Goal: Contribute content: Add original content to the website for others to see

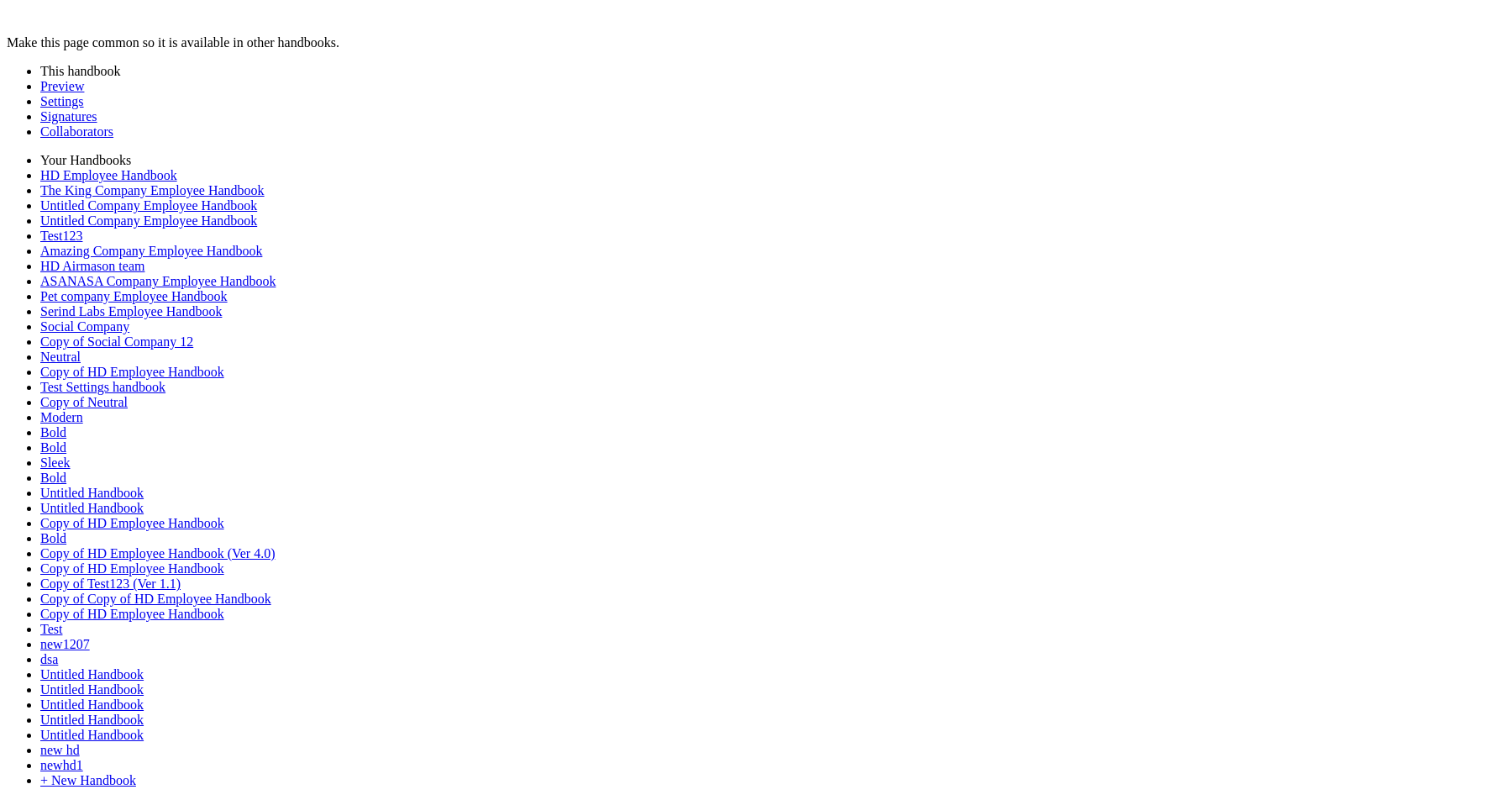
type input "********"
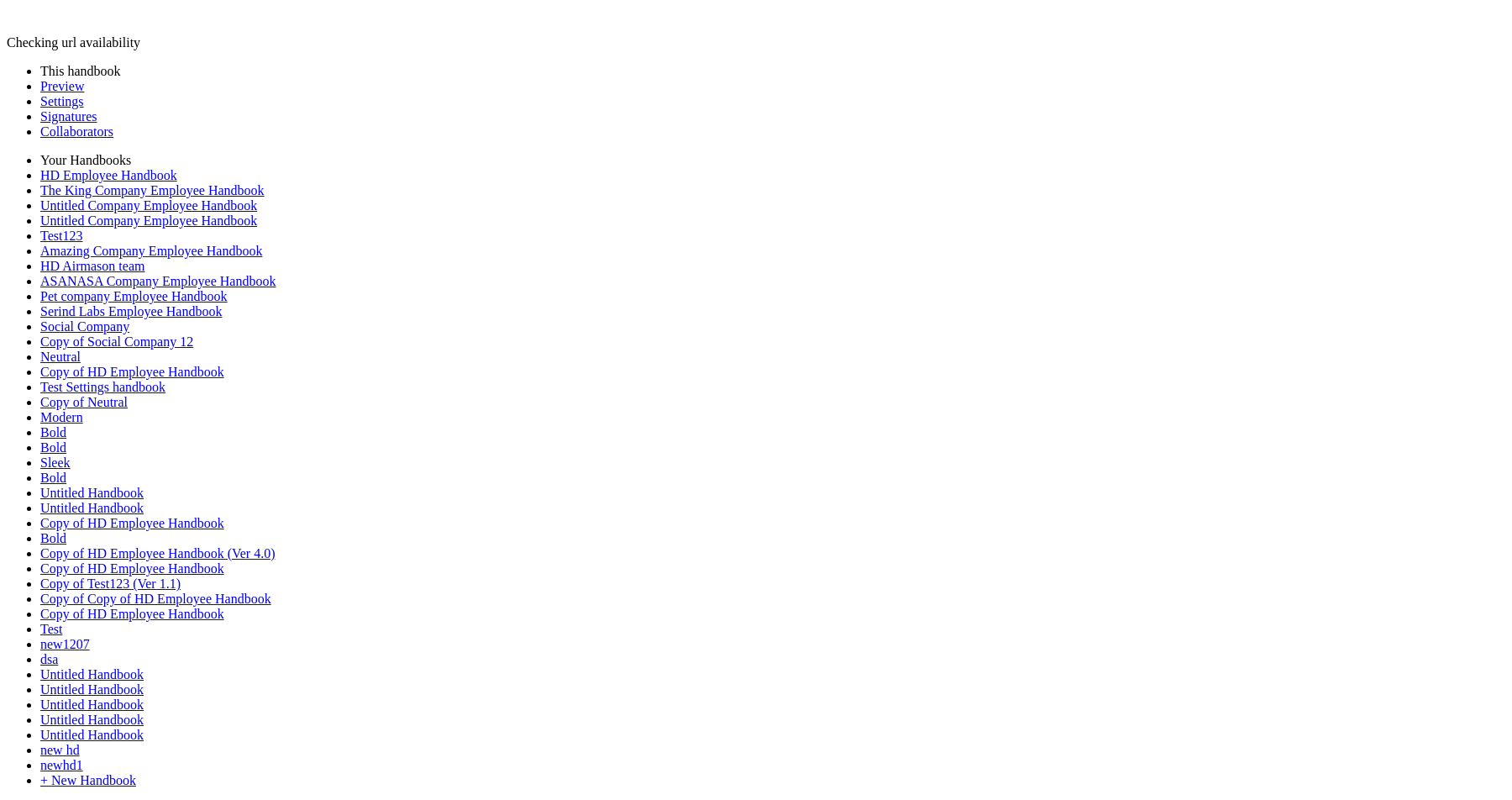
scroll to position [557, 0]
type input "********"
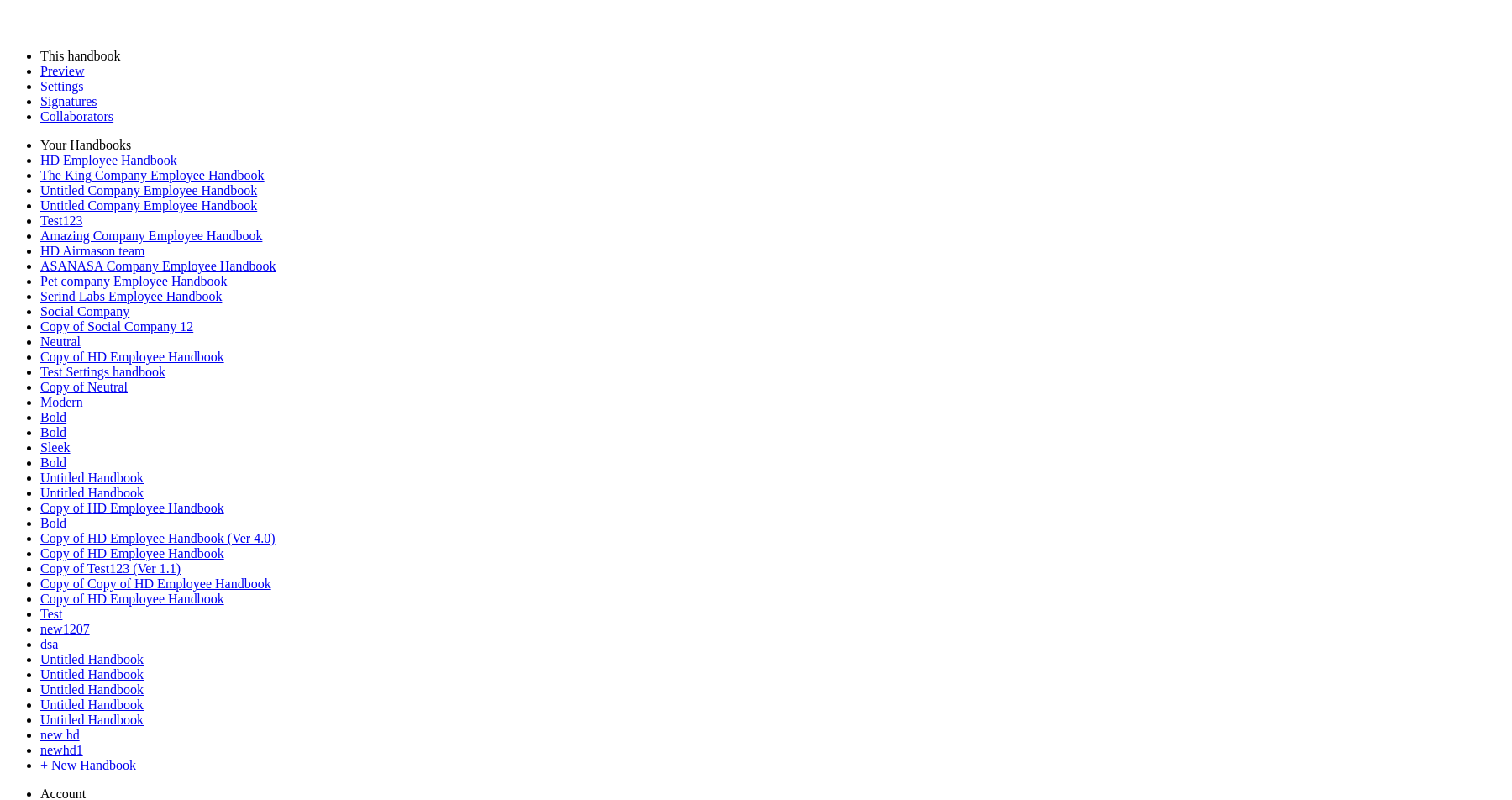
scroll to position [886, 0]
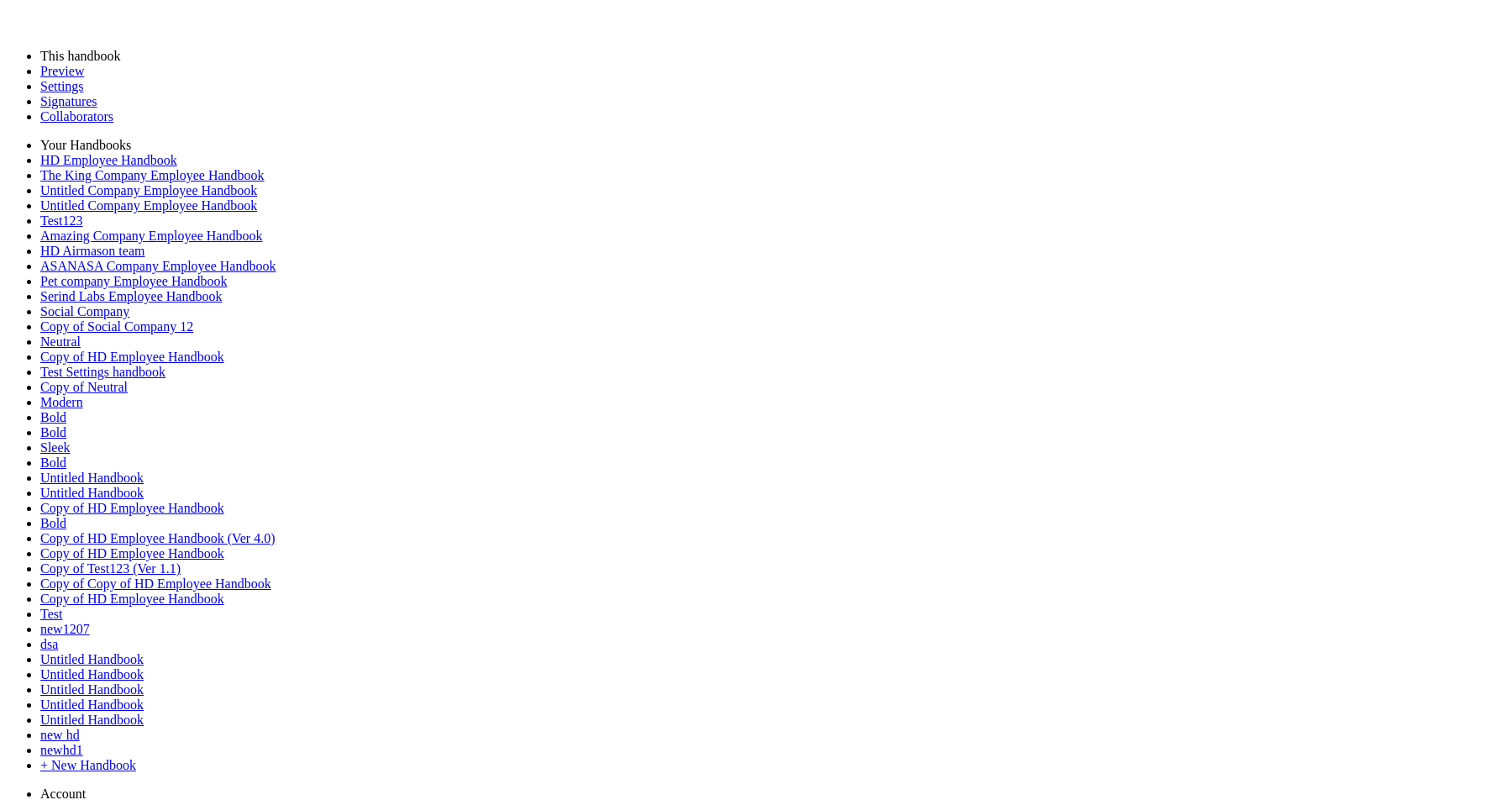
scroll to position [1834, 0]
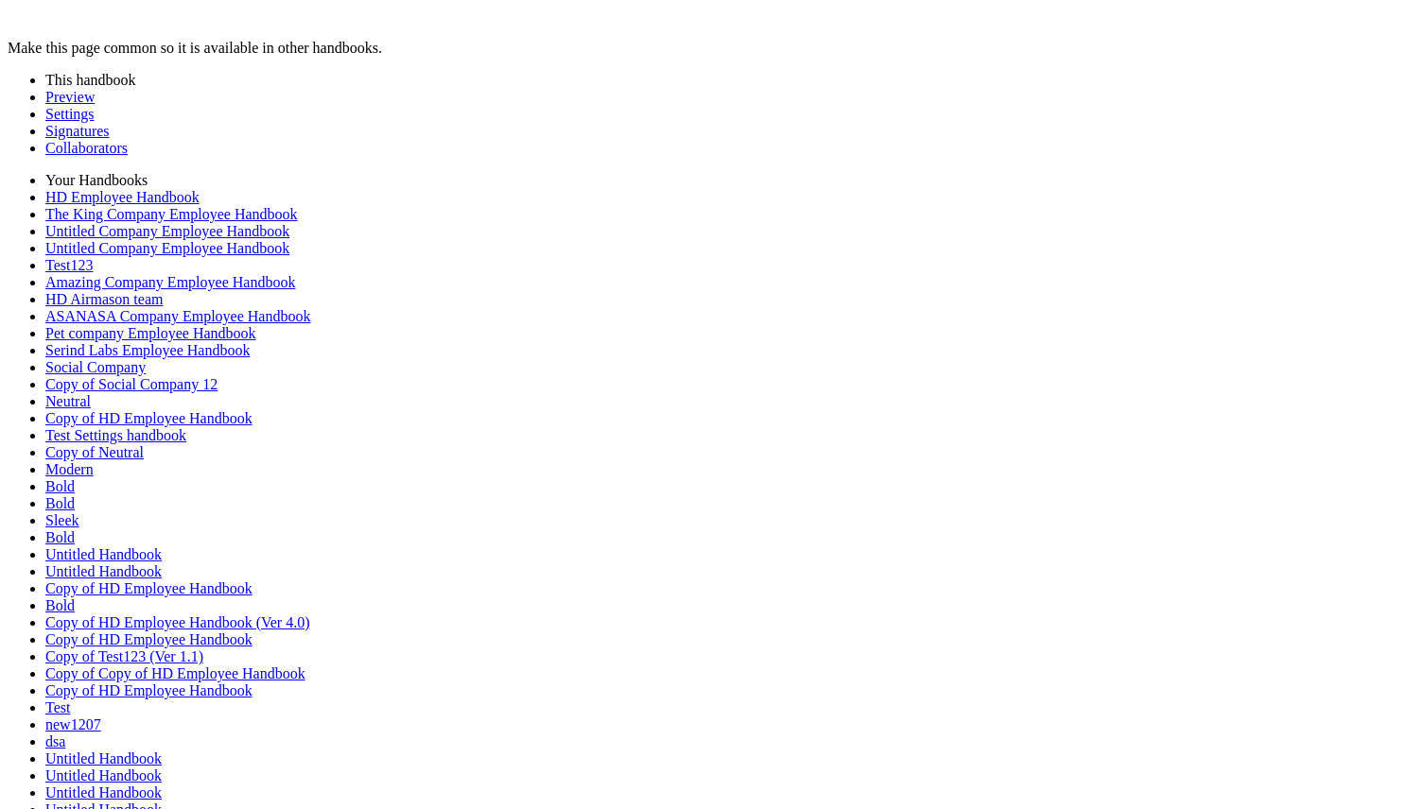
scroll to position [4606, 0]
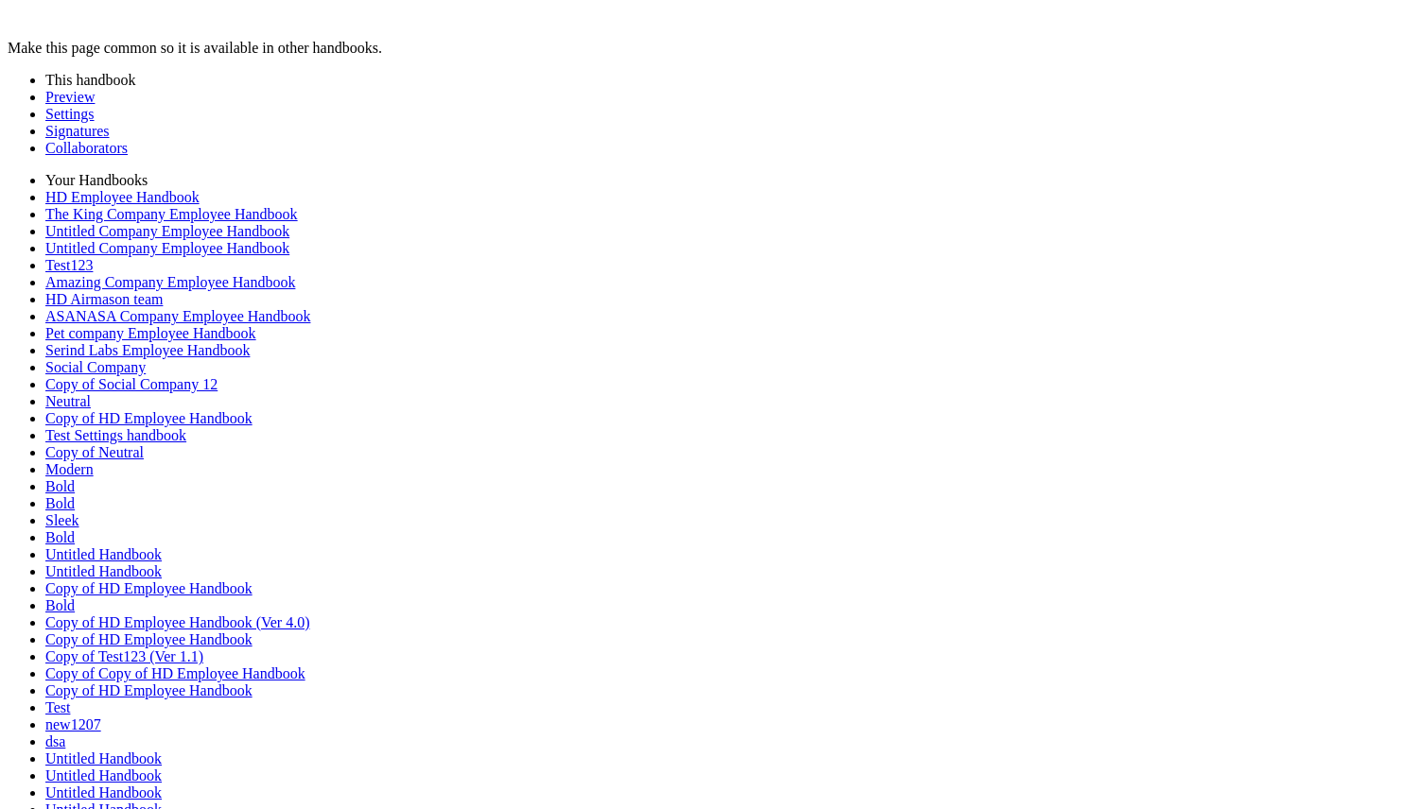
scroll to position [928, 0]
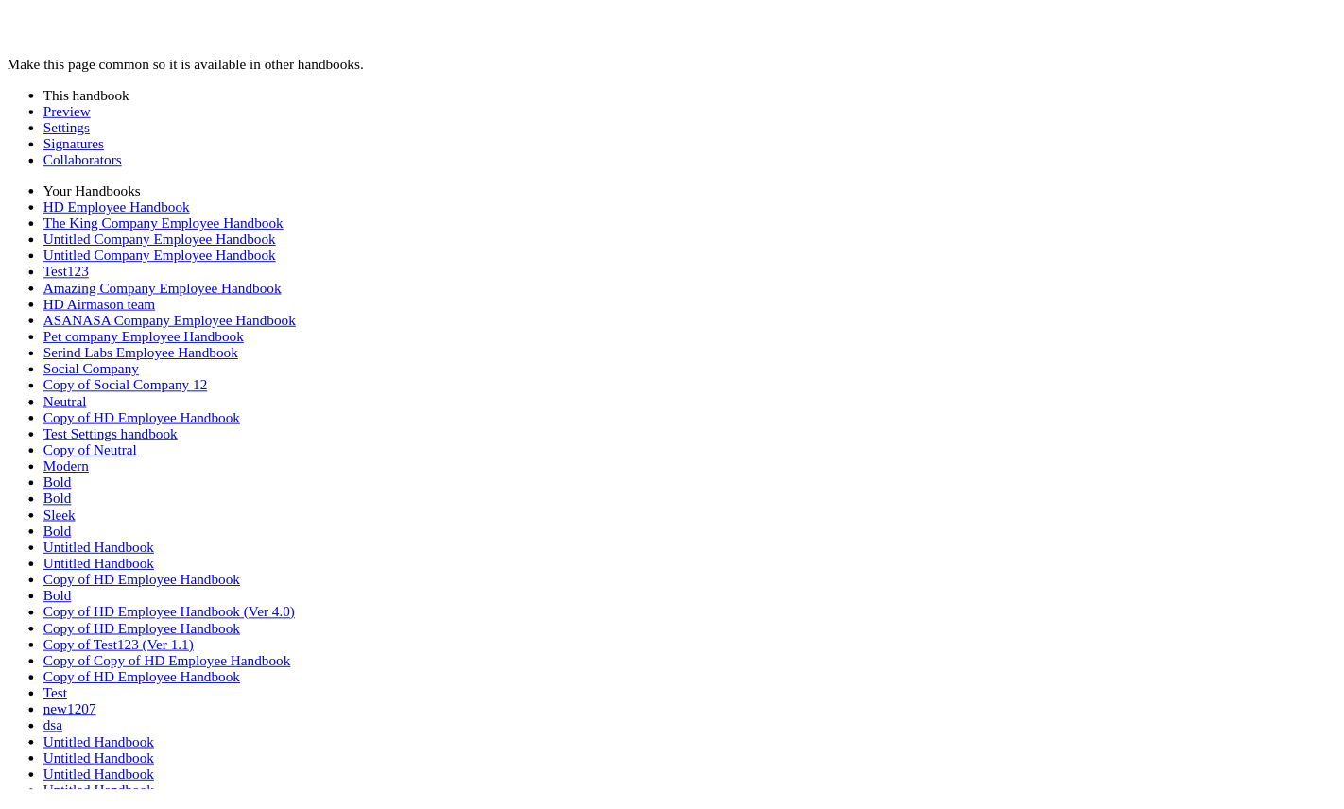
scroll to position [3638, 0]
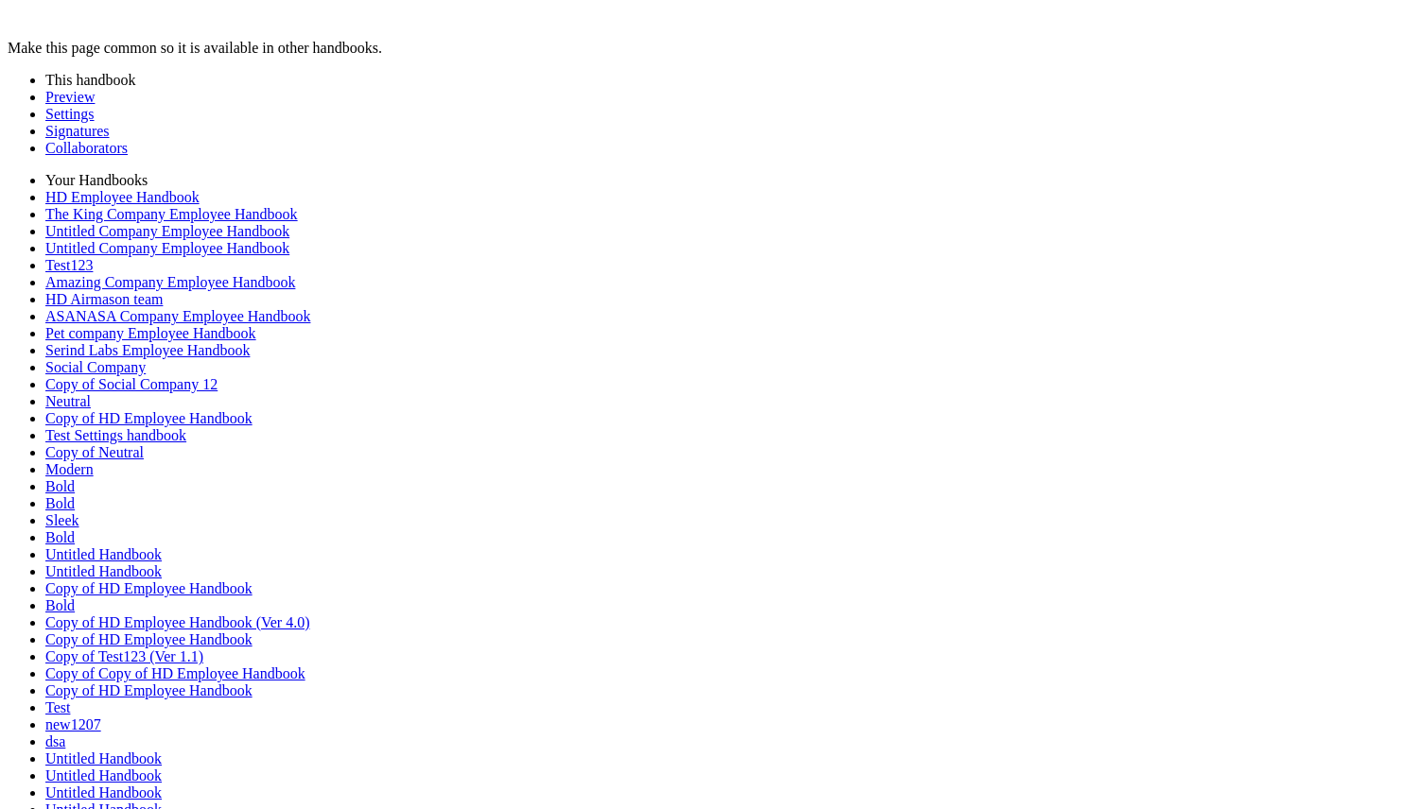
click at [83, 105] on link "Preview" at bounding box center [69, 97] width 49 height 16
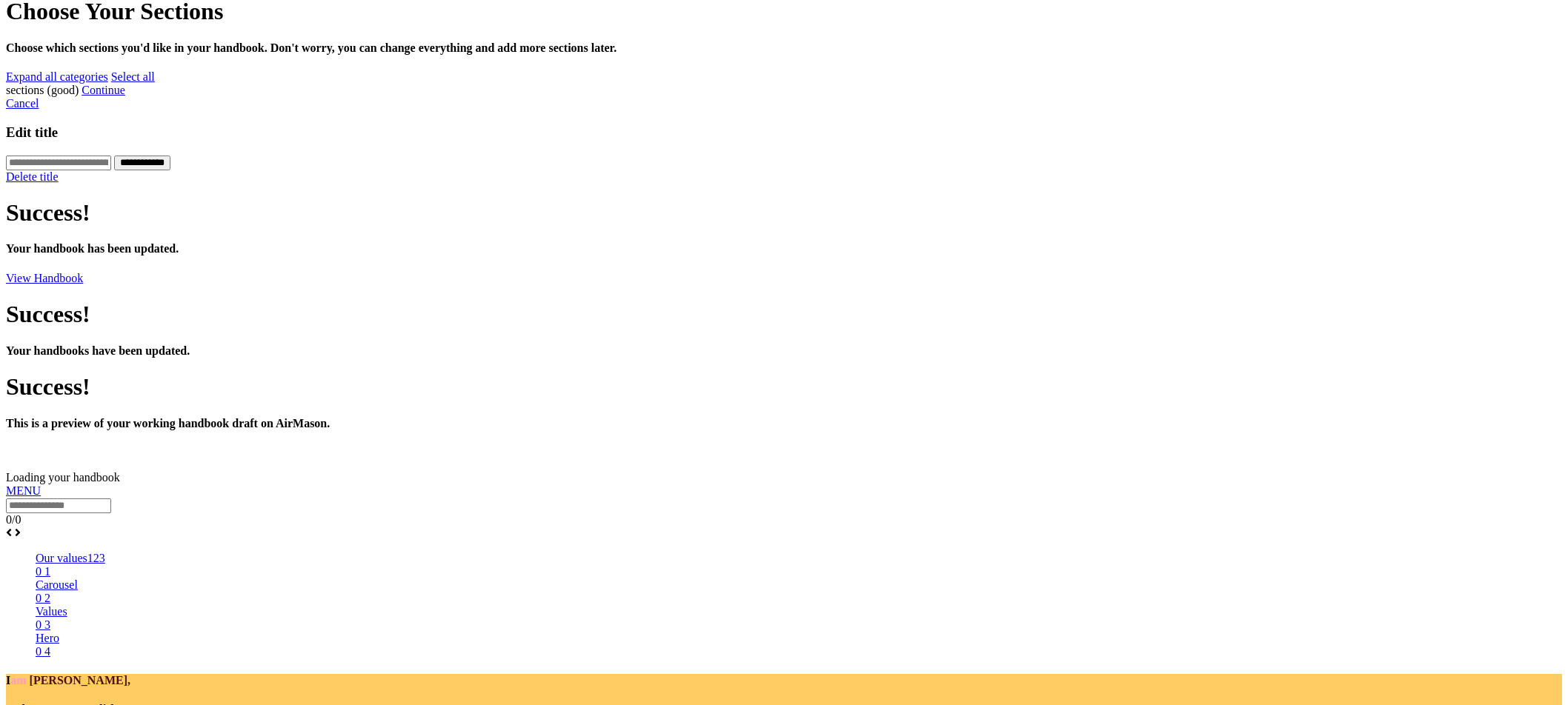
scroll to position [882, 0]
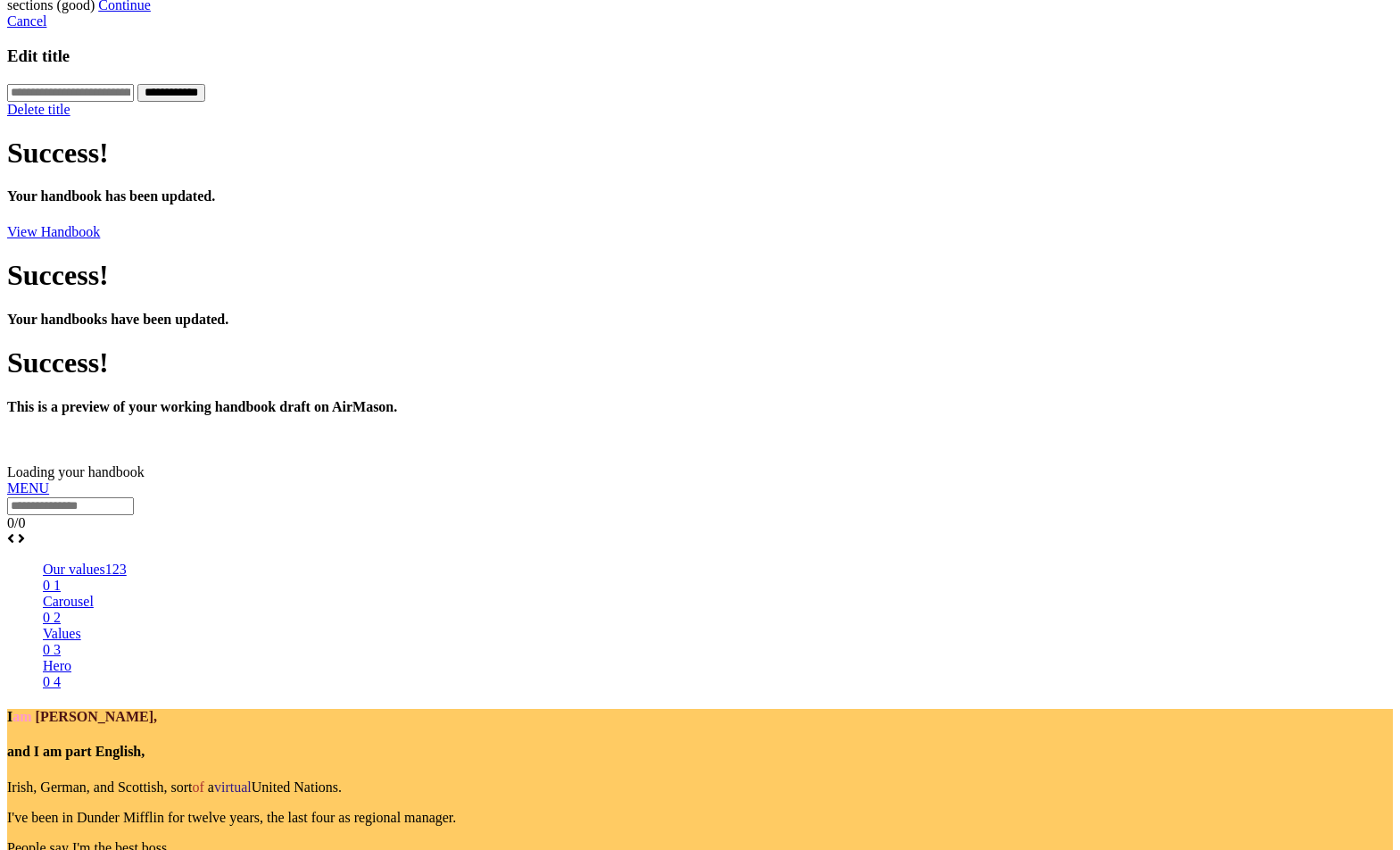
scroll to position [910, 0]
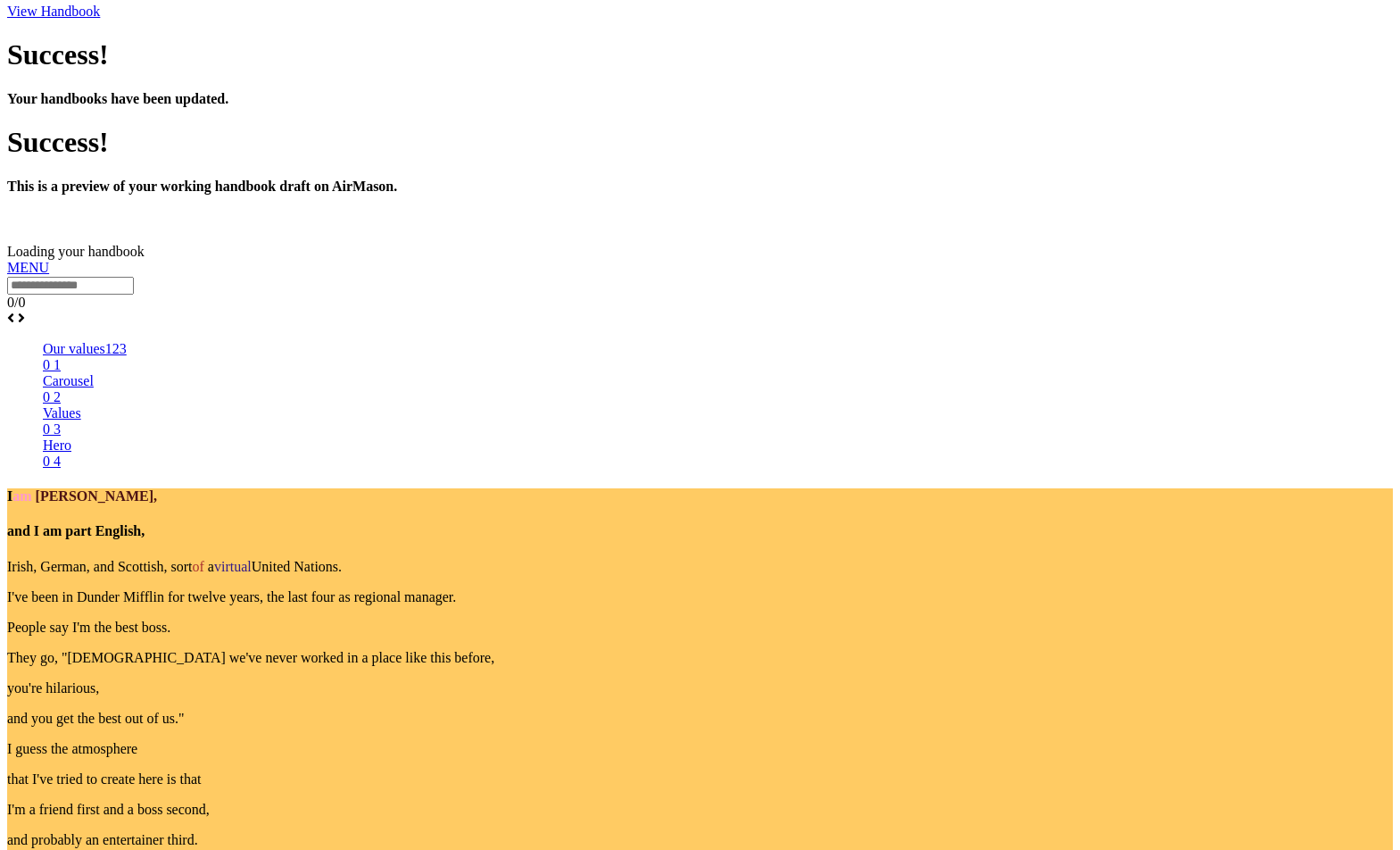
scroll to position [1340, 0]
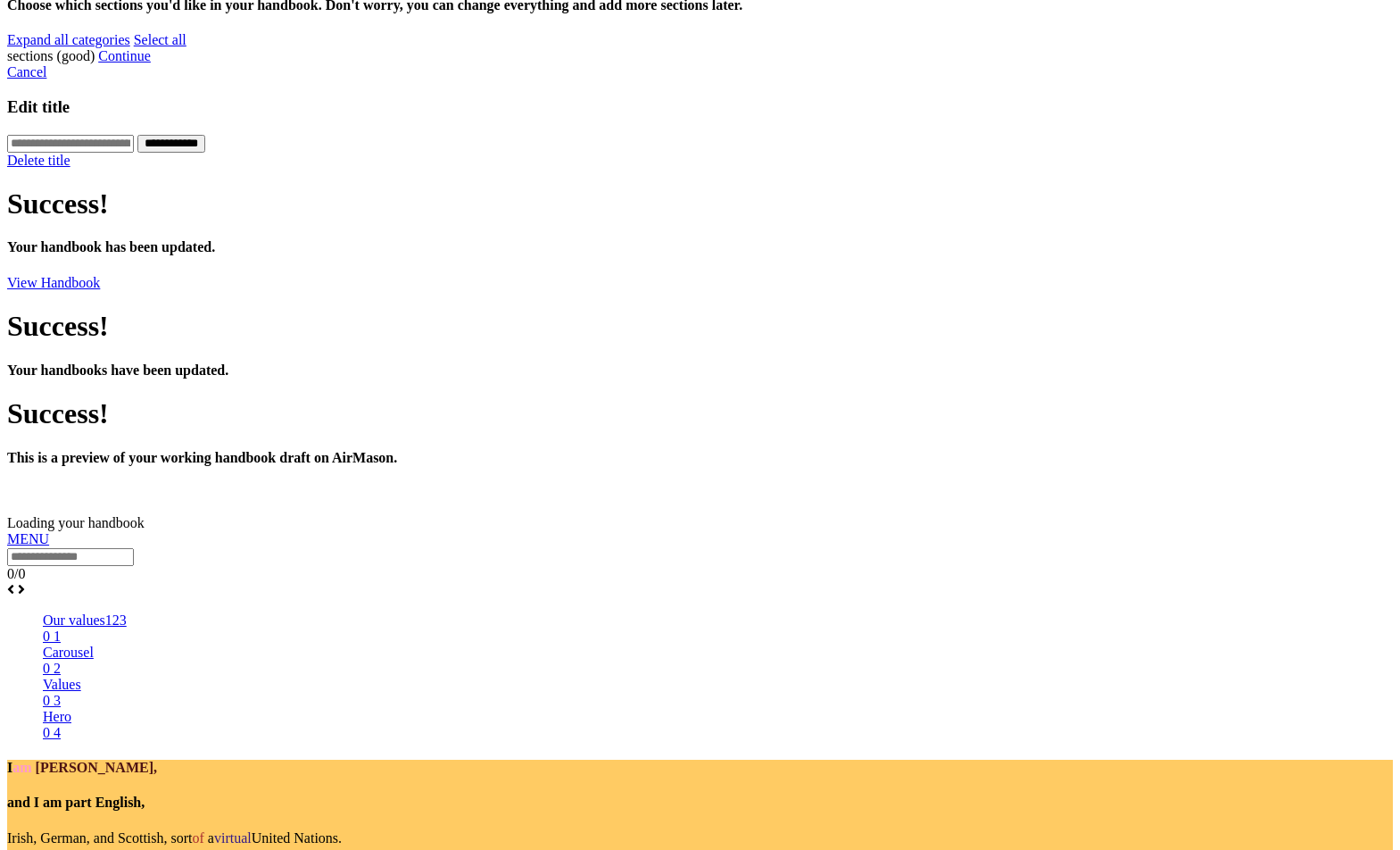
scroll to position [961, 0]
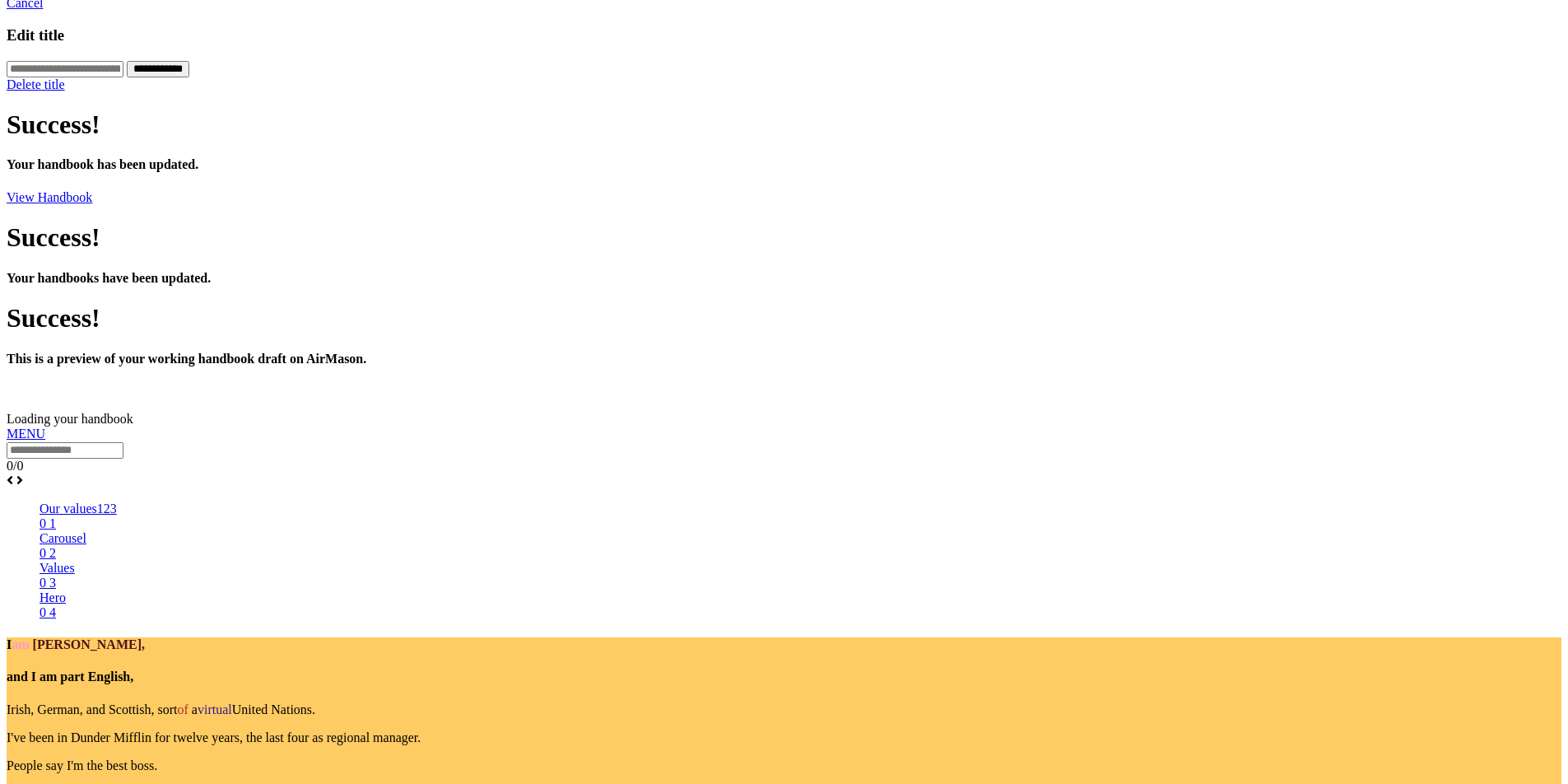
scroll to position [913, 0]
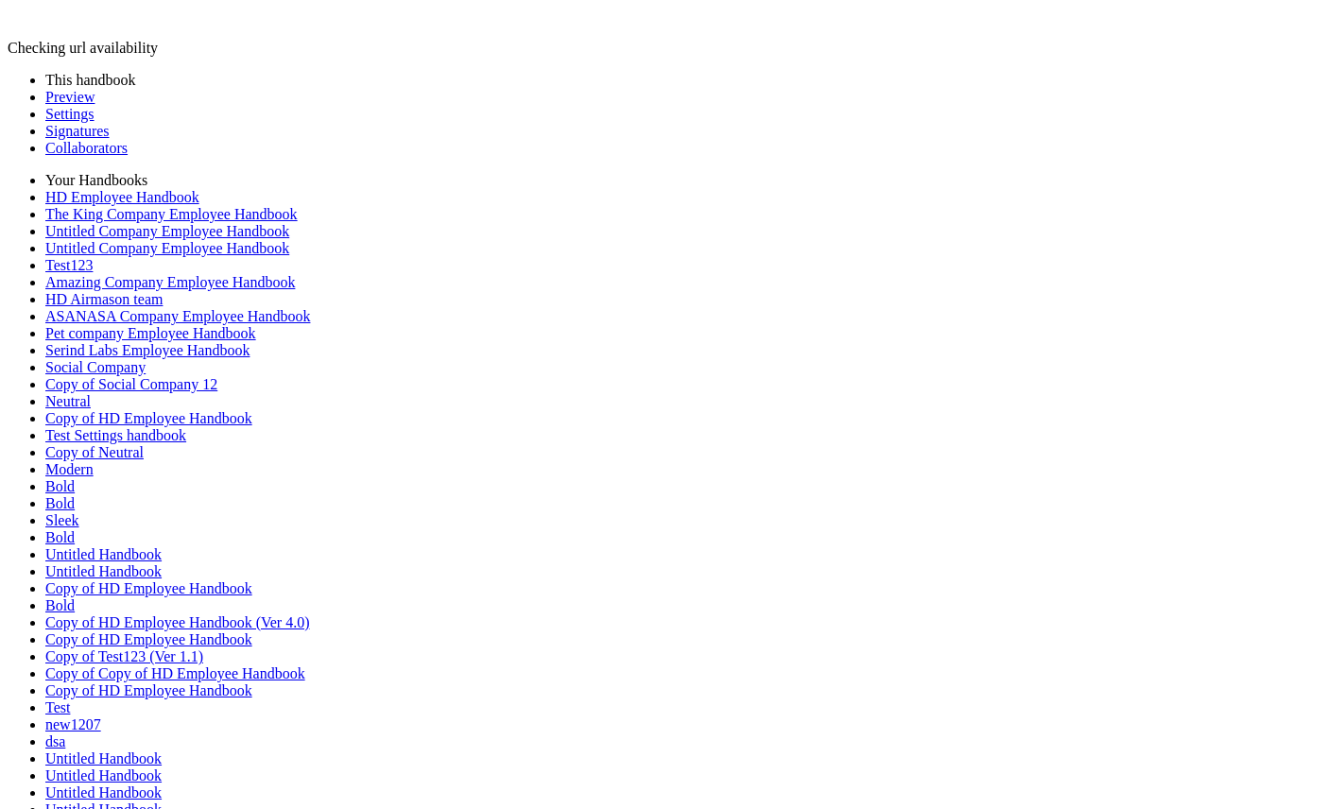
scroll to position [1029, 0]
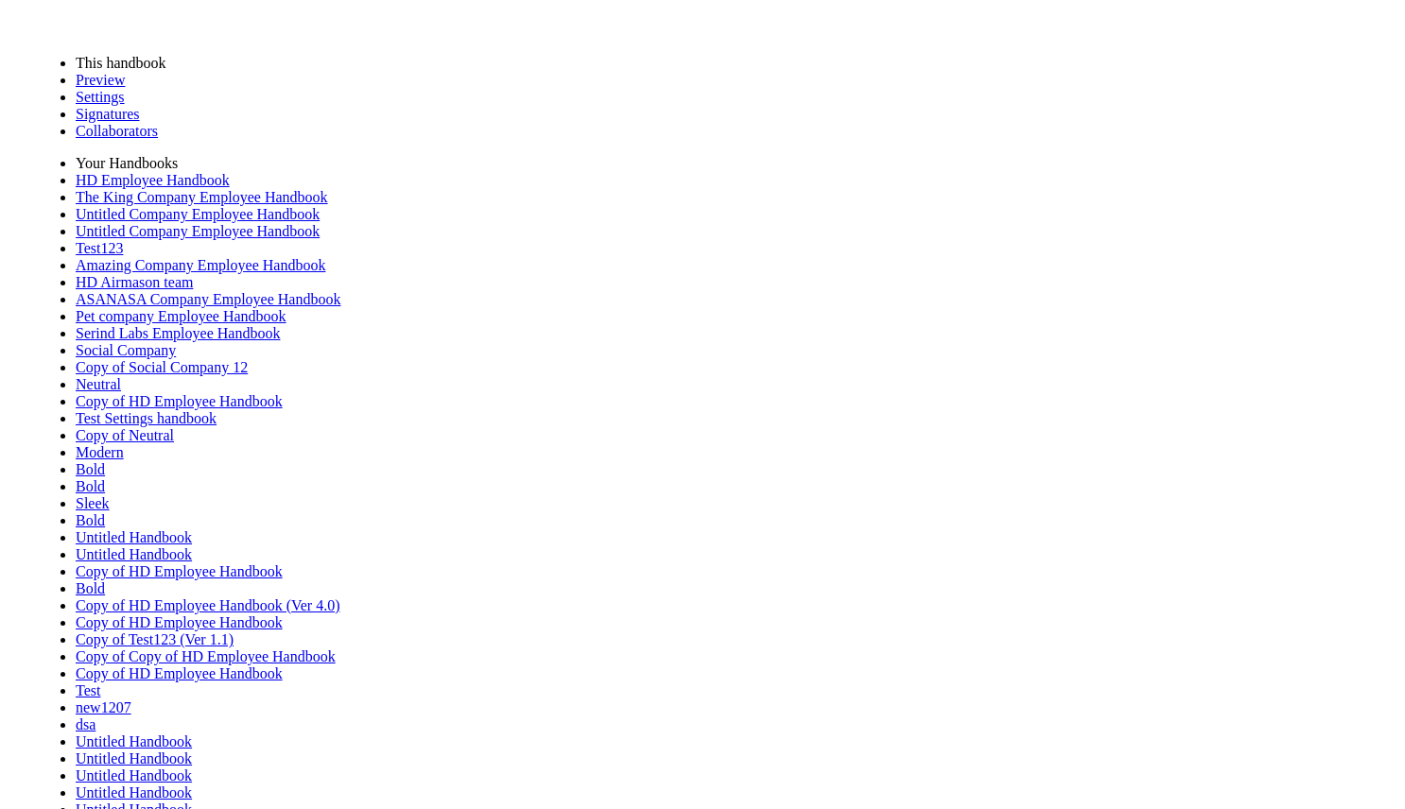
scroll to position [0, 0]
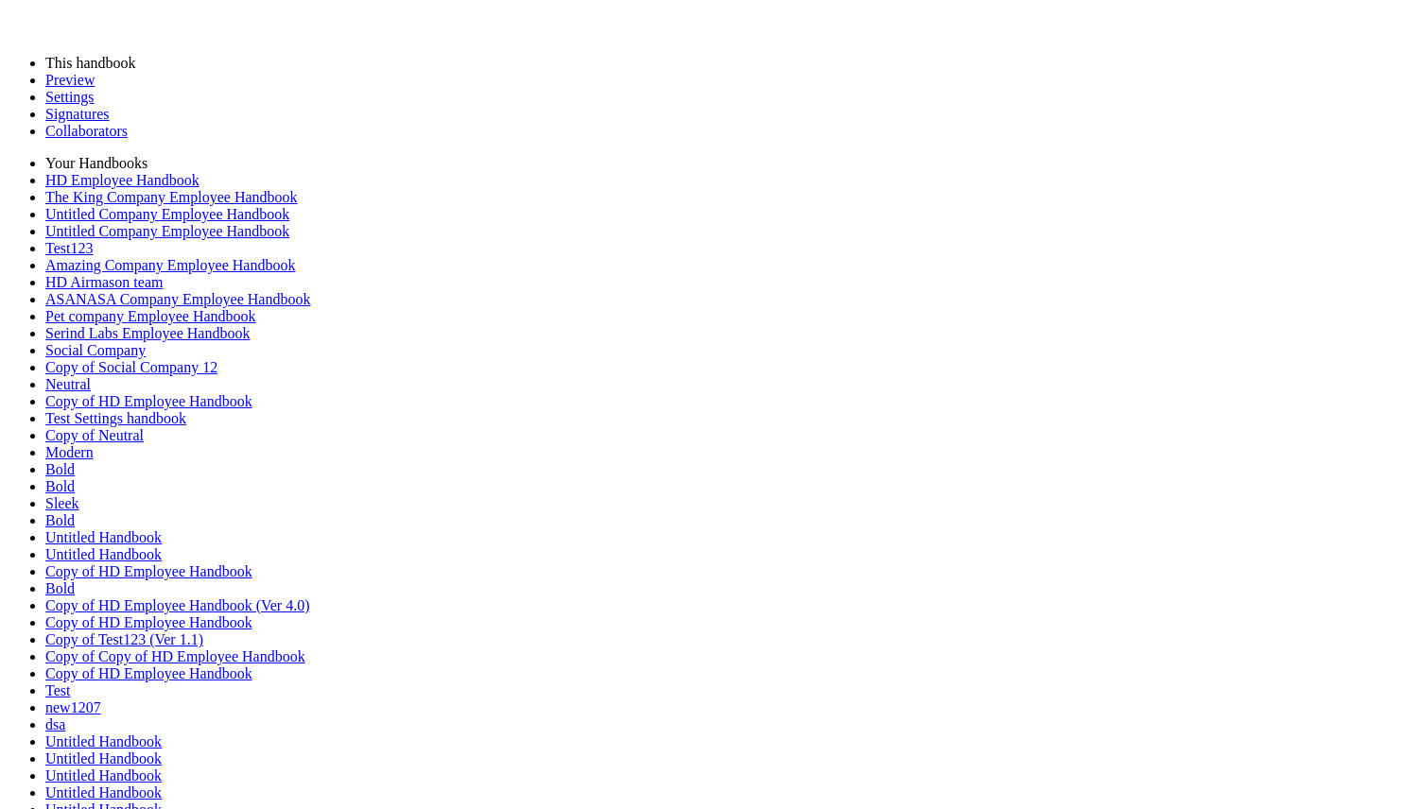
scroll to position [1362, 0]
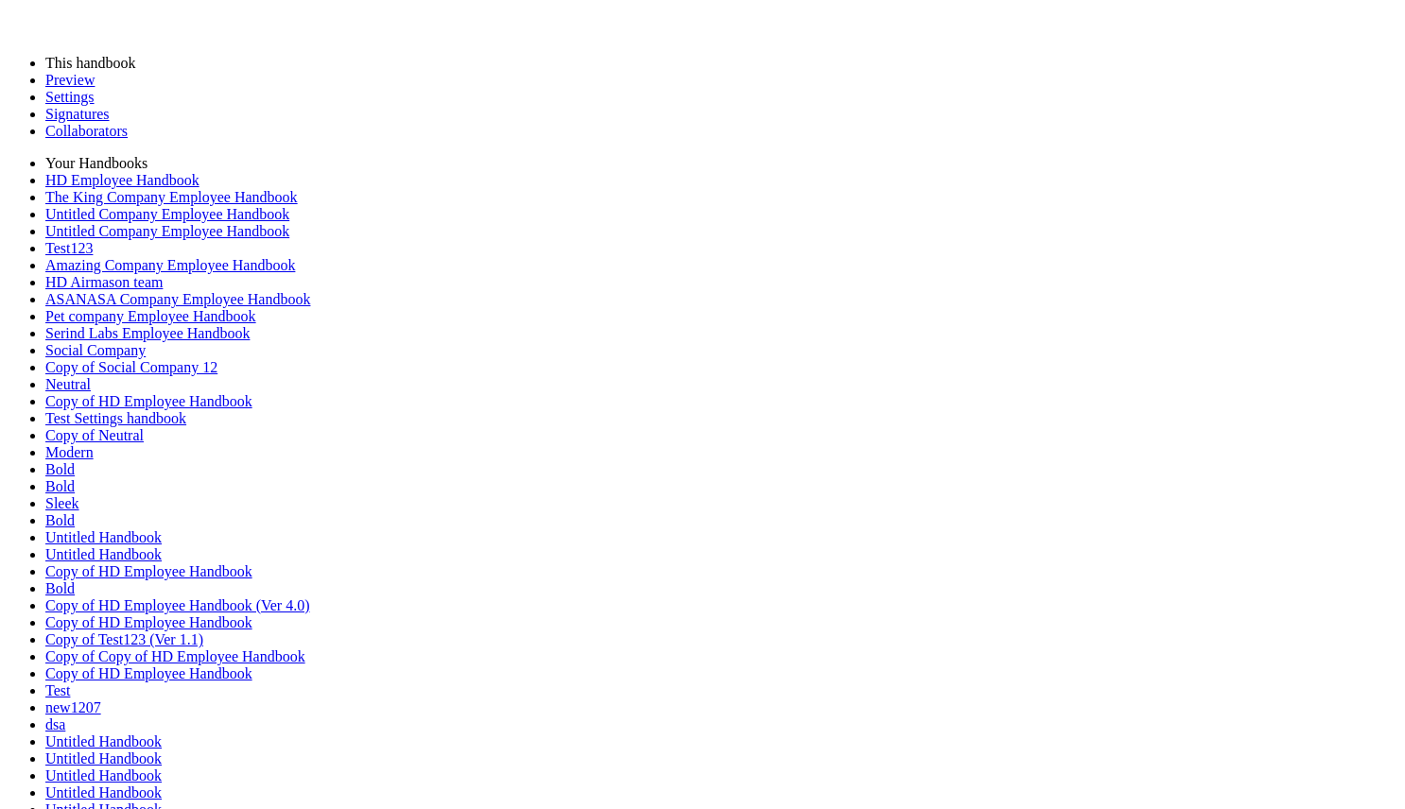
type input "********"
type input "**********"
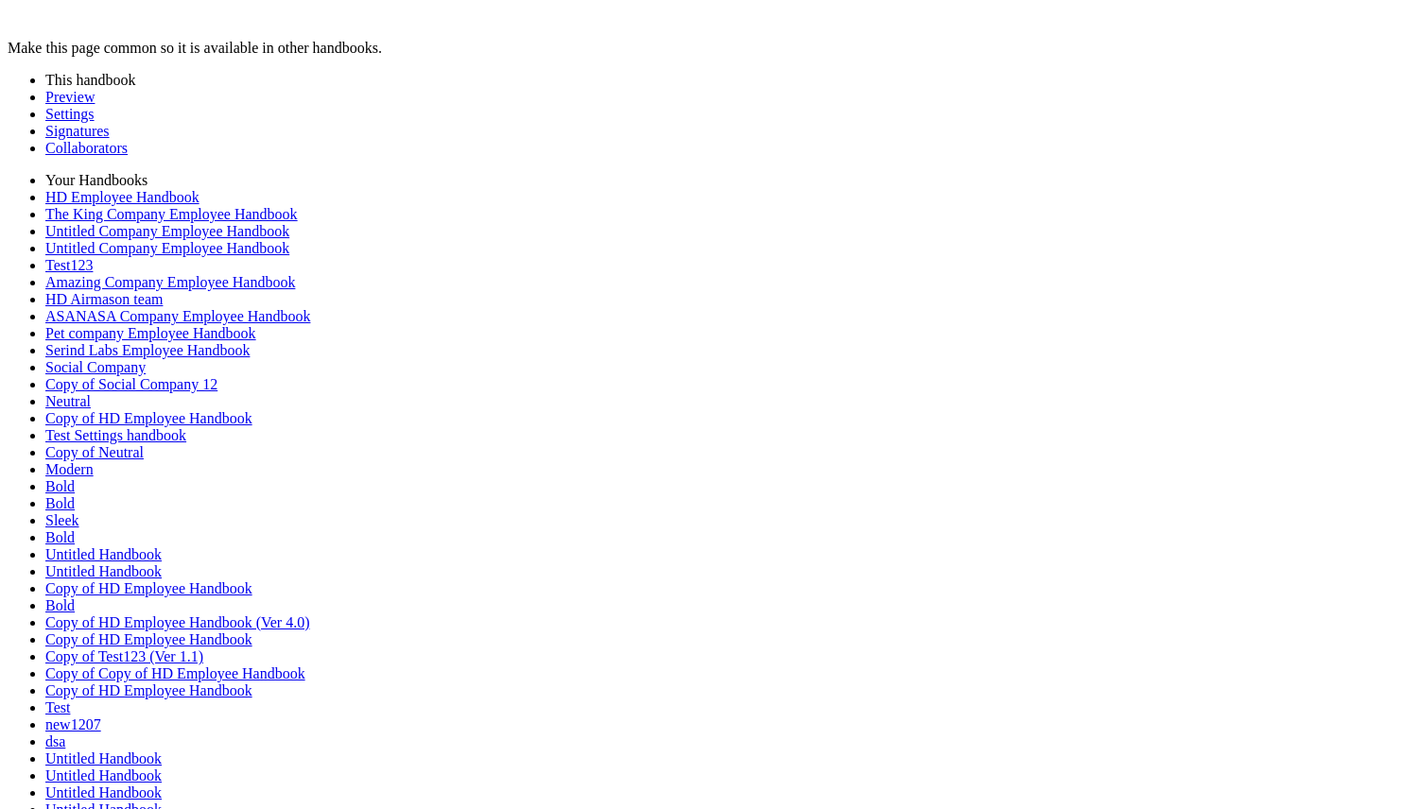
scroll to position [1009, 0]
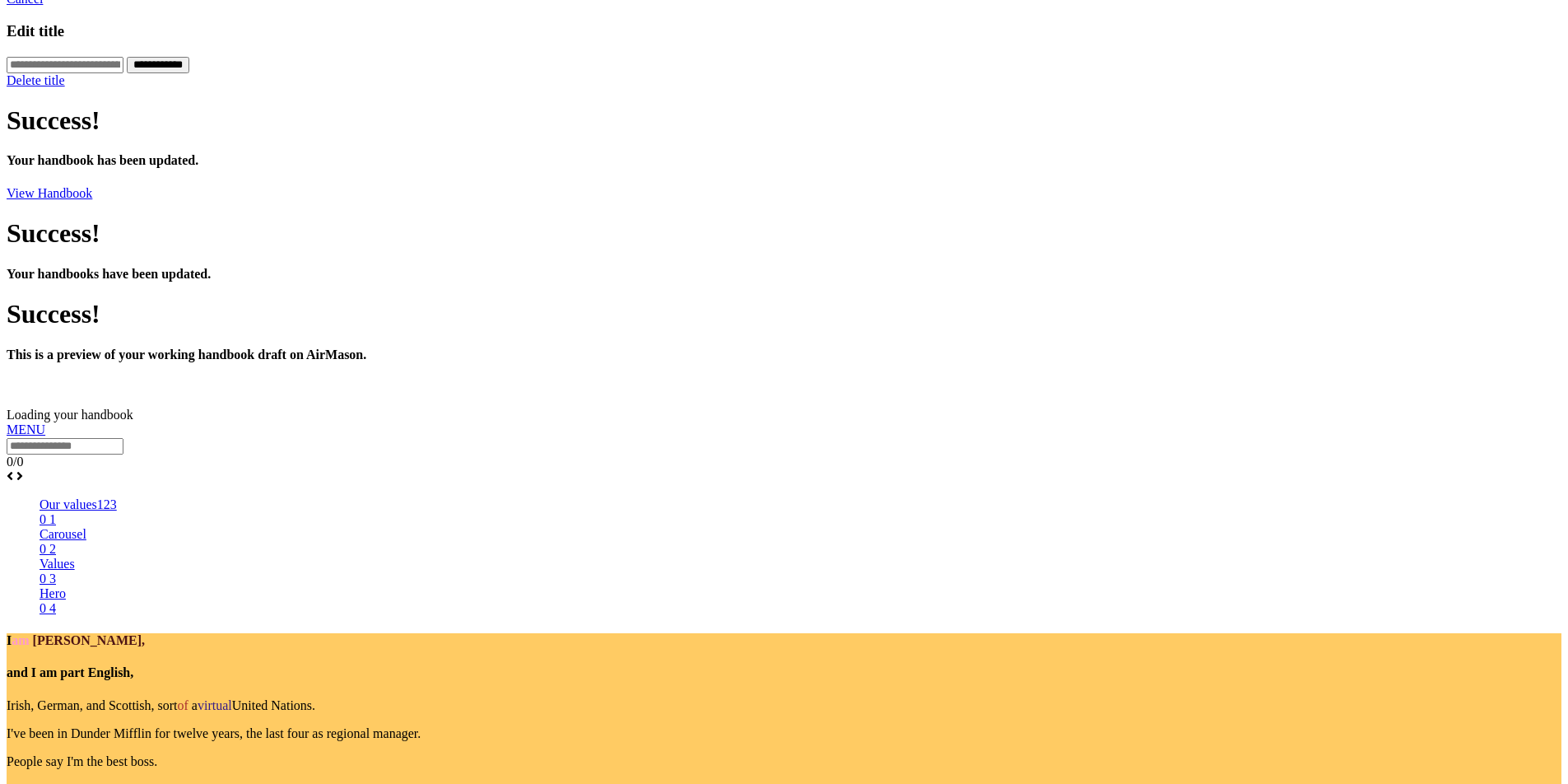
scroll to position [785, 0]
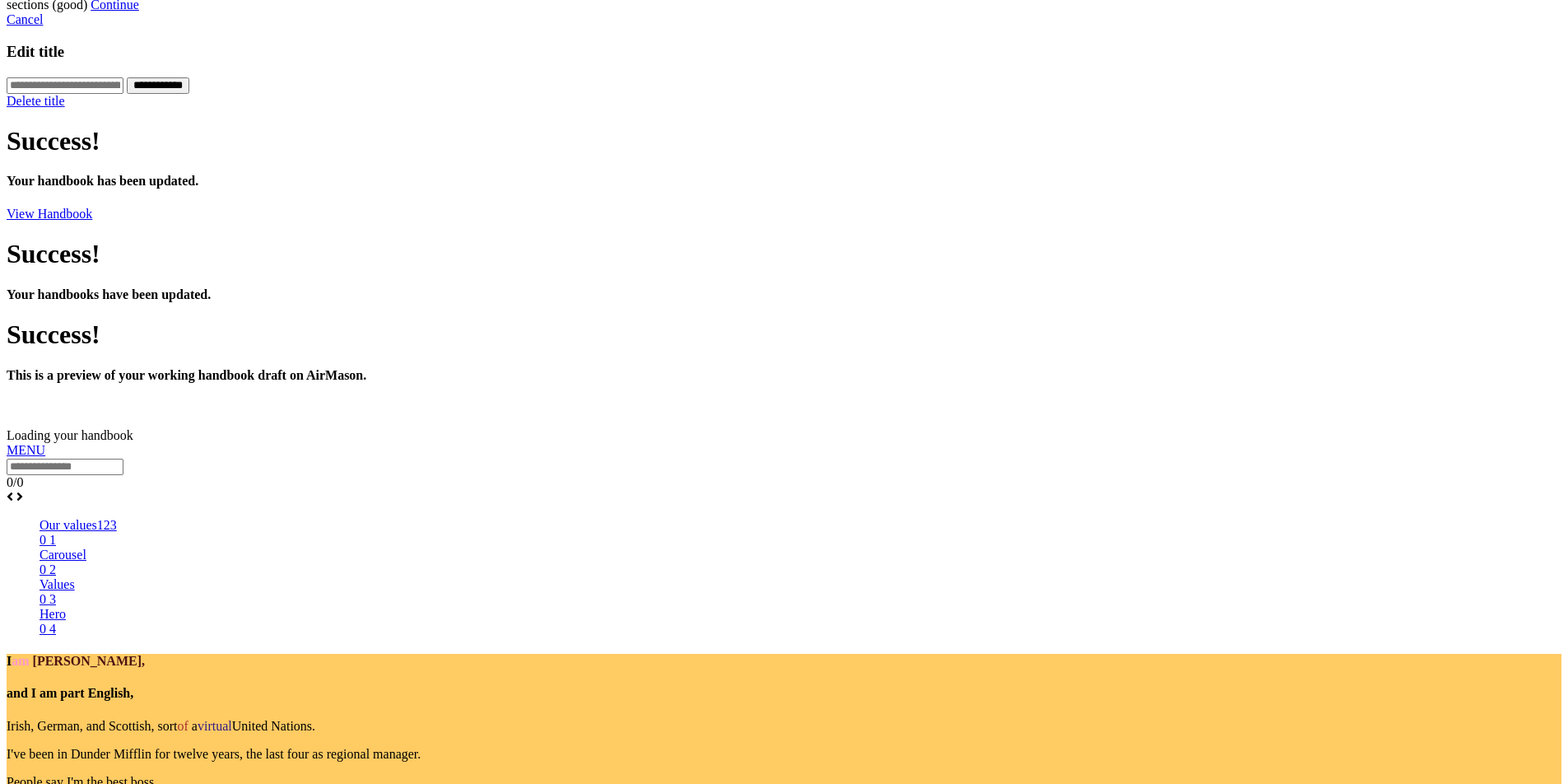
click at [858, 443] on div at bounding box center [784, 443] width 1555 height 0
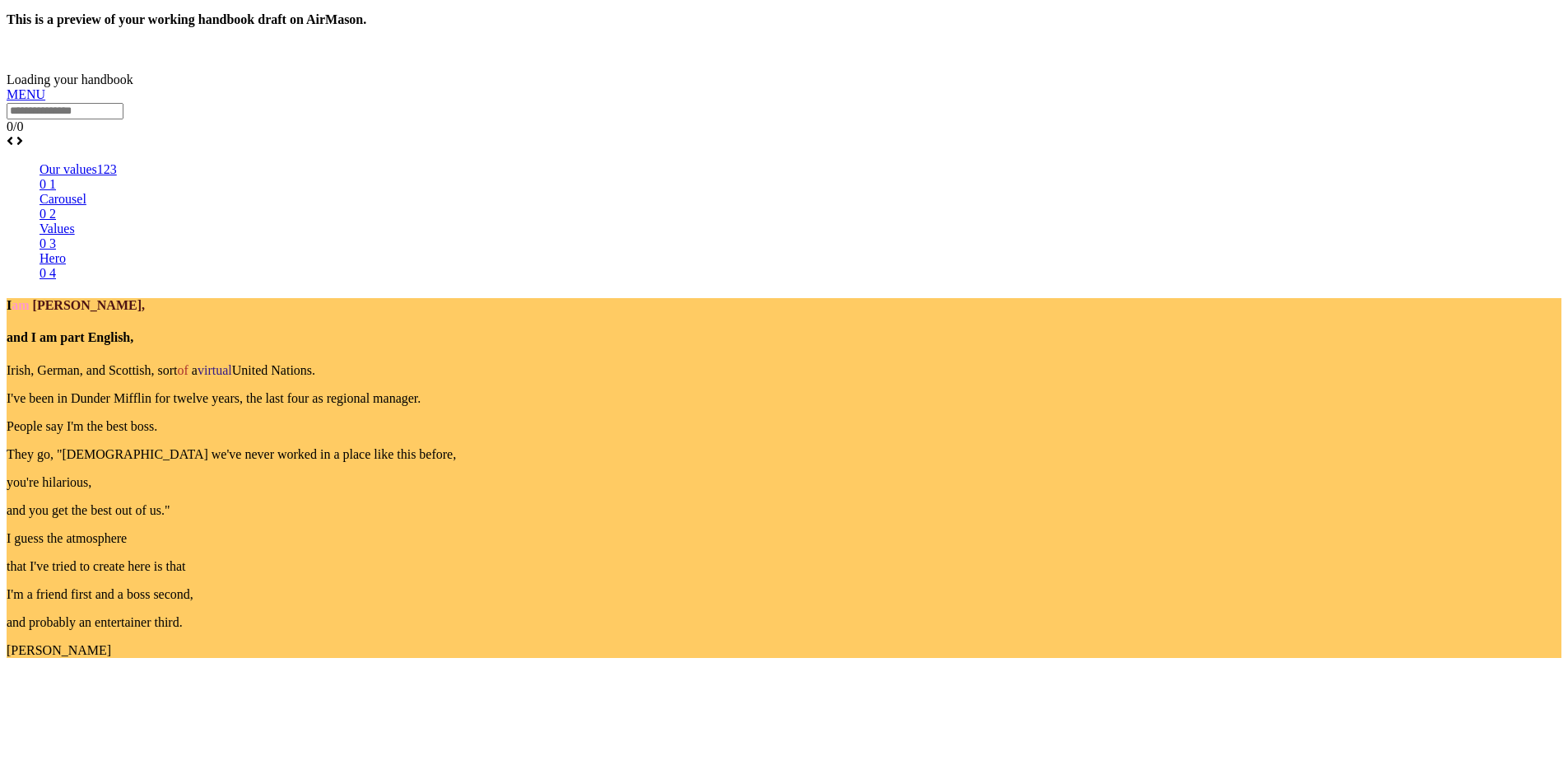
scroll to position [1265, 0]
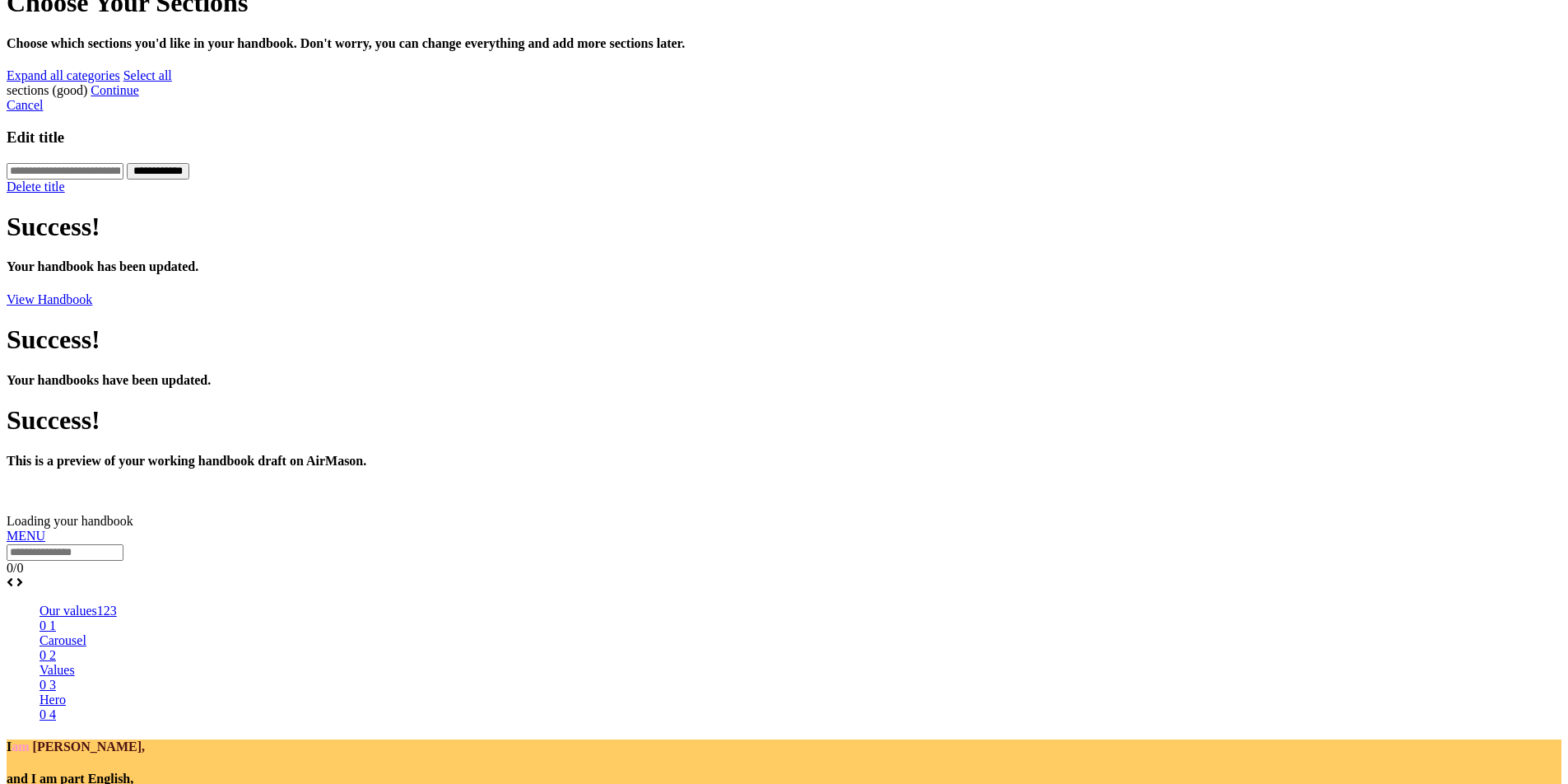
scroll to position [781, 0]
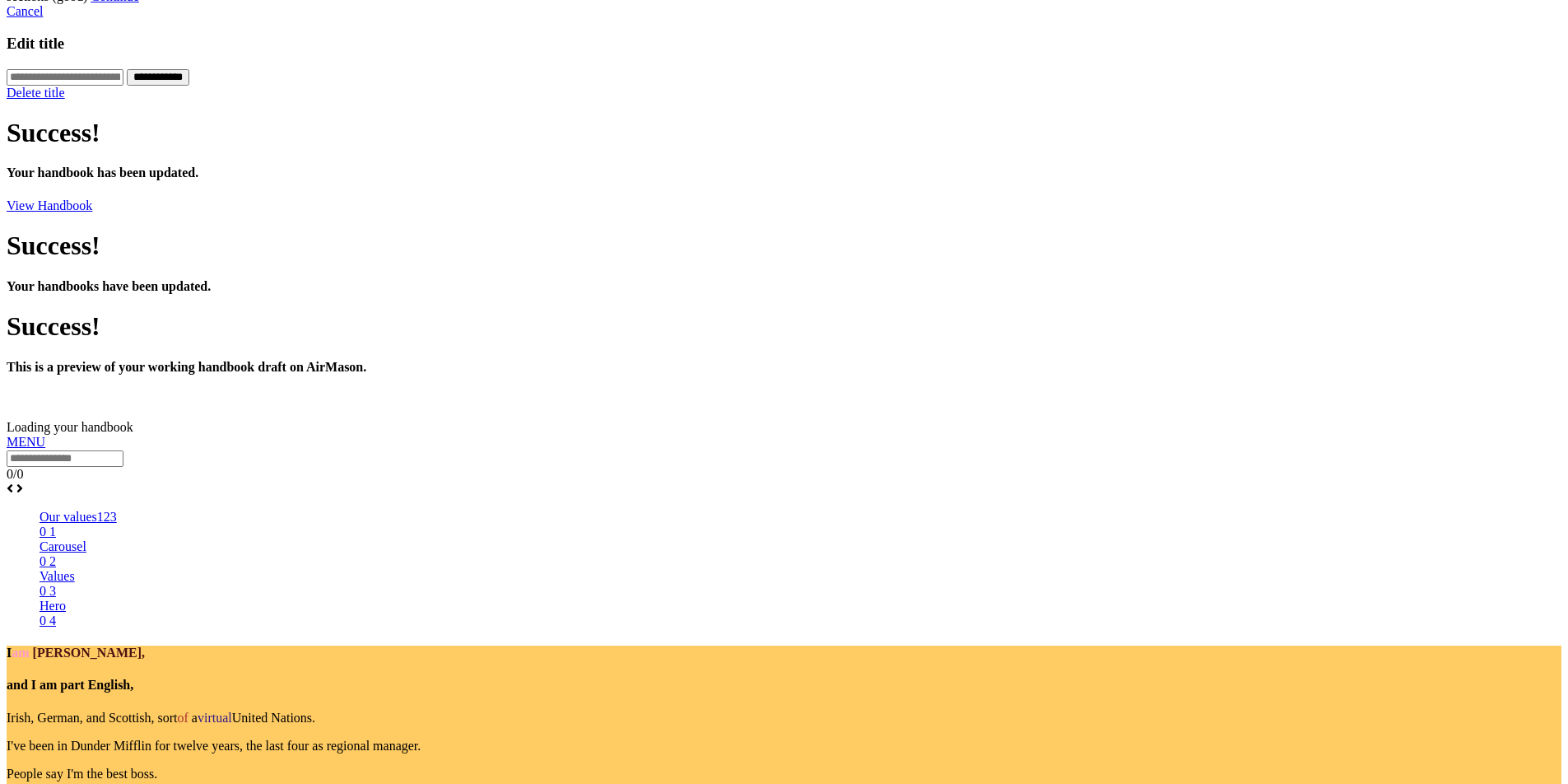
scroll to position [794, 0]
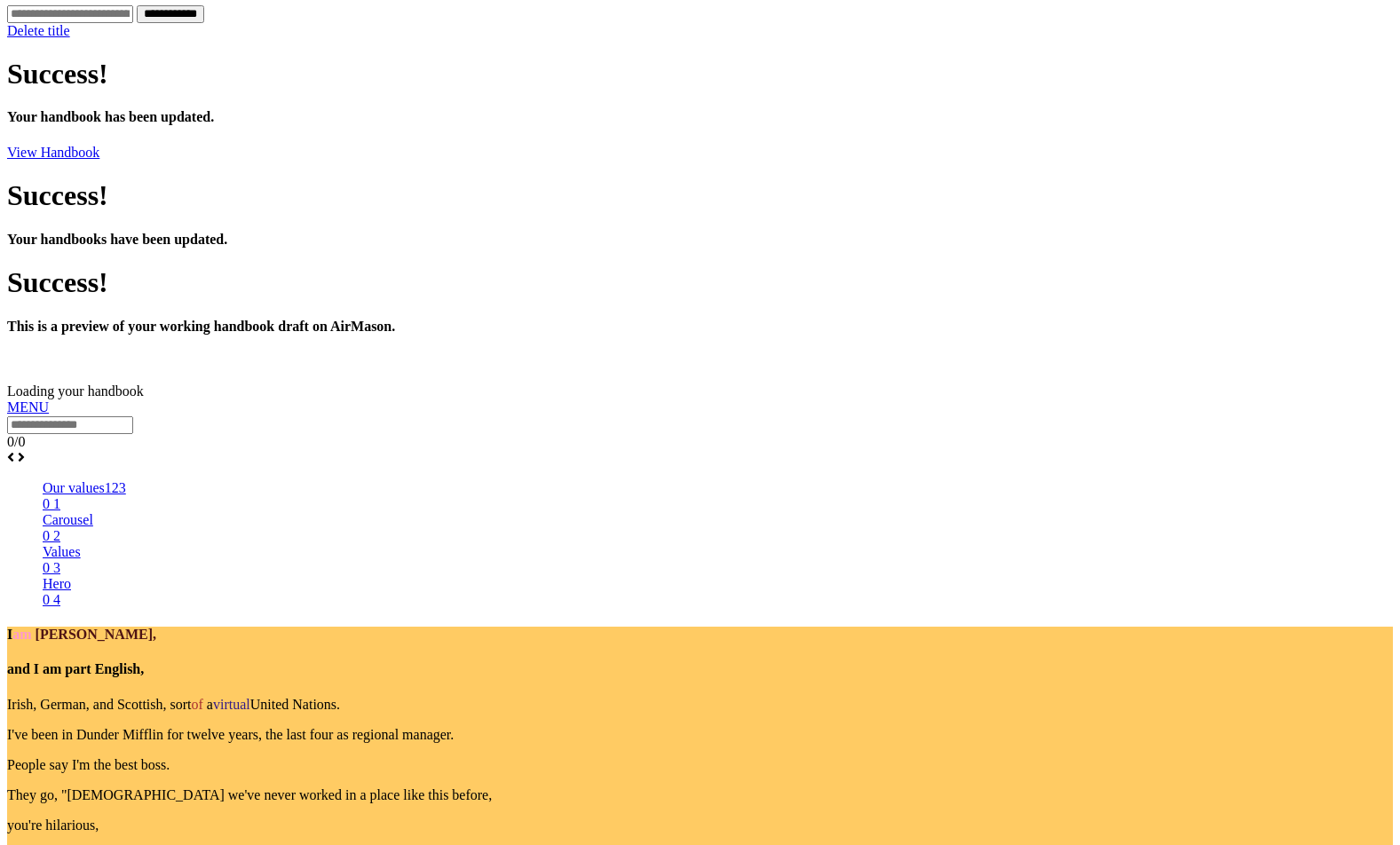
scroll to position [866, 0]
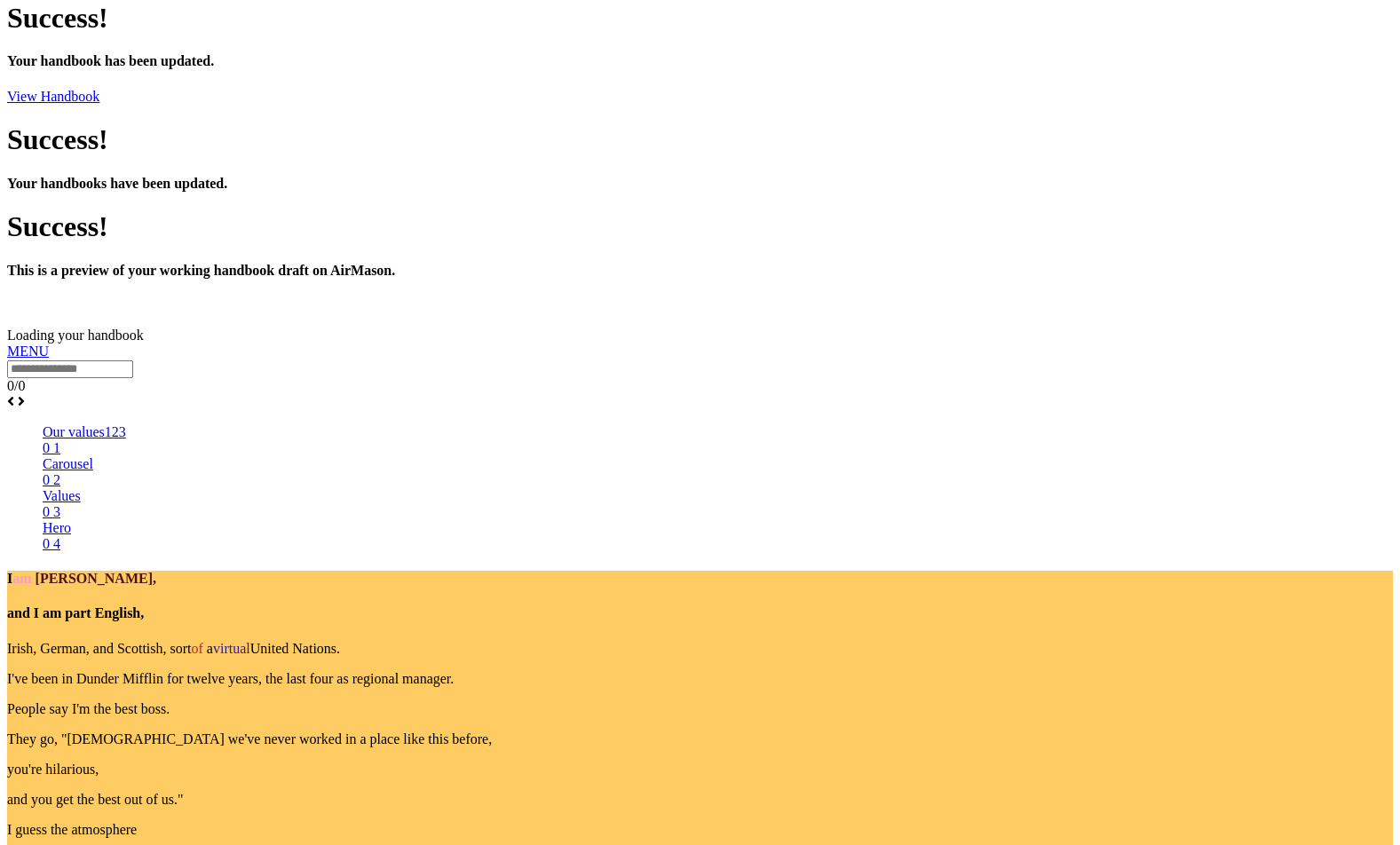
scroll to position [1123, 0]
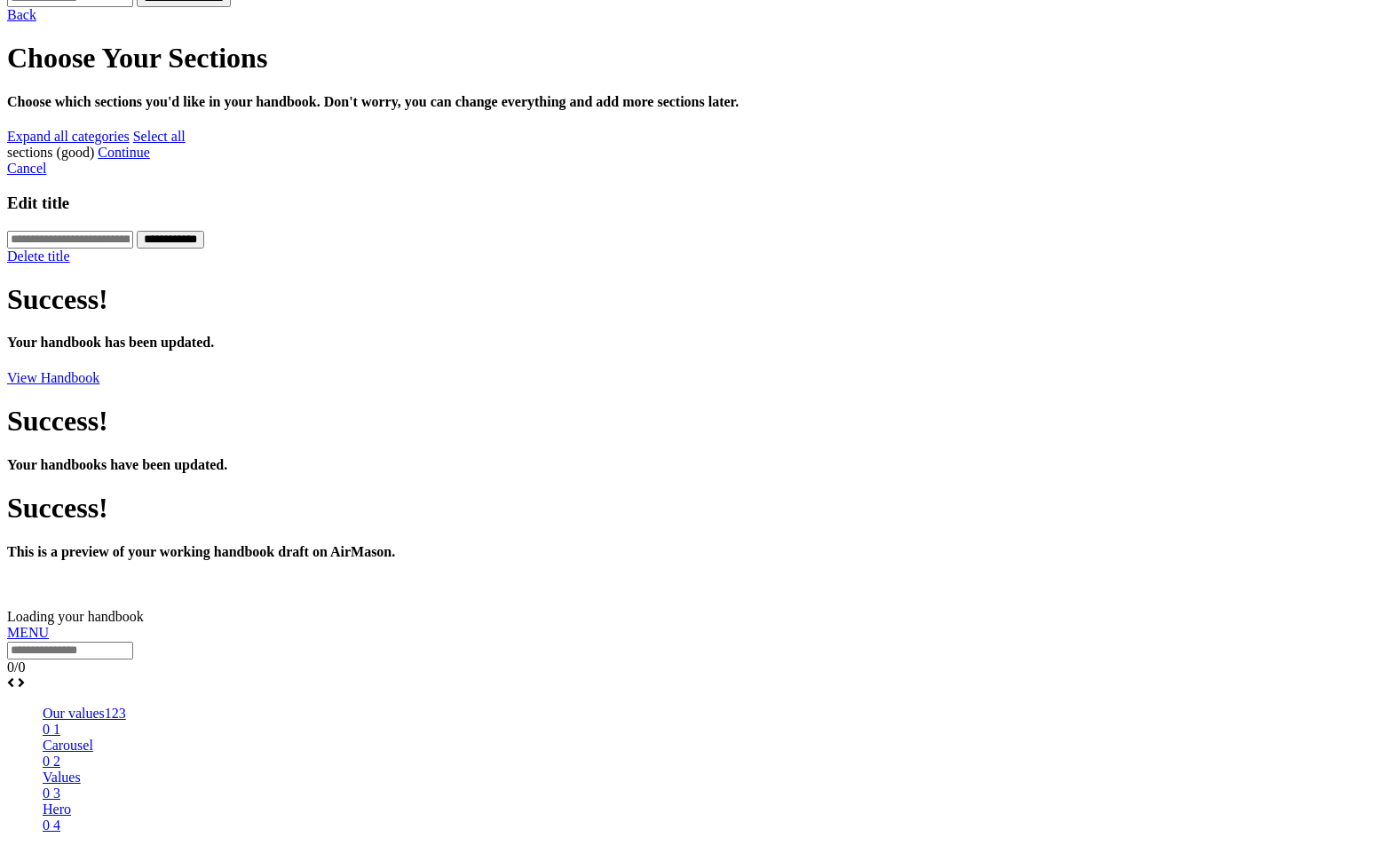
scroll to position [698, 0]
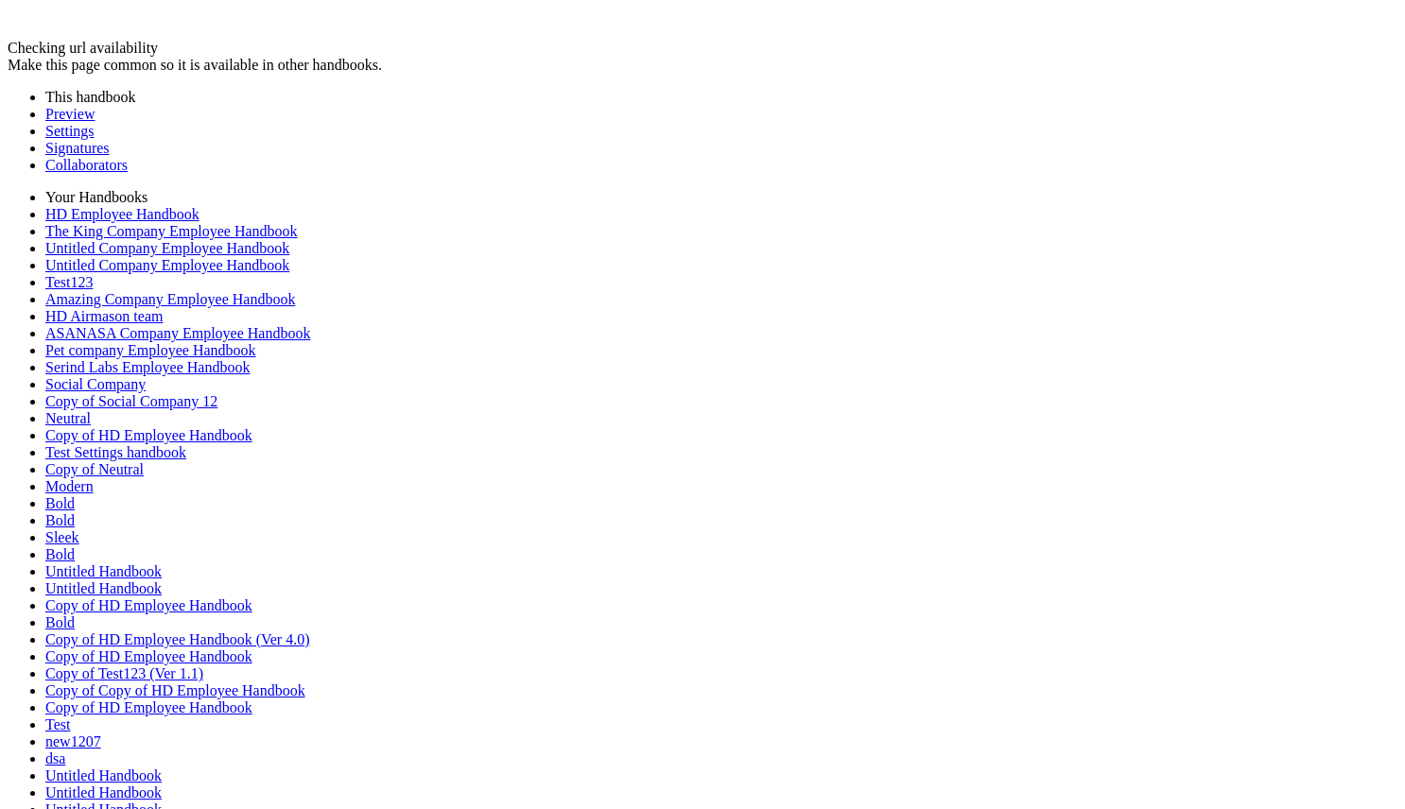
scroll to position [1020, 0]
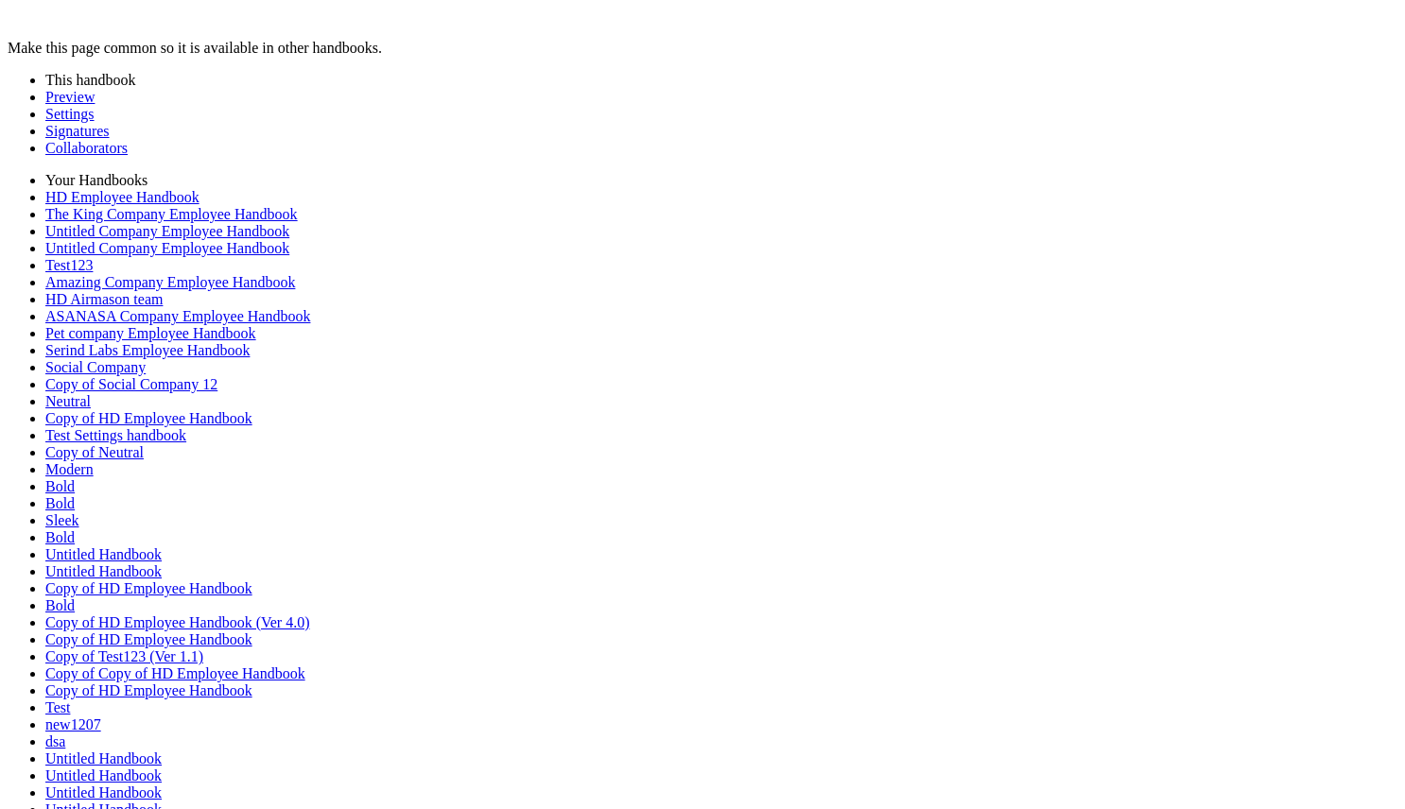
drag, startPoint x: 632, startPoint y: 382, endPoint x: 792, endPoint y: 382, distance: 160.7
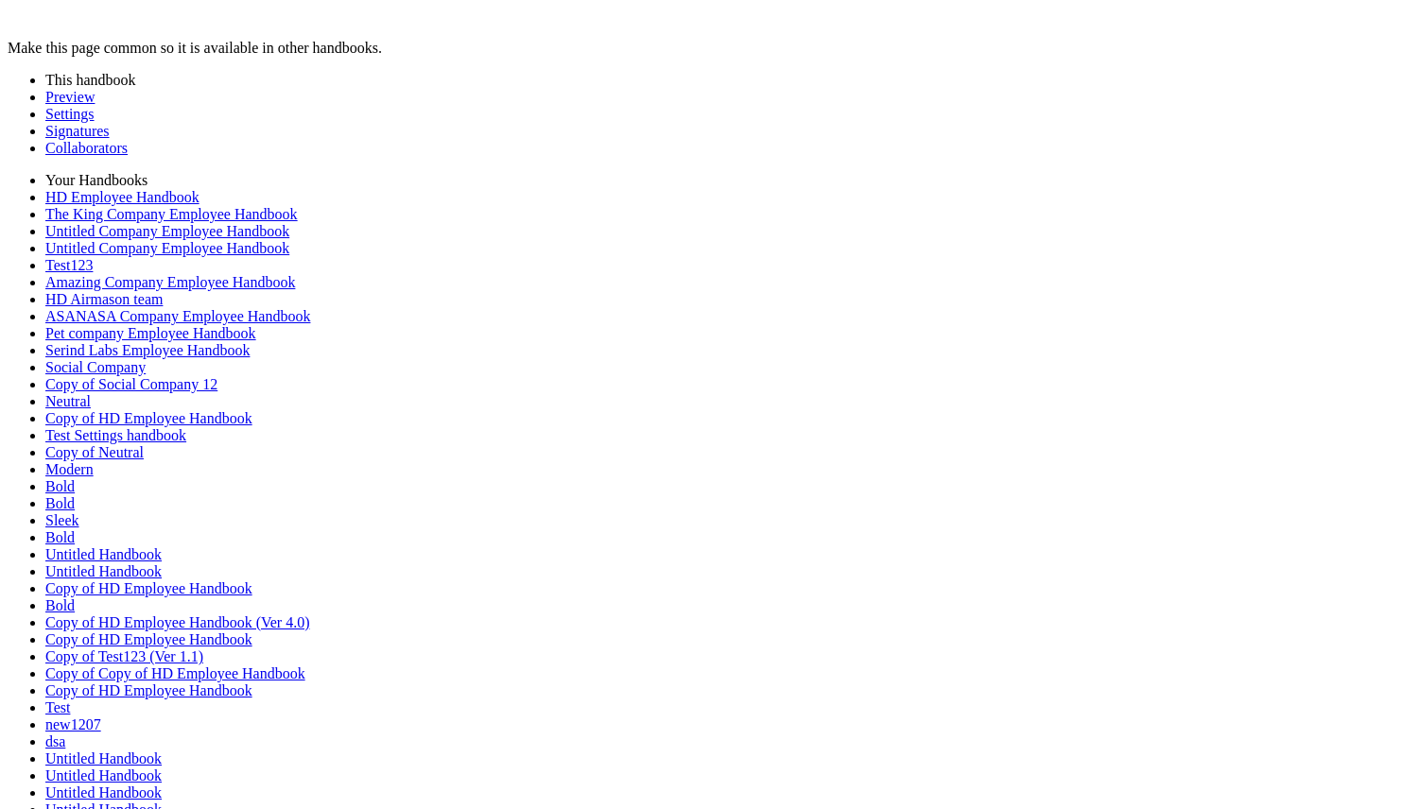
scroll to position [993, 0]
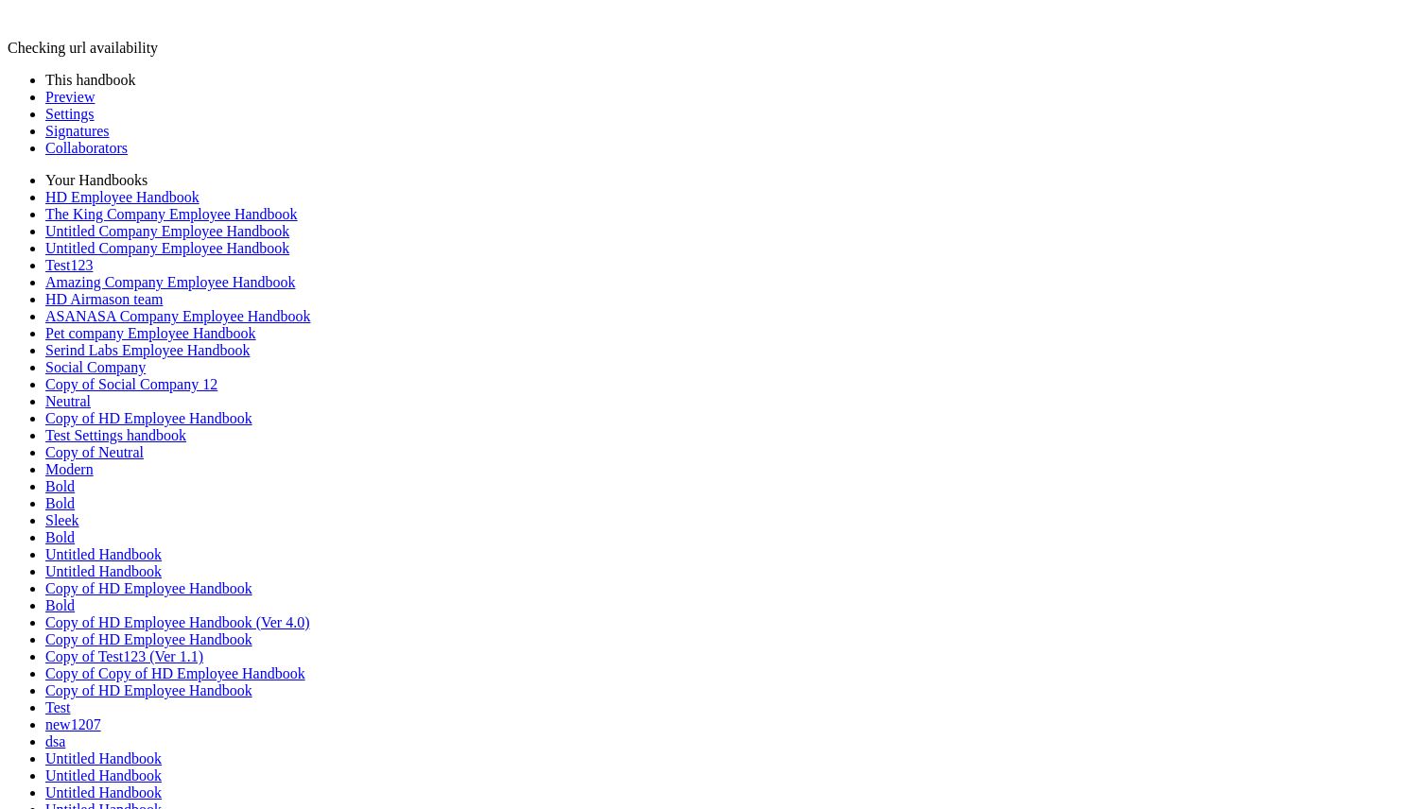
scroll to position [0, 2375]
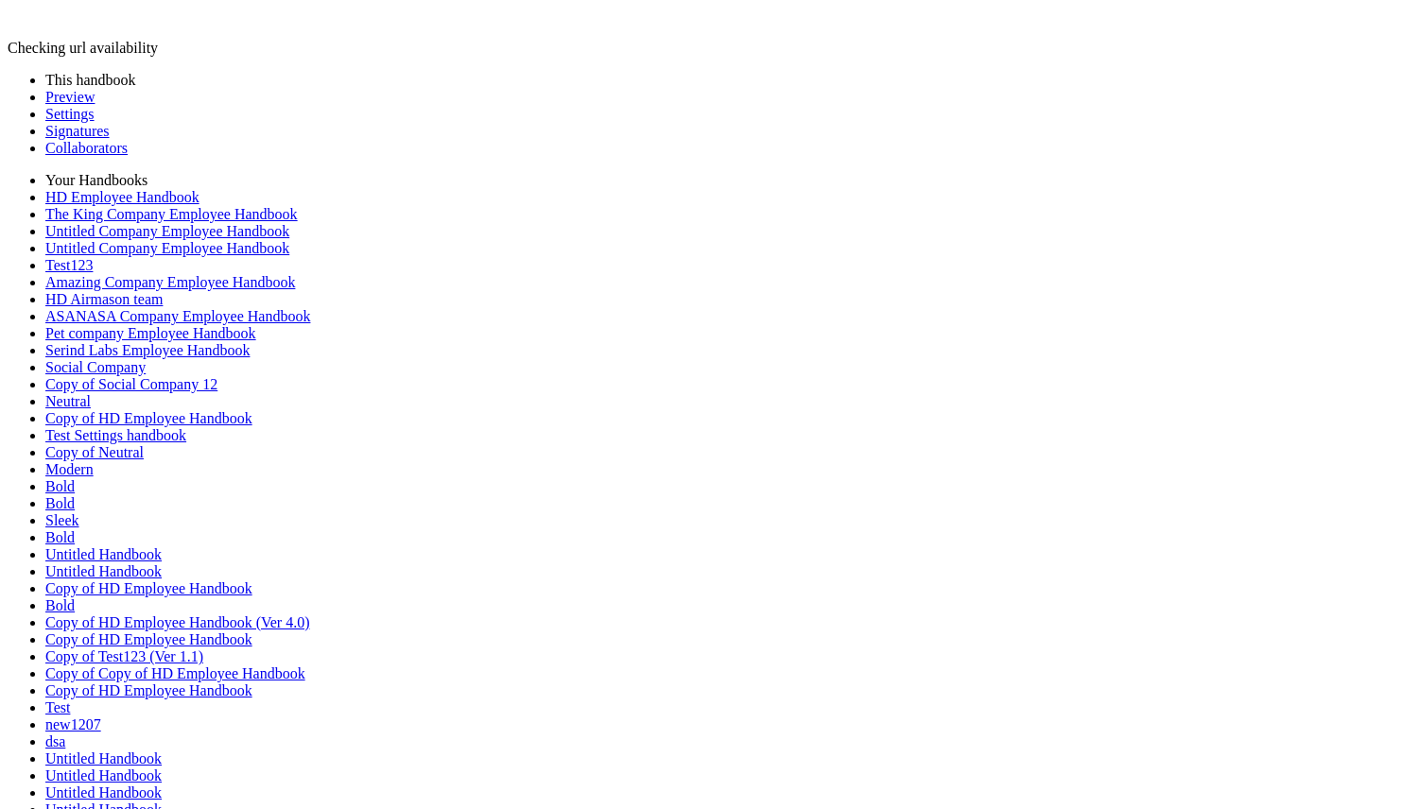
scroll to position [0, 0]
drag, startPoint x: 549, startPoint y: 256, endPoint x: 1095, endPoint y: 256, distance: 545.5
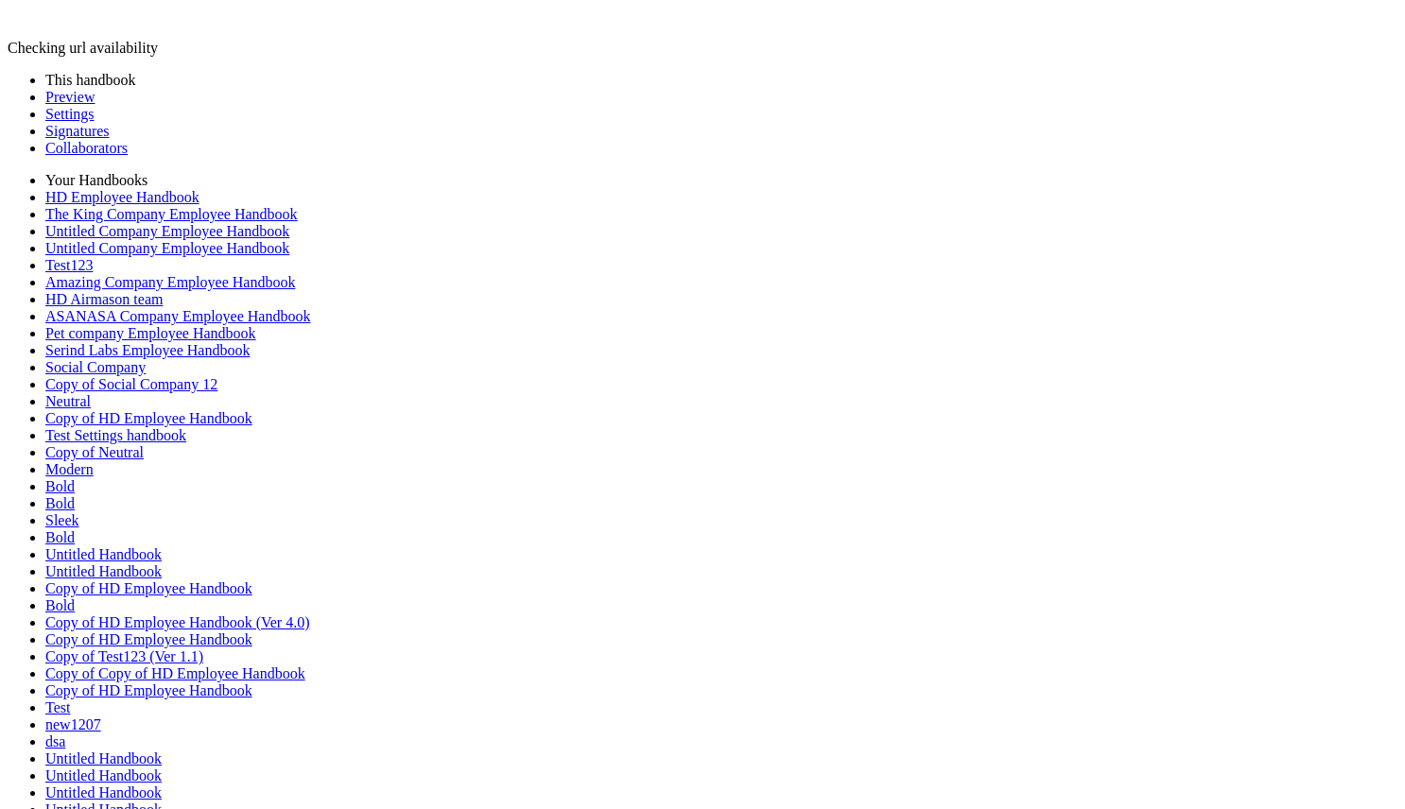
copy h3 "**********"
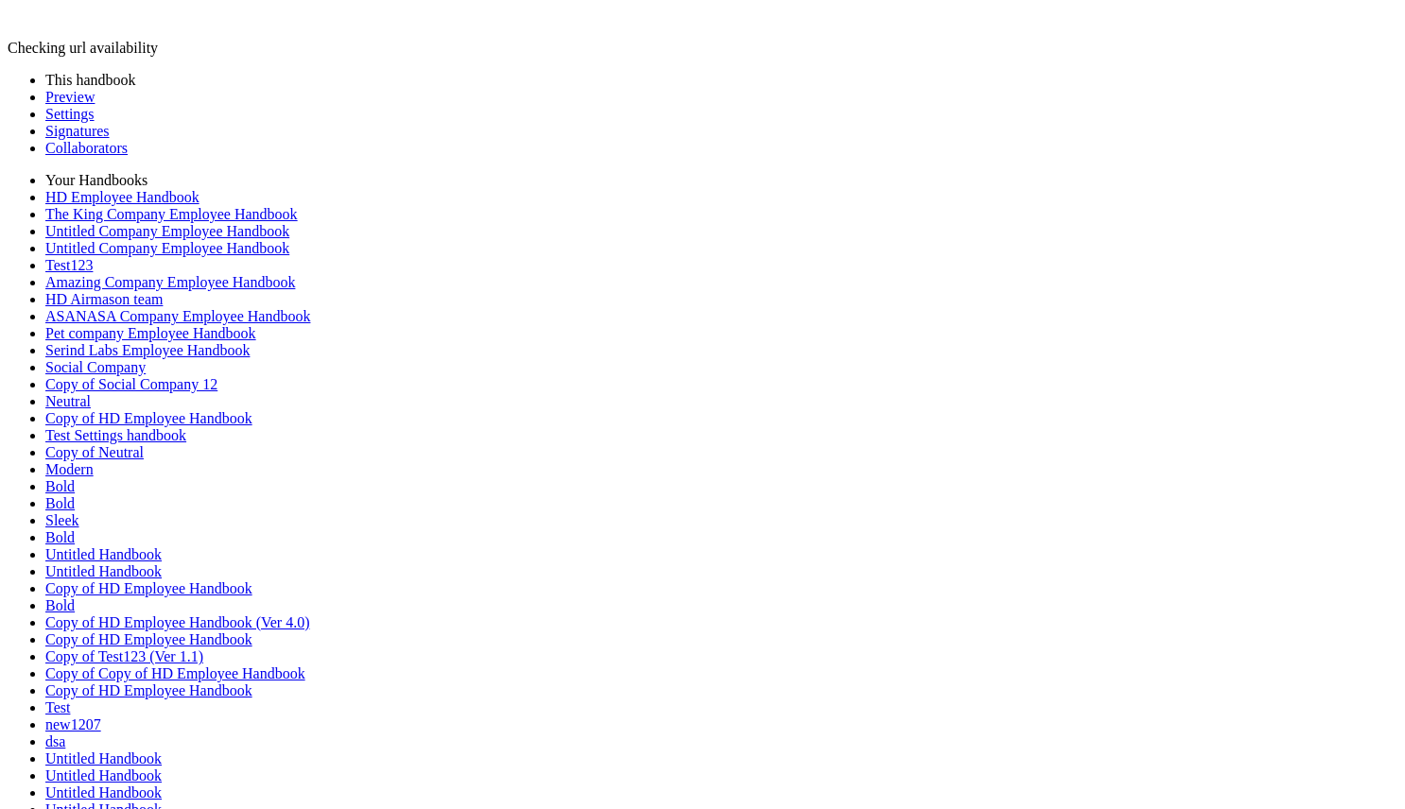
scroll to position [1009, 0]
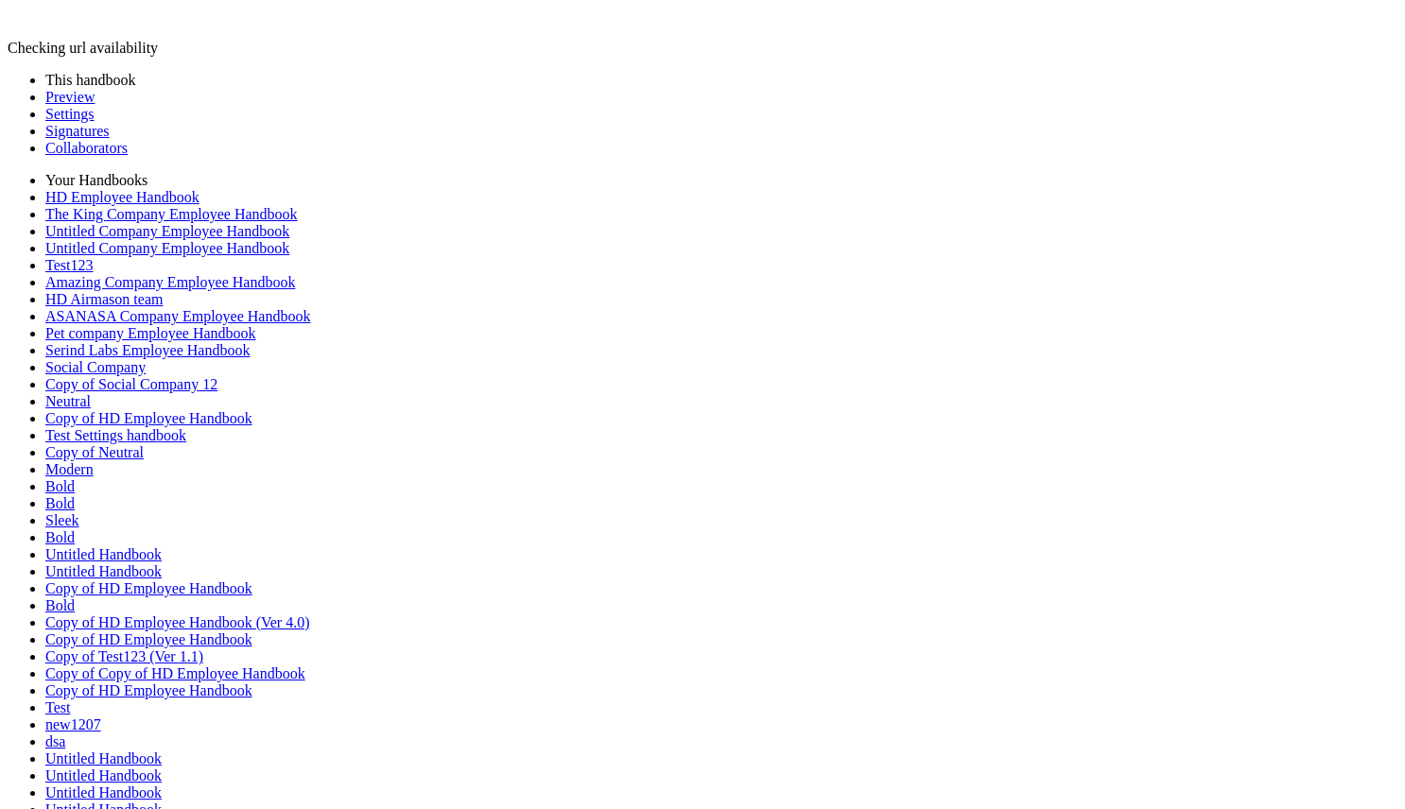
scroll to position [1009, 0]
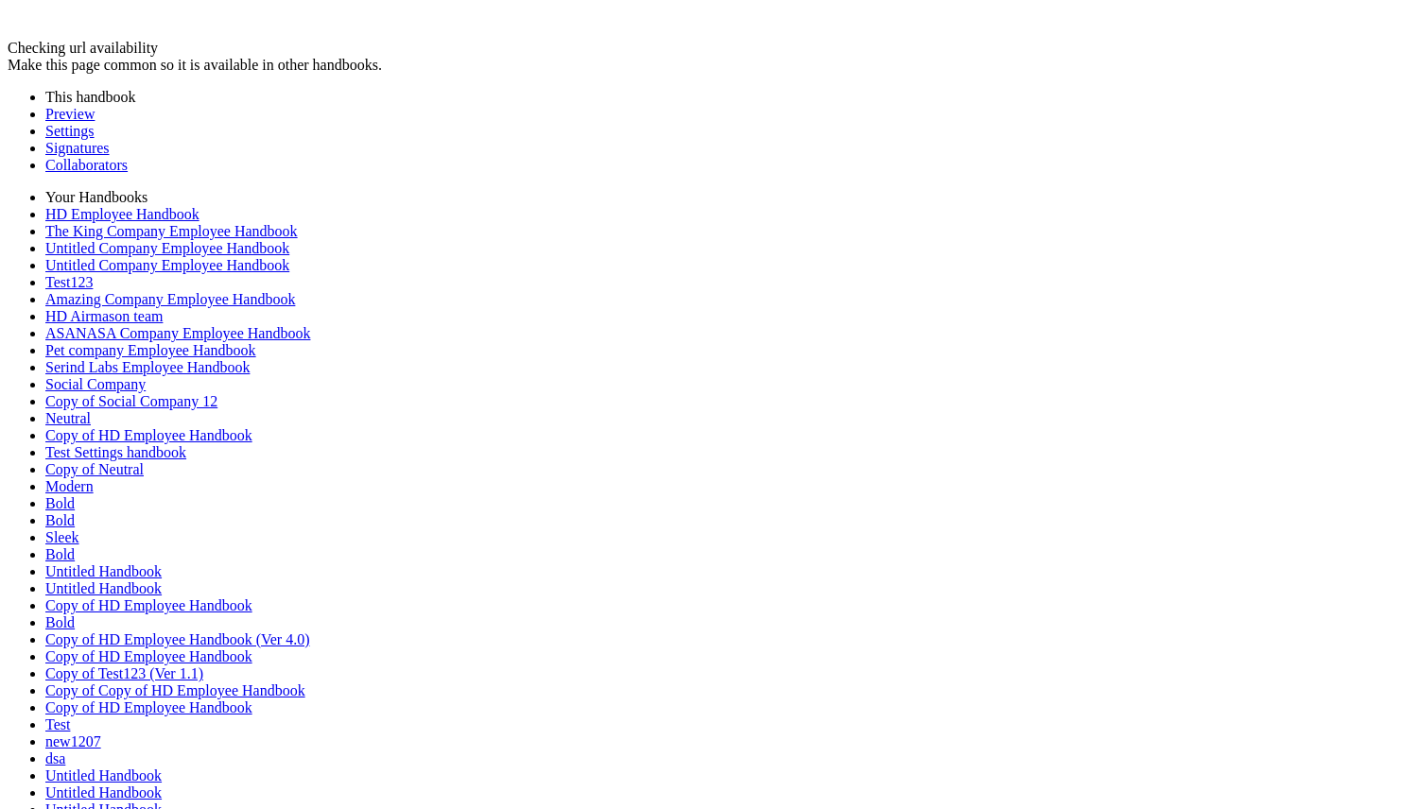
type input "********"
type input "***"
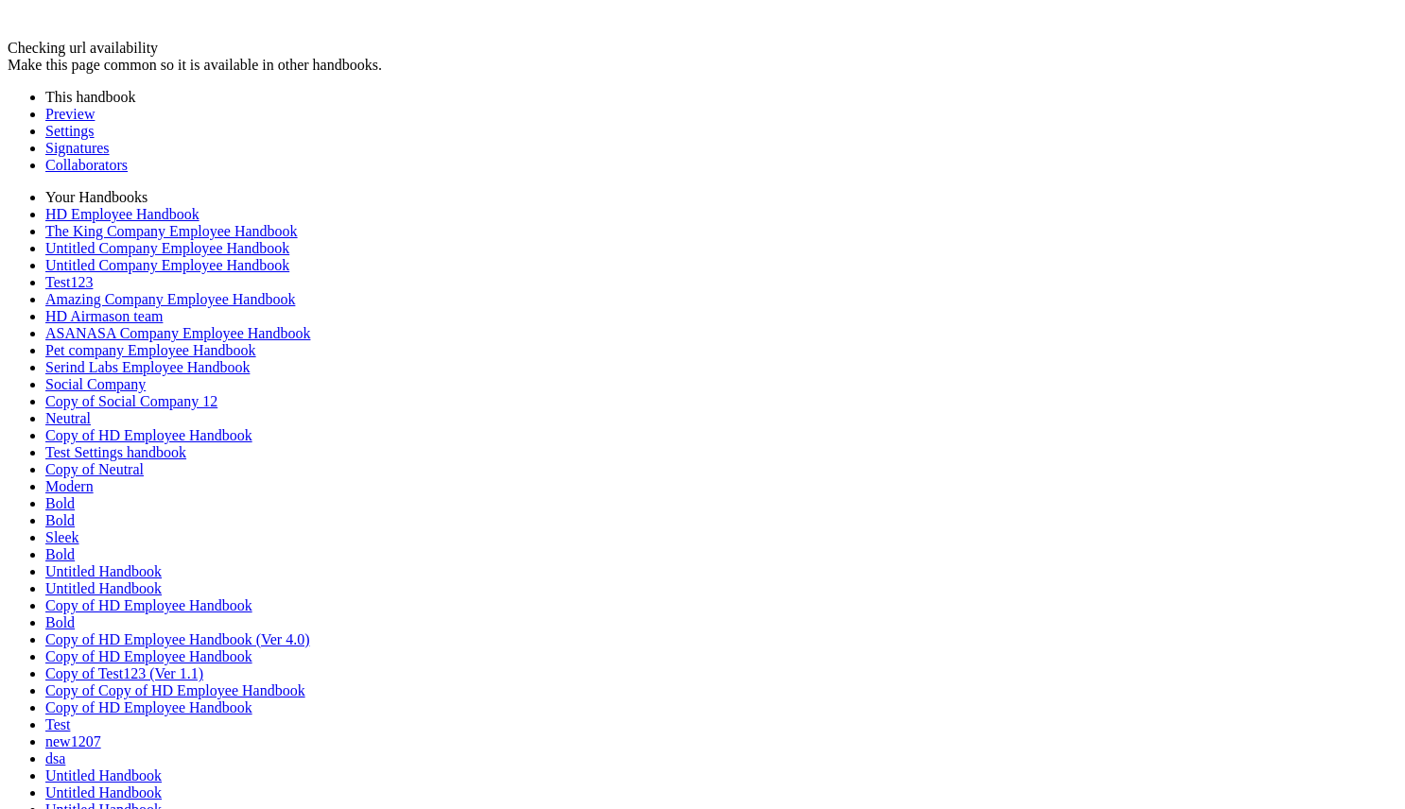
scroll to position [0, 2375]
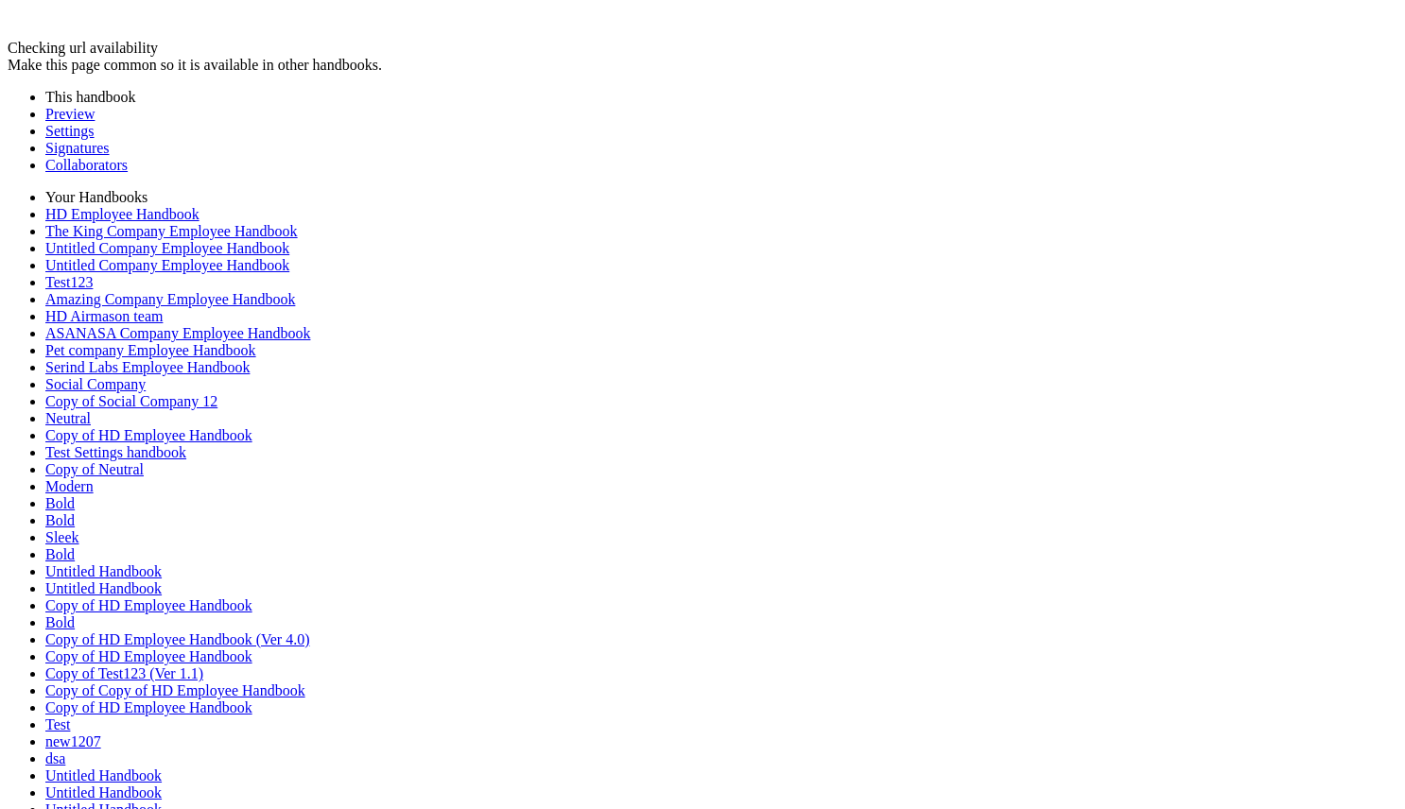
scroll to position [0, 0]
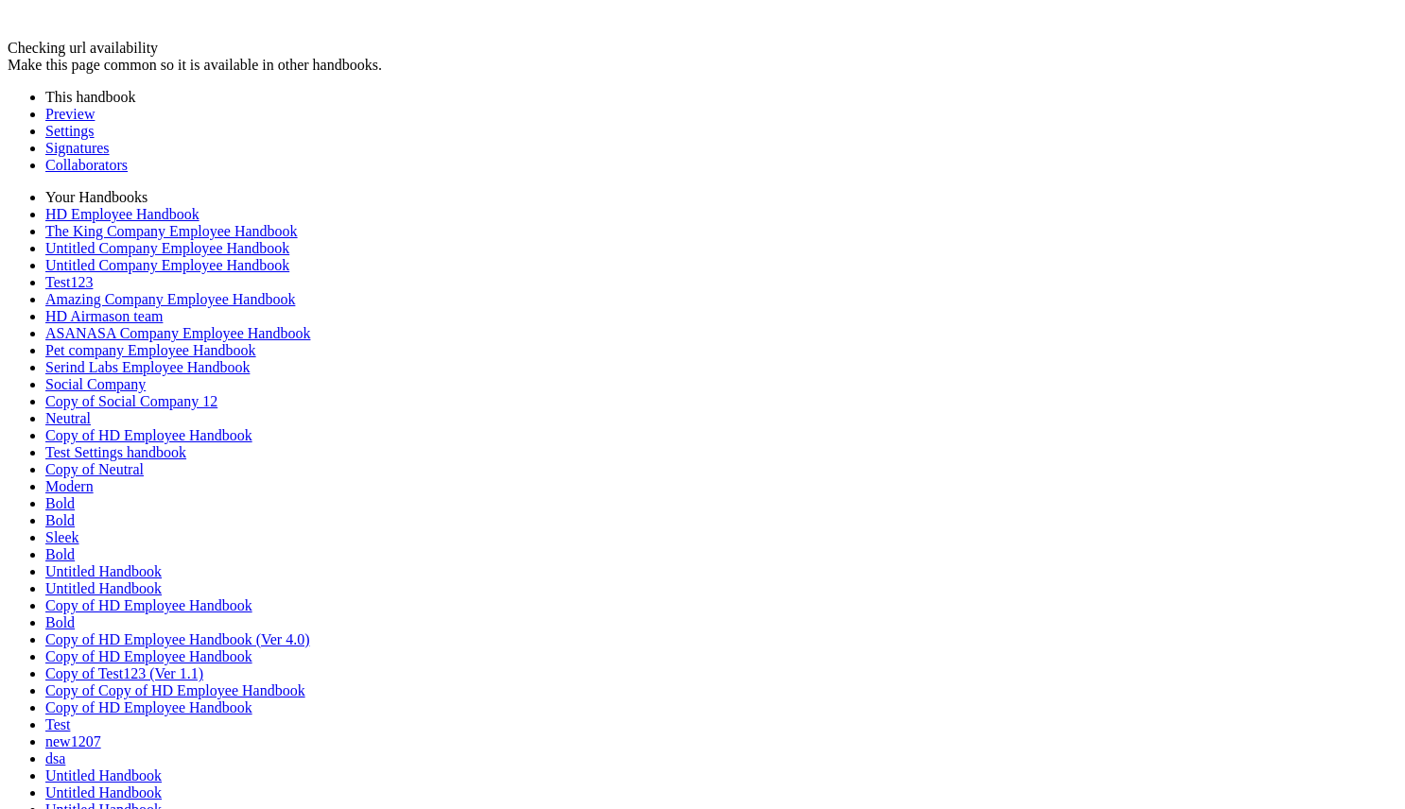
scroll to position [0, 0]
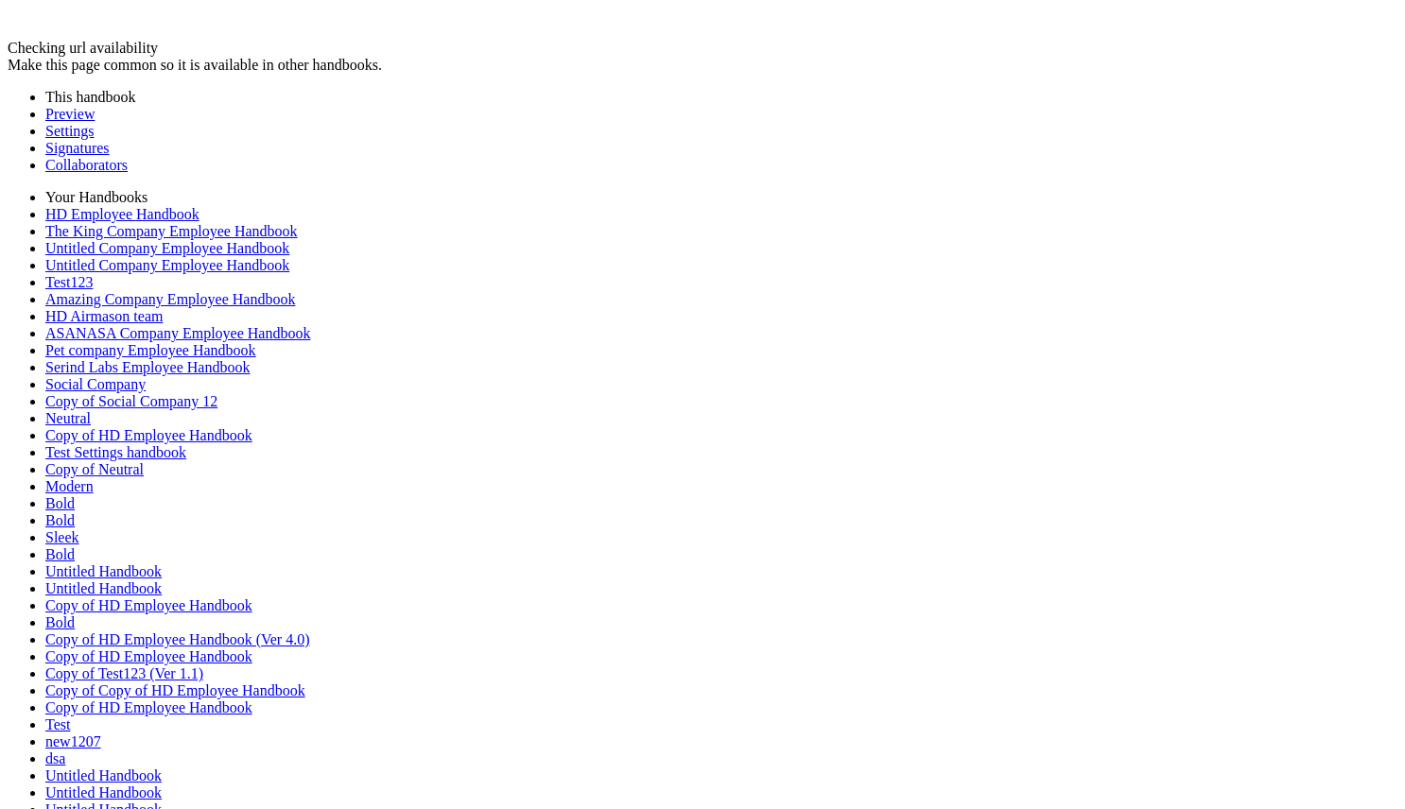
scroll to position [0, 0]
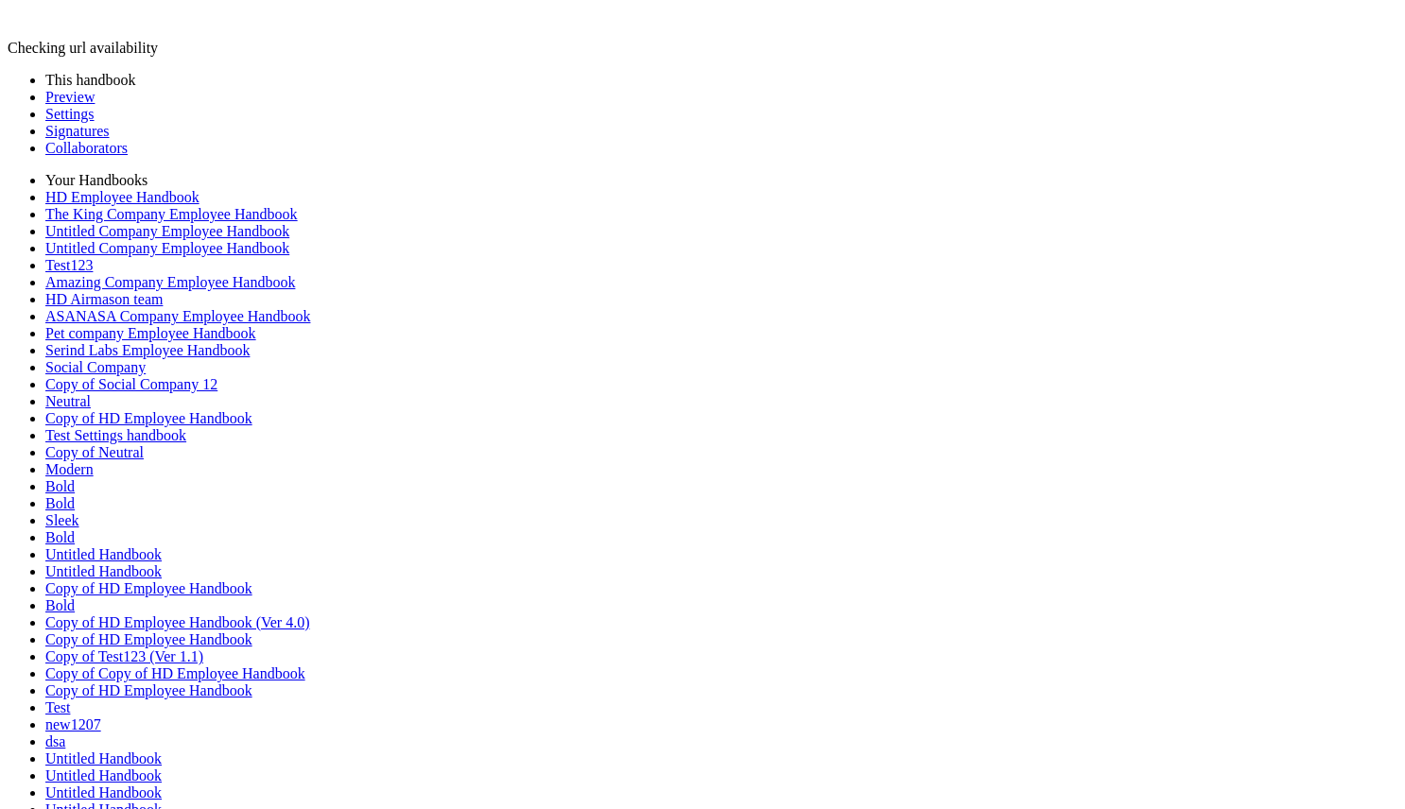
scroll to position [0, 2375]
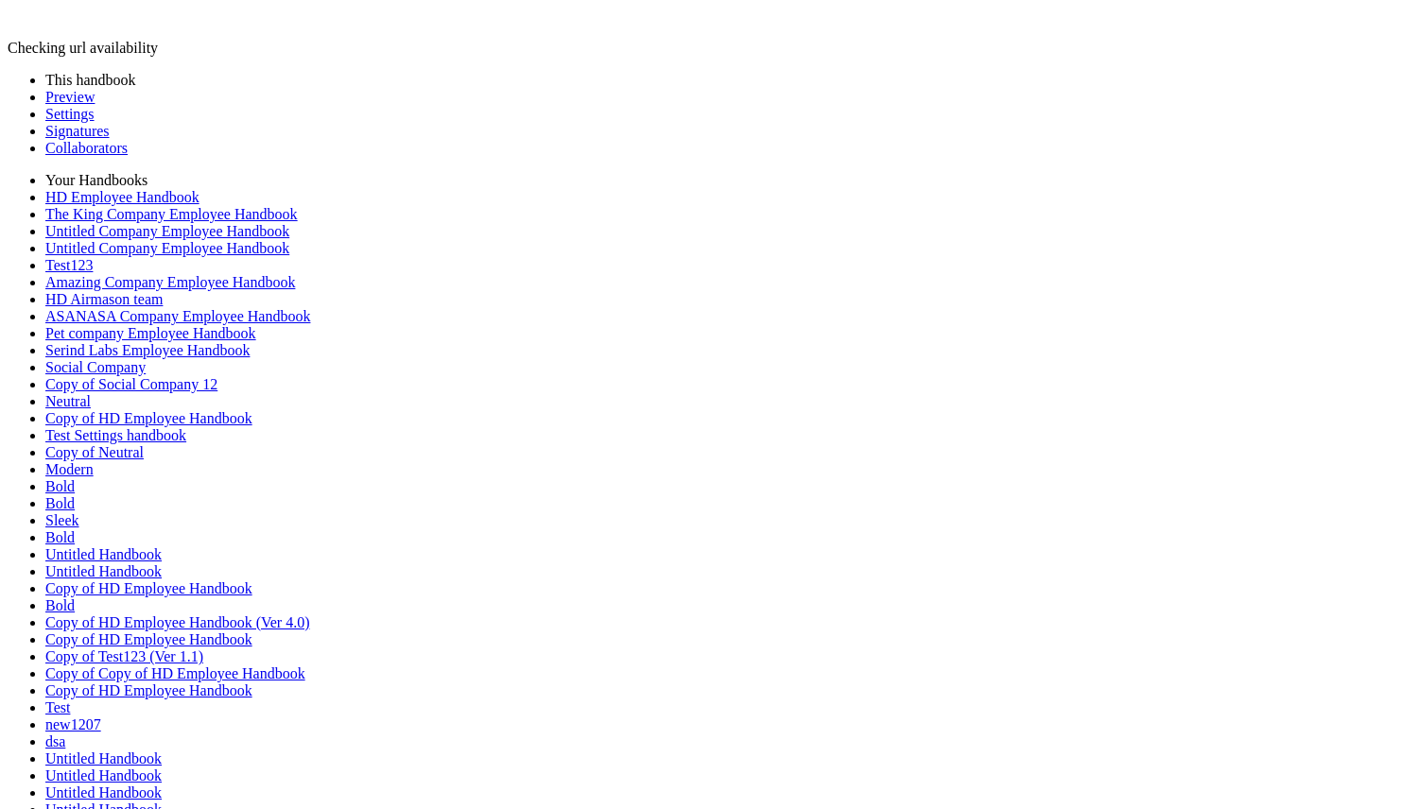
scroll to position [0, 1187]
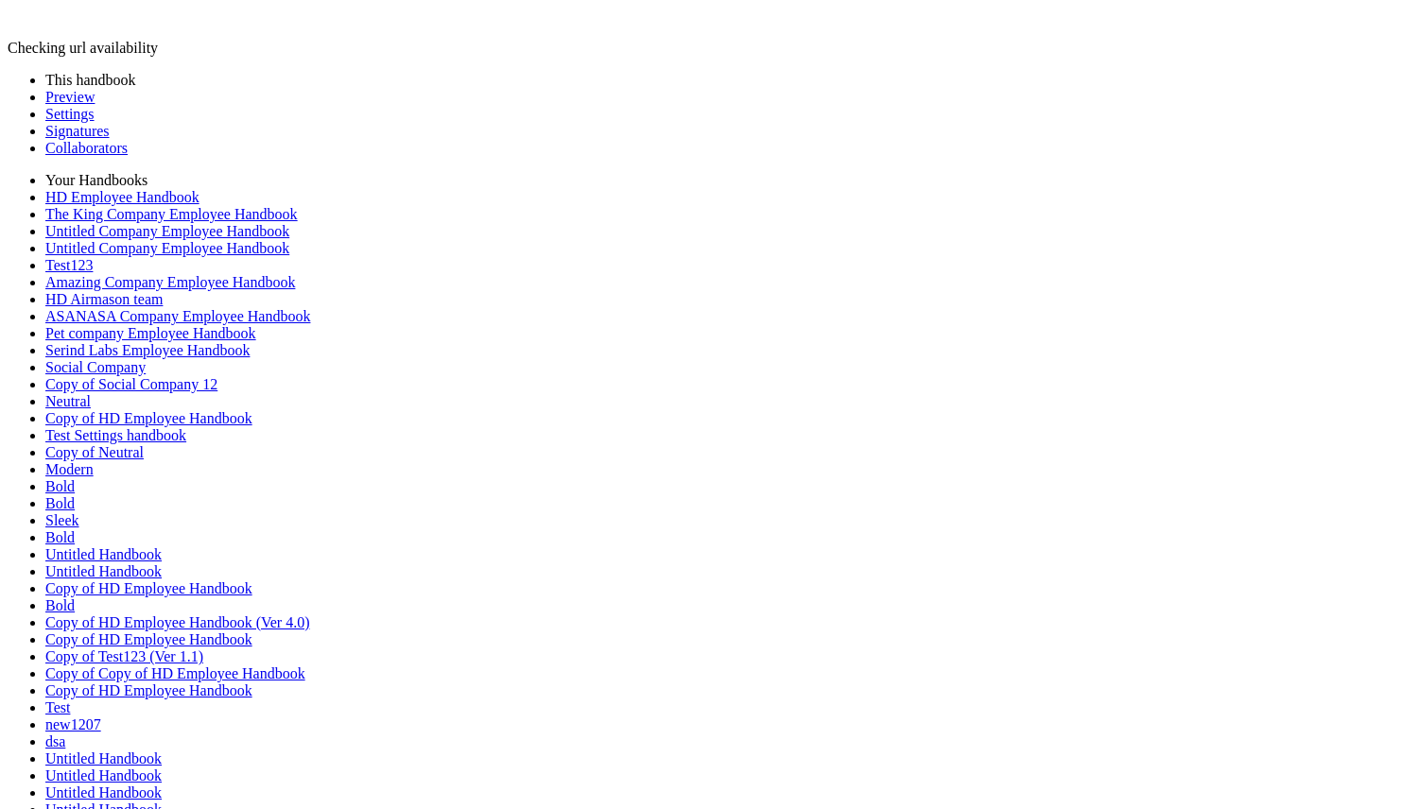
scroll to position [0, 0]
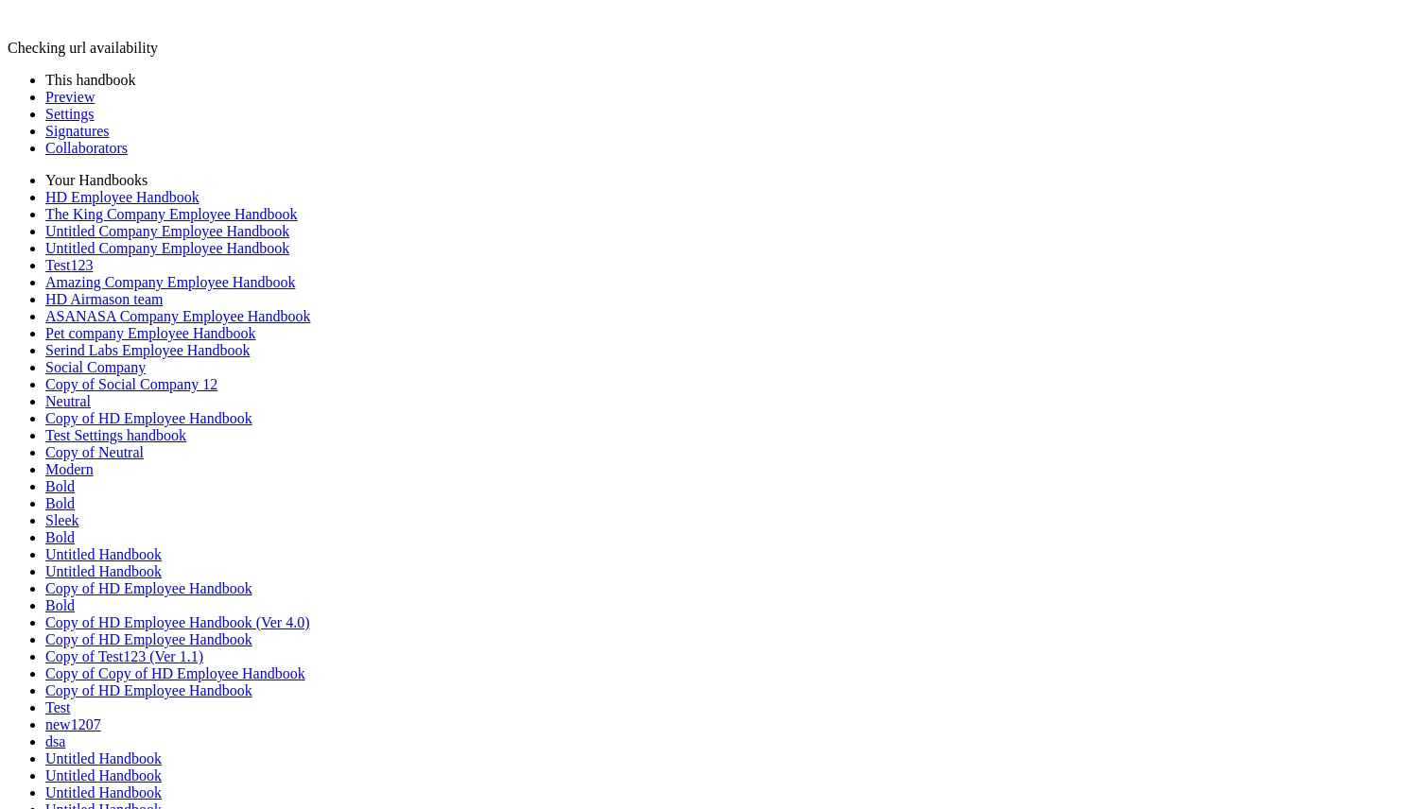
scroll to position [0, 0]
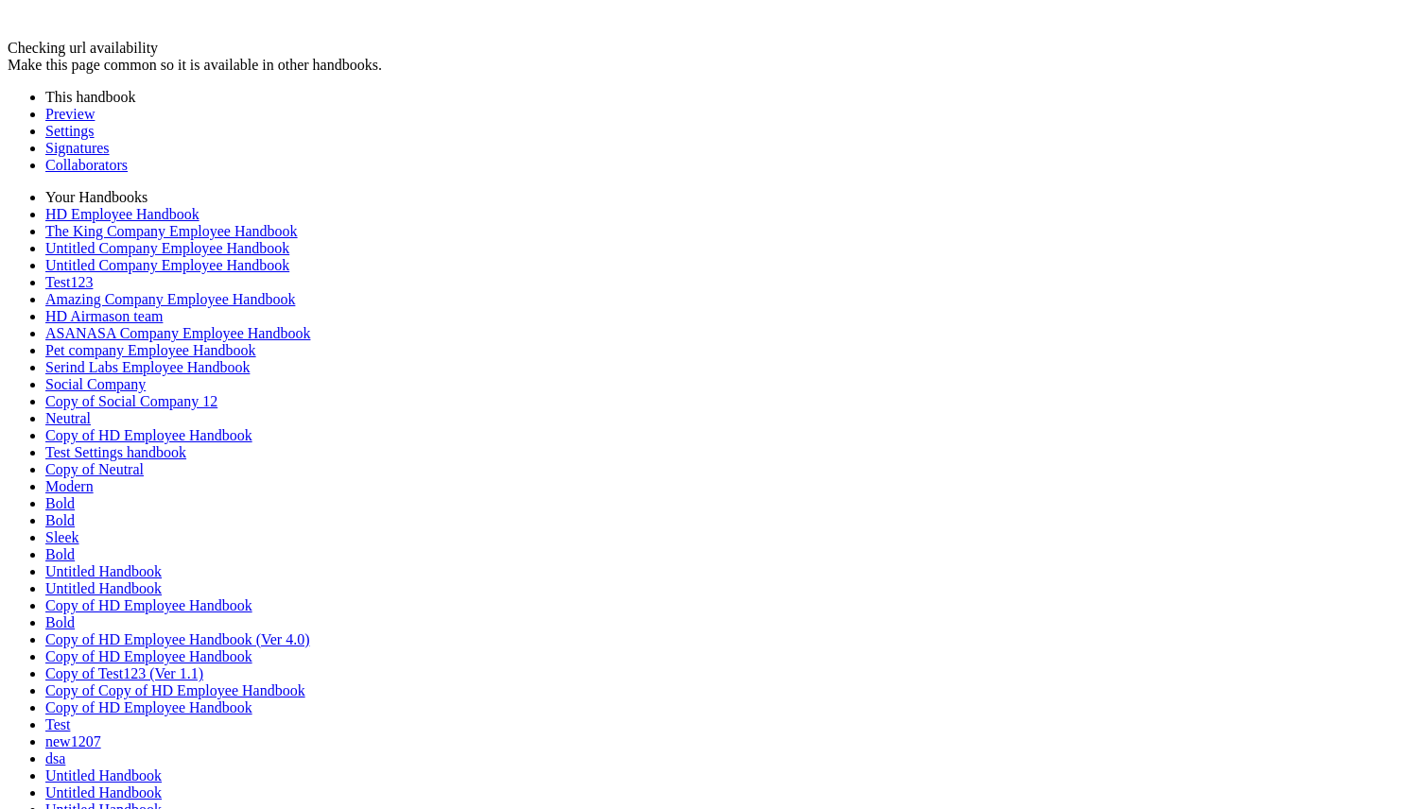
scroll to position [0, 0]
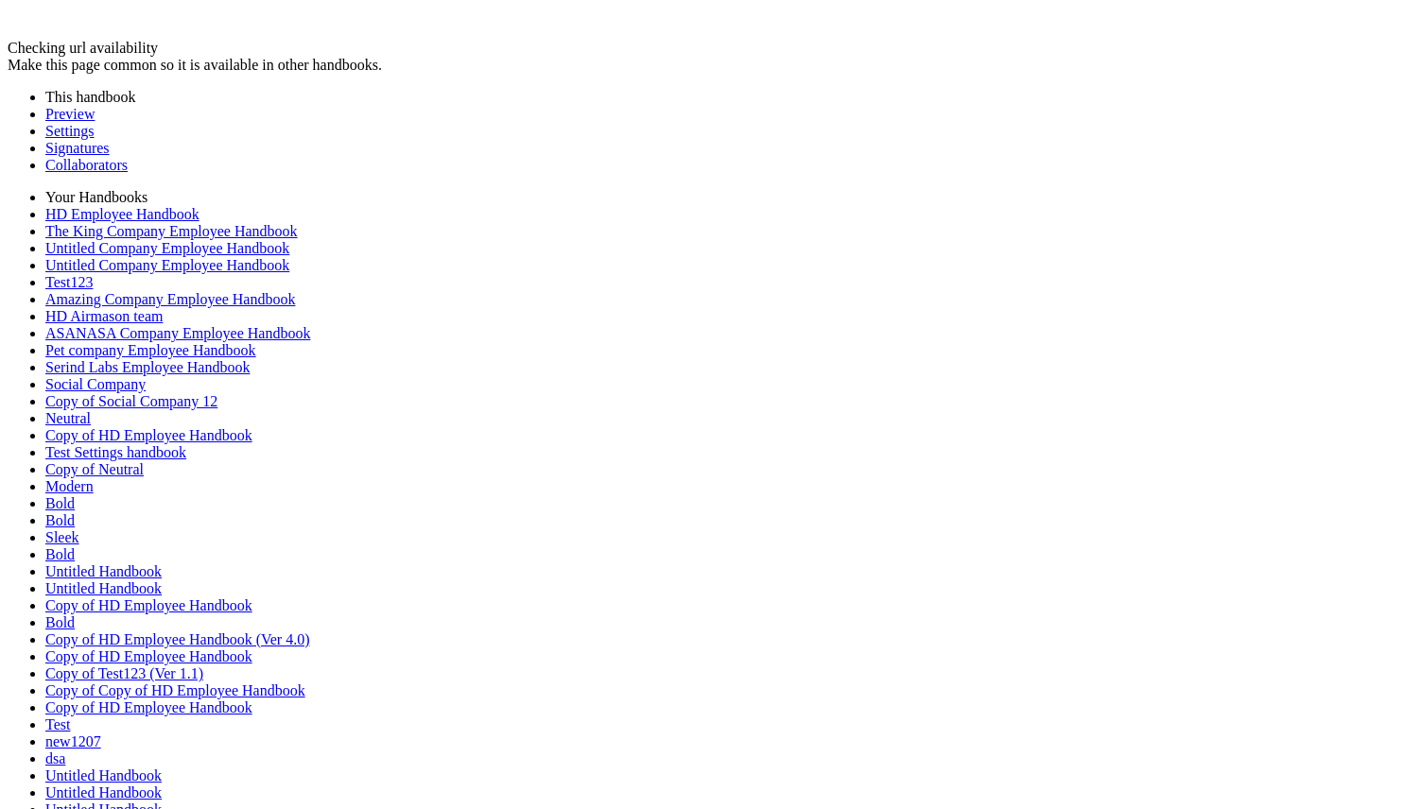
scroll to position [0, 1187]
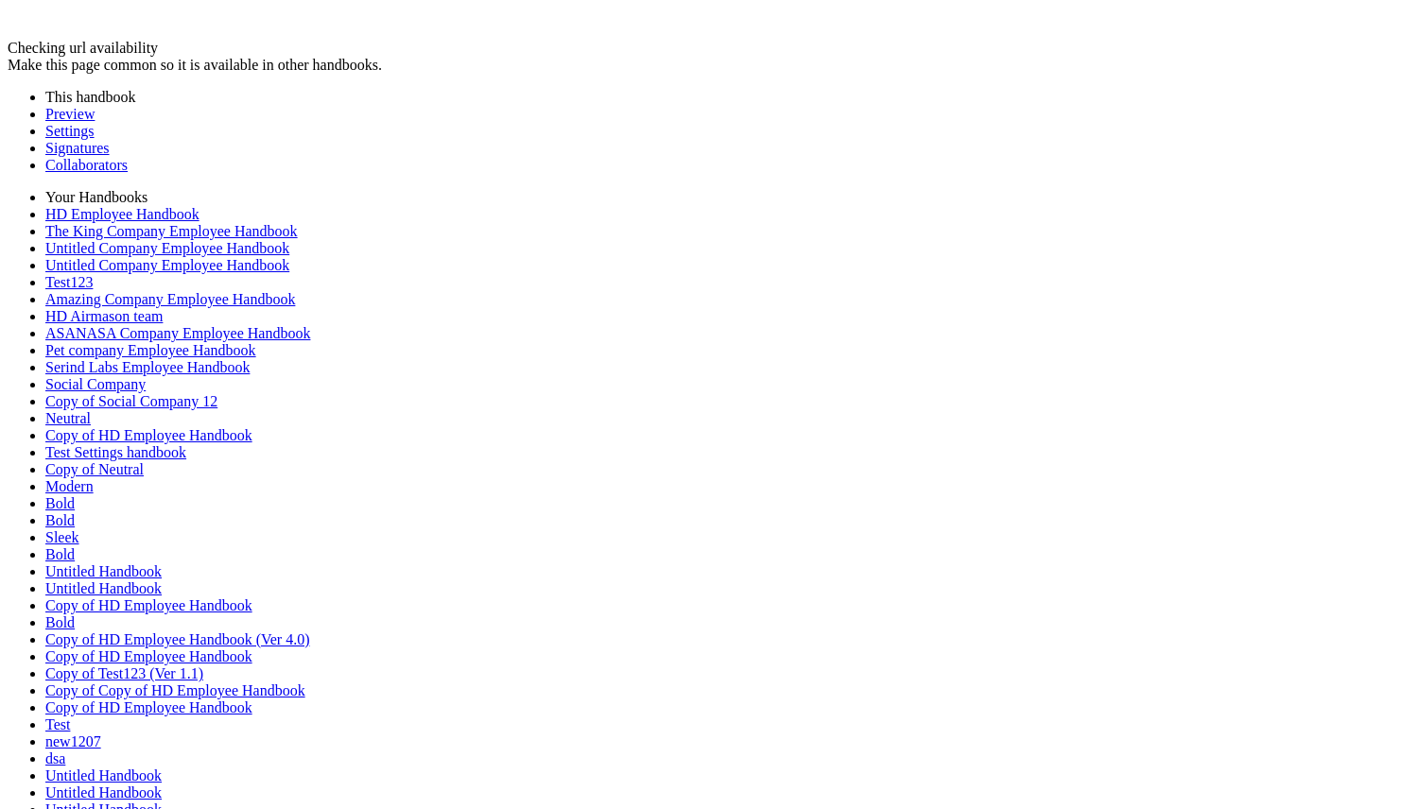
scroll to position [0, 2366]
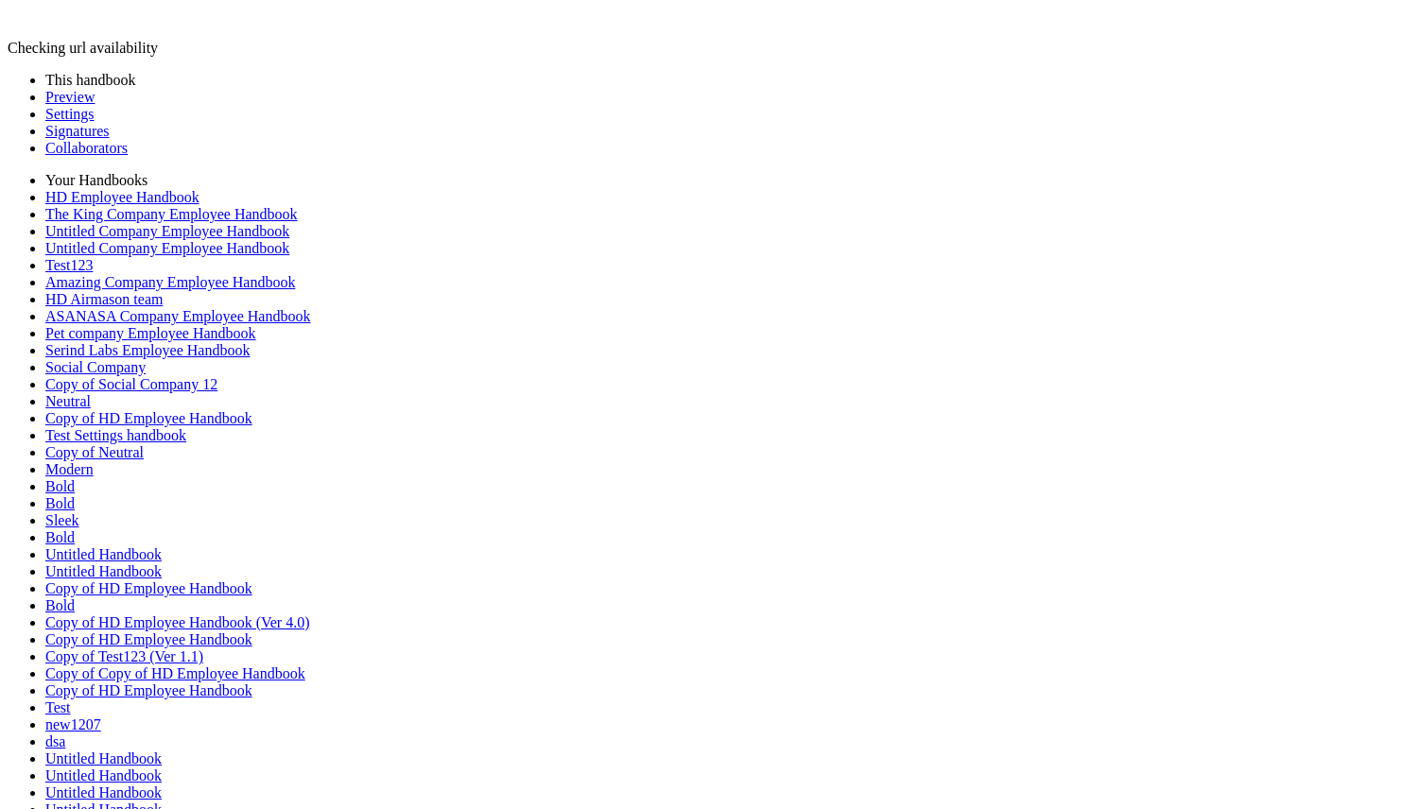
scroll to position [0, 1187]
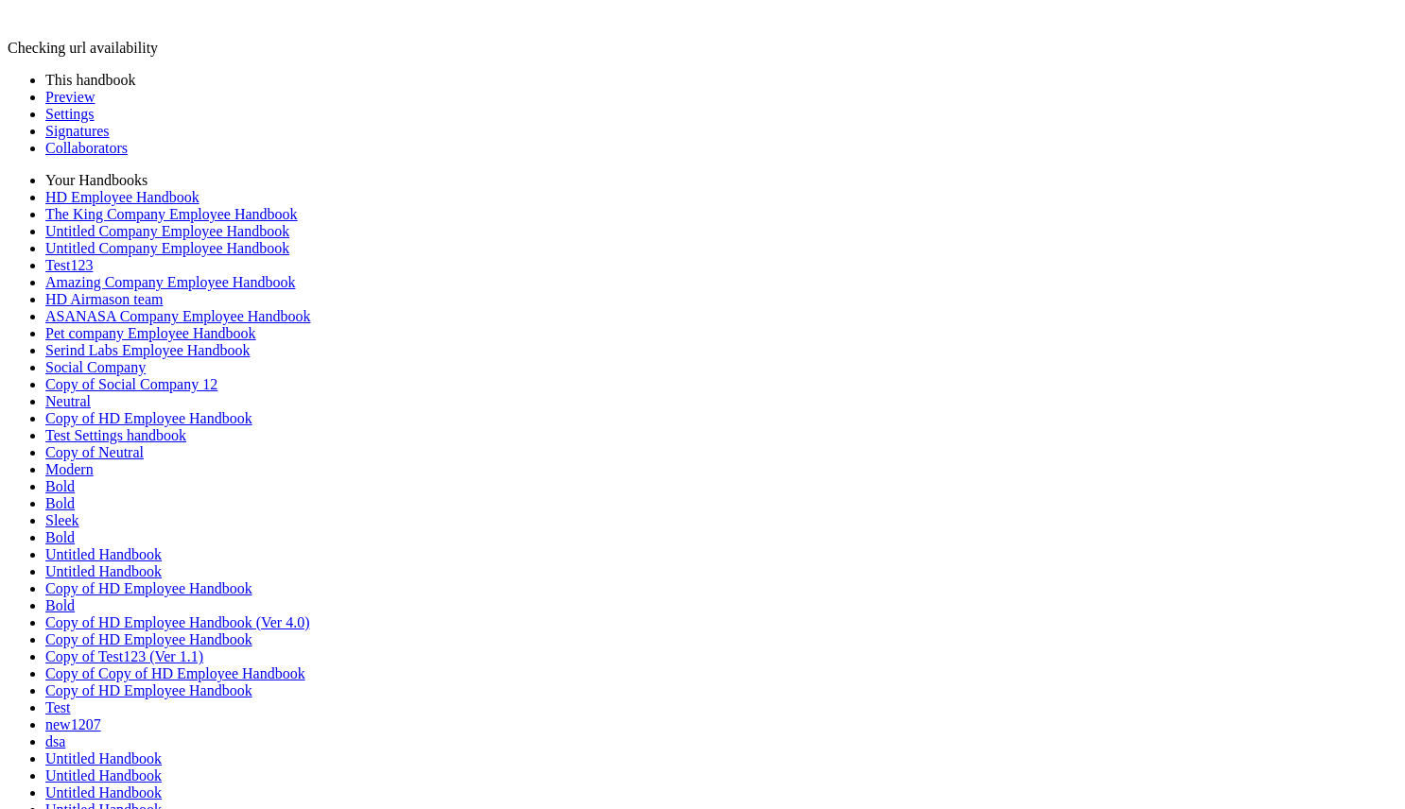
scroll to position [0, 1187]
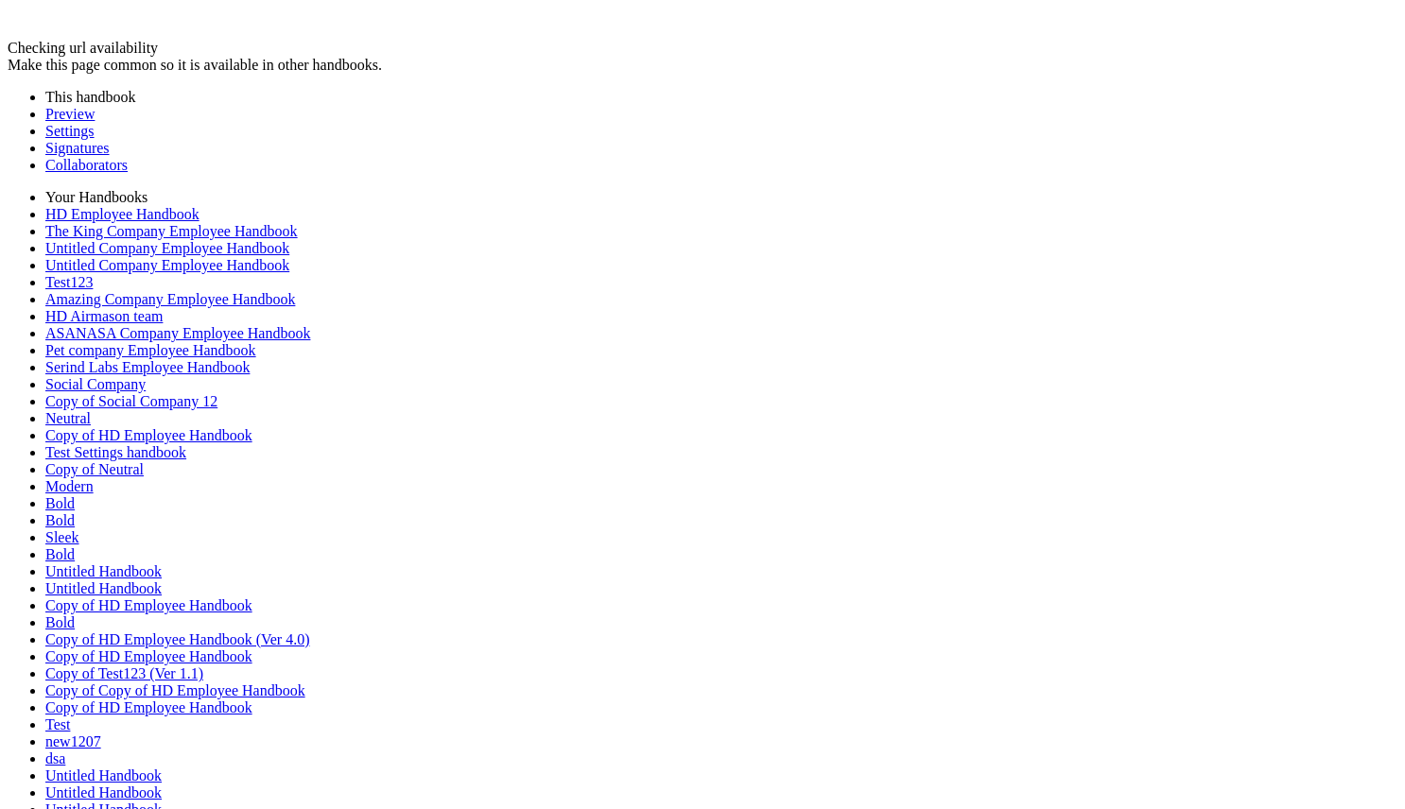
scroll to position [0, 0]
click at [79, 112] on link "Preview" at bounding box center [69, 114] width 49 height 16
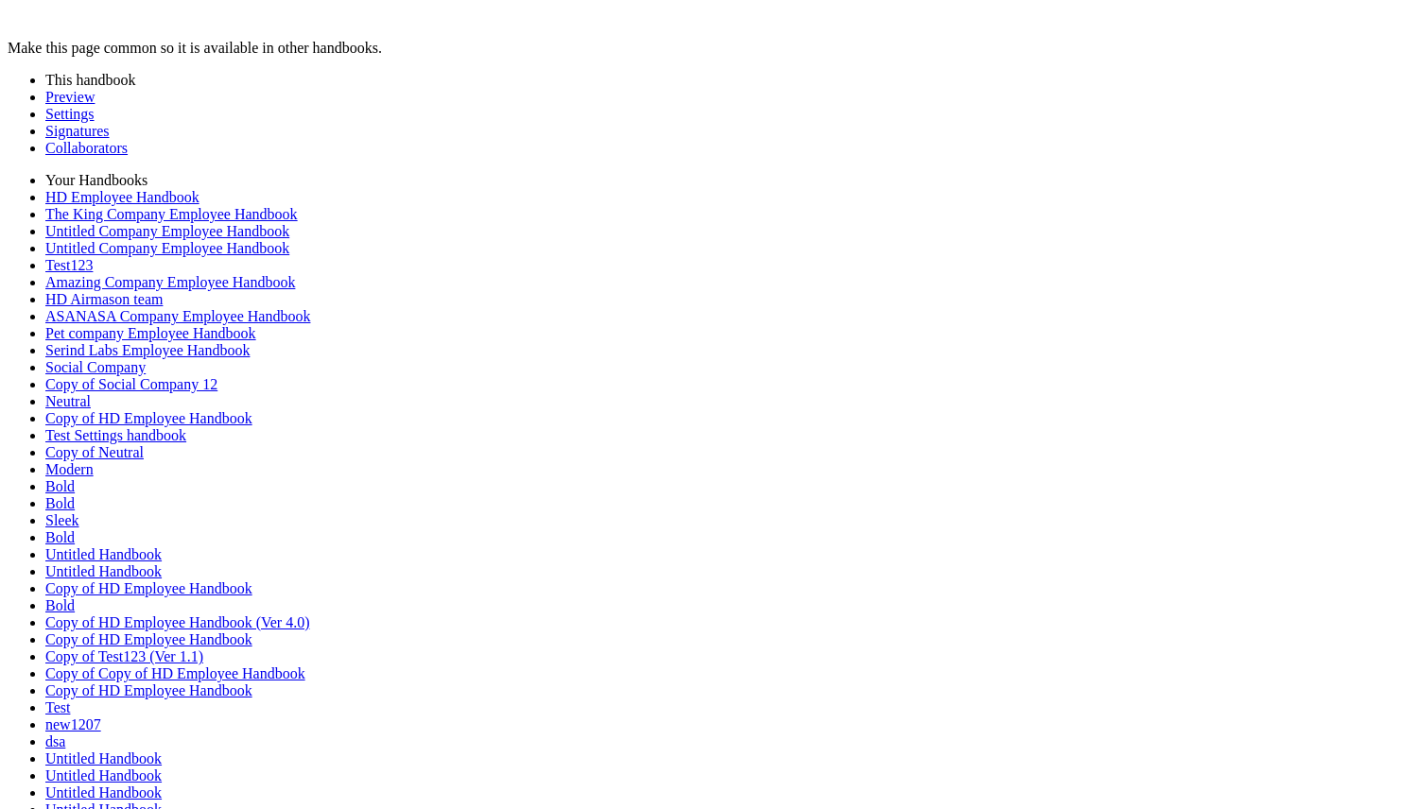
scroll to position [337, 0]
type input "********"
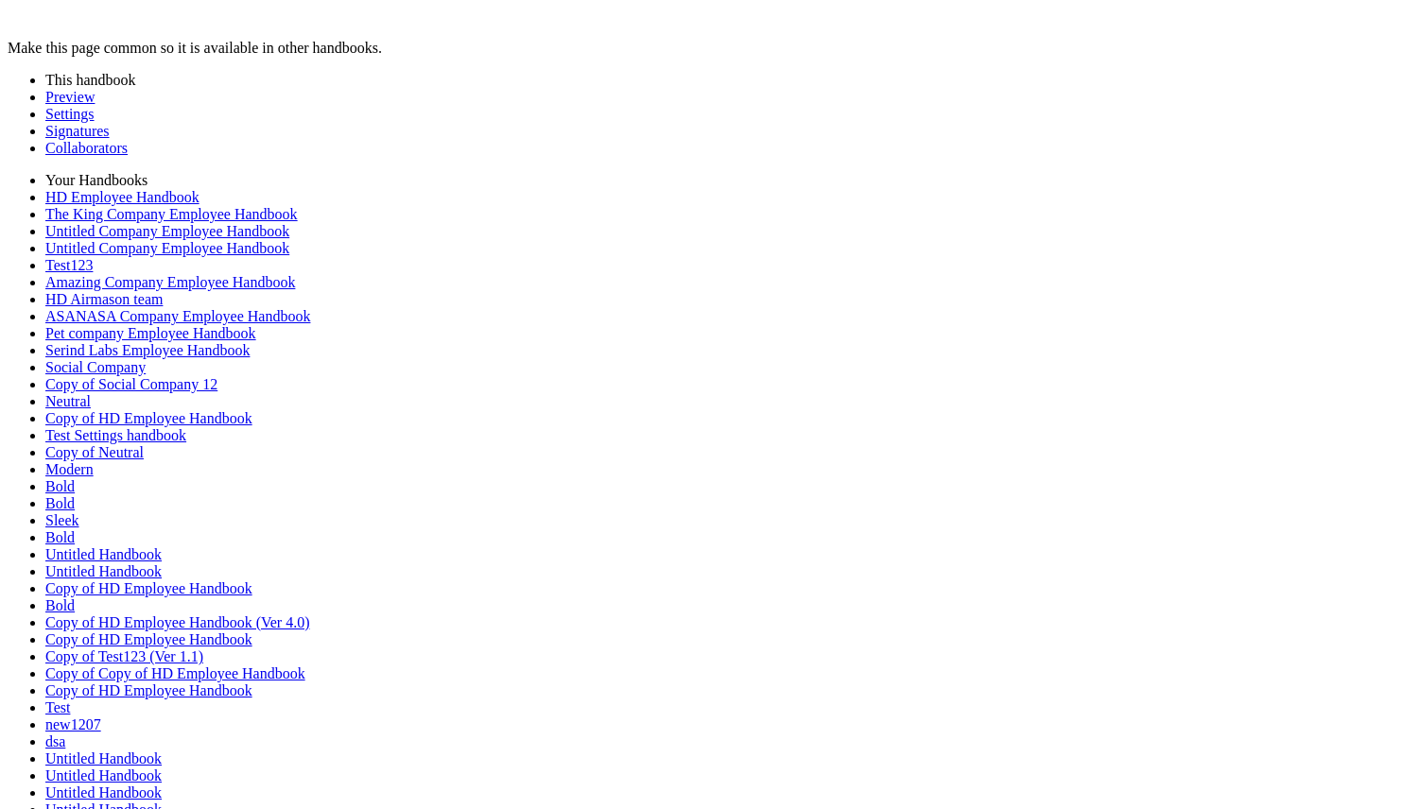
type input "********"
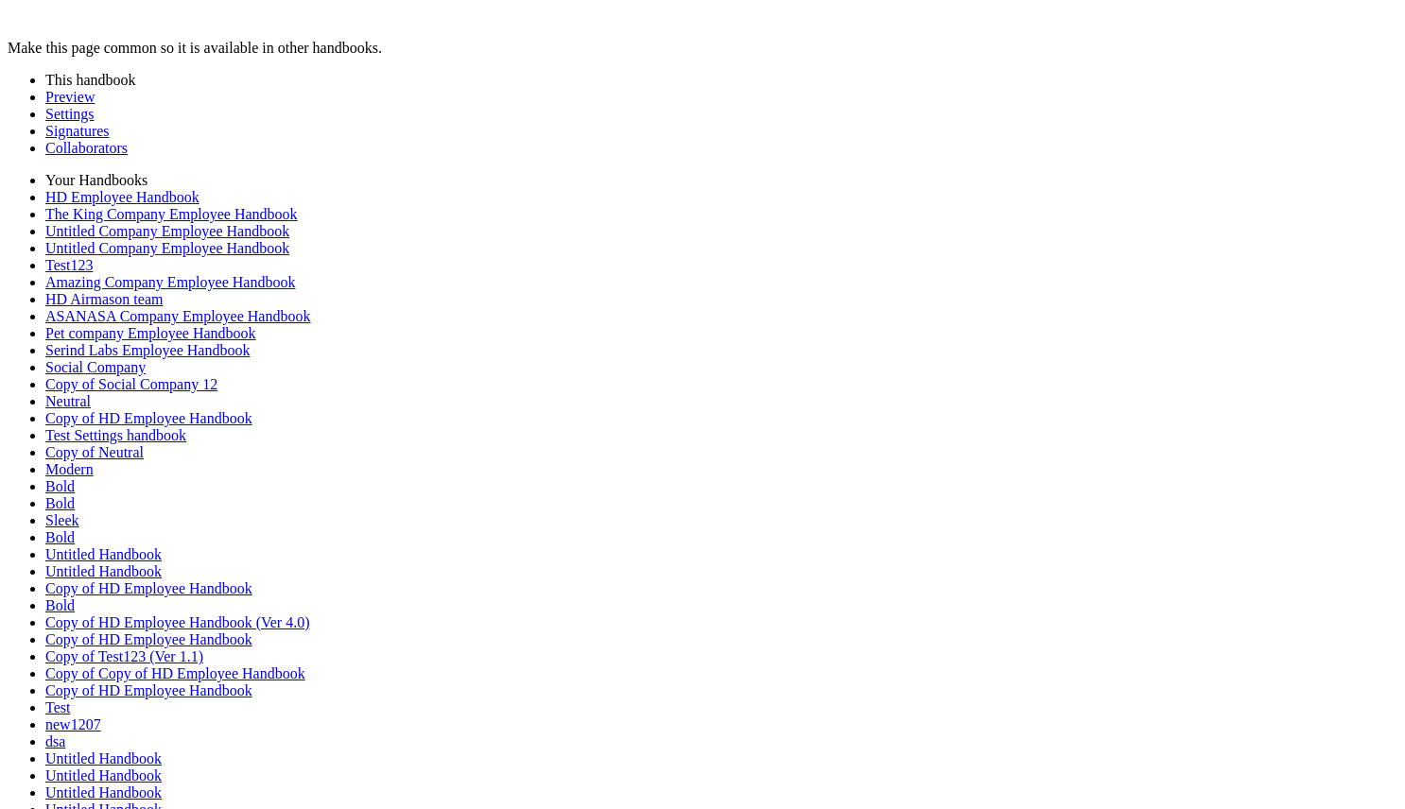
scroll to position [1009, 0]
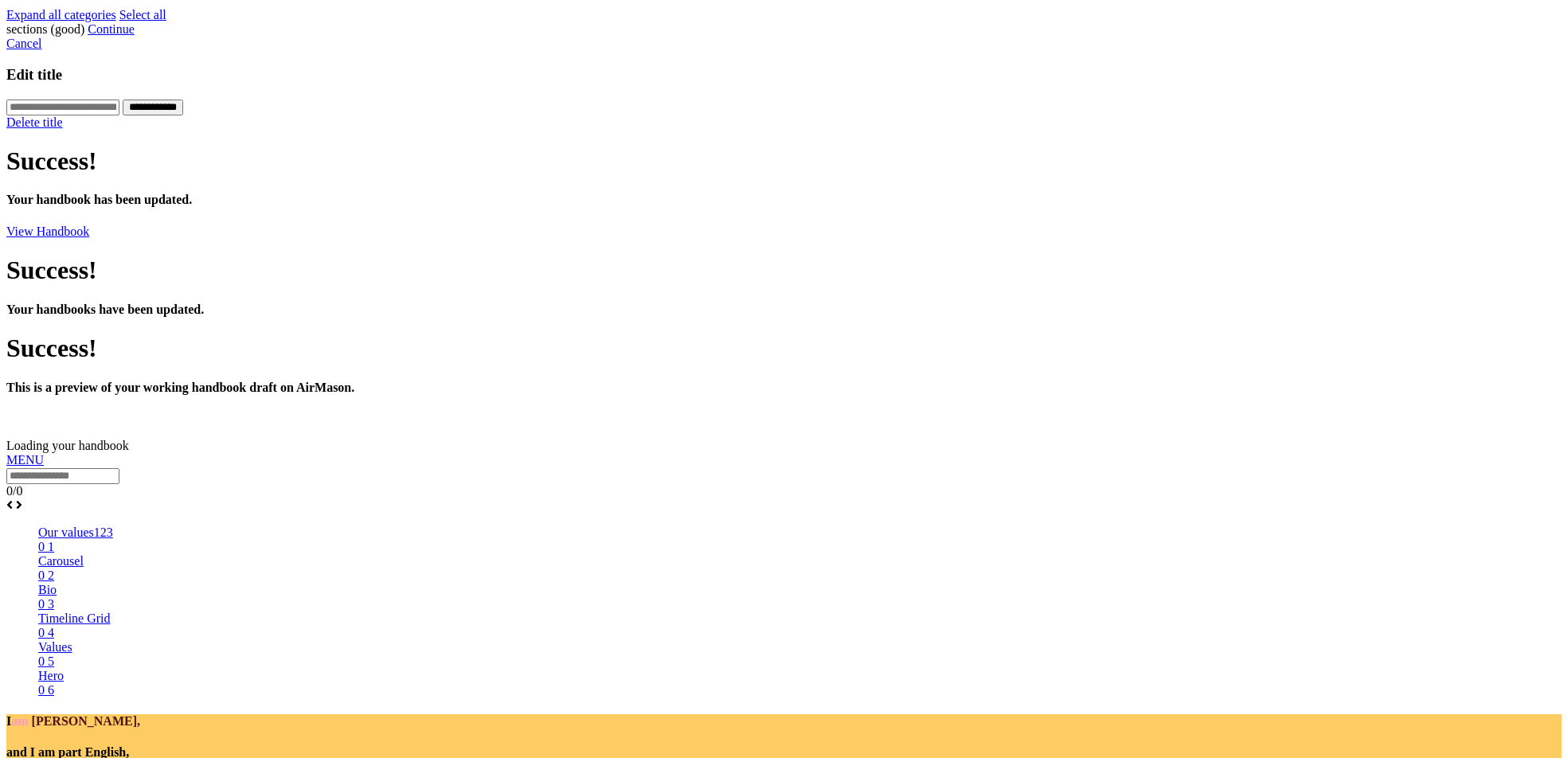
scroll to position [740, 0]
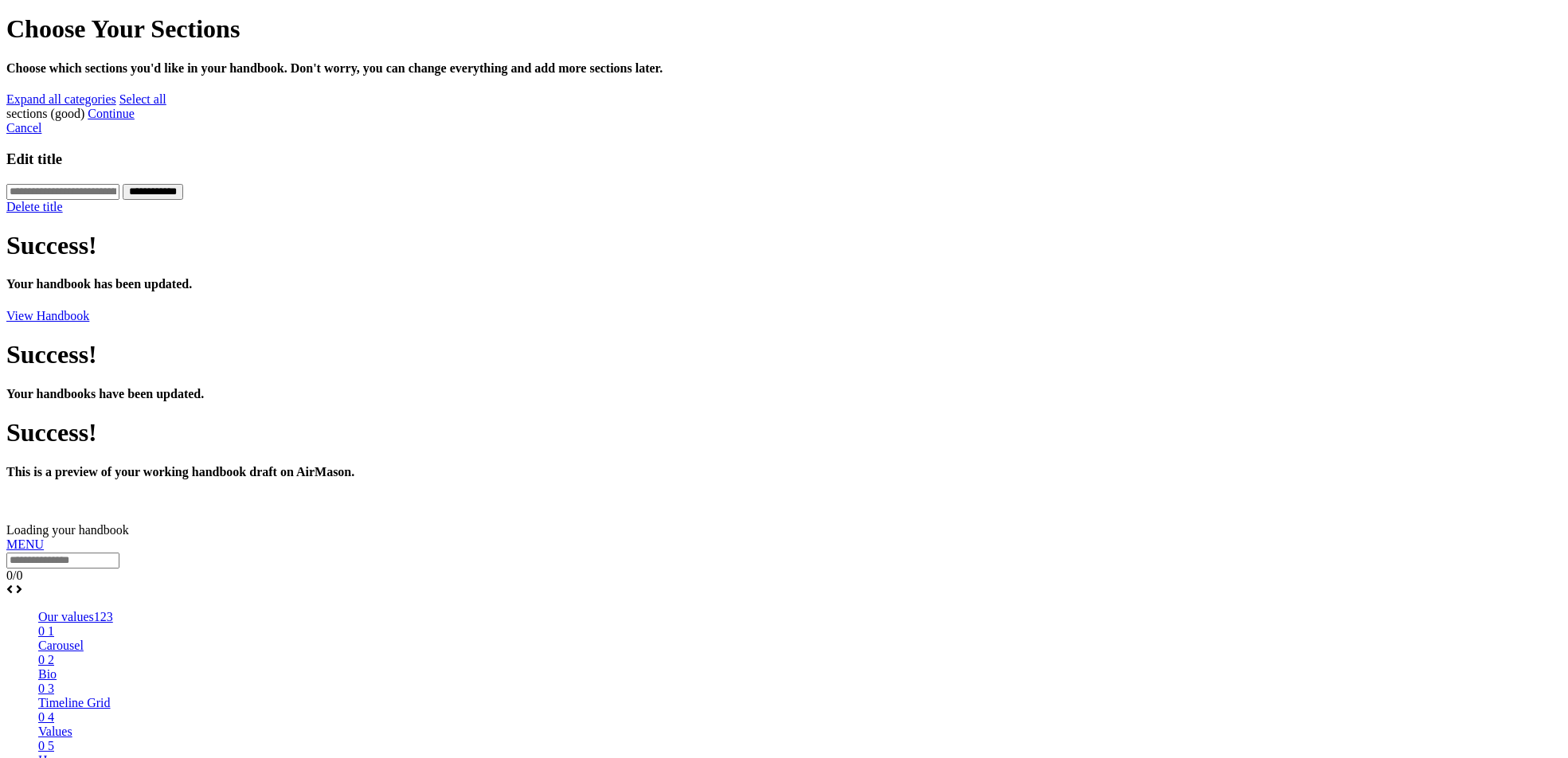
click at [900, 537] on div at bounding box center [784, 537] width 1555 height 0
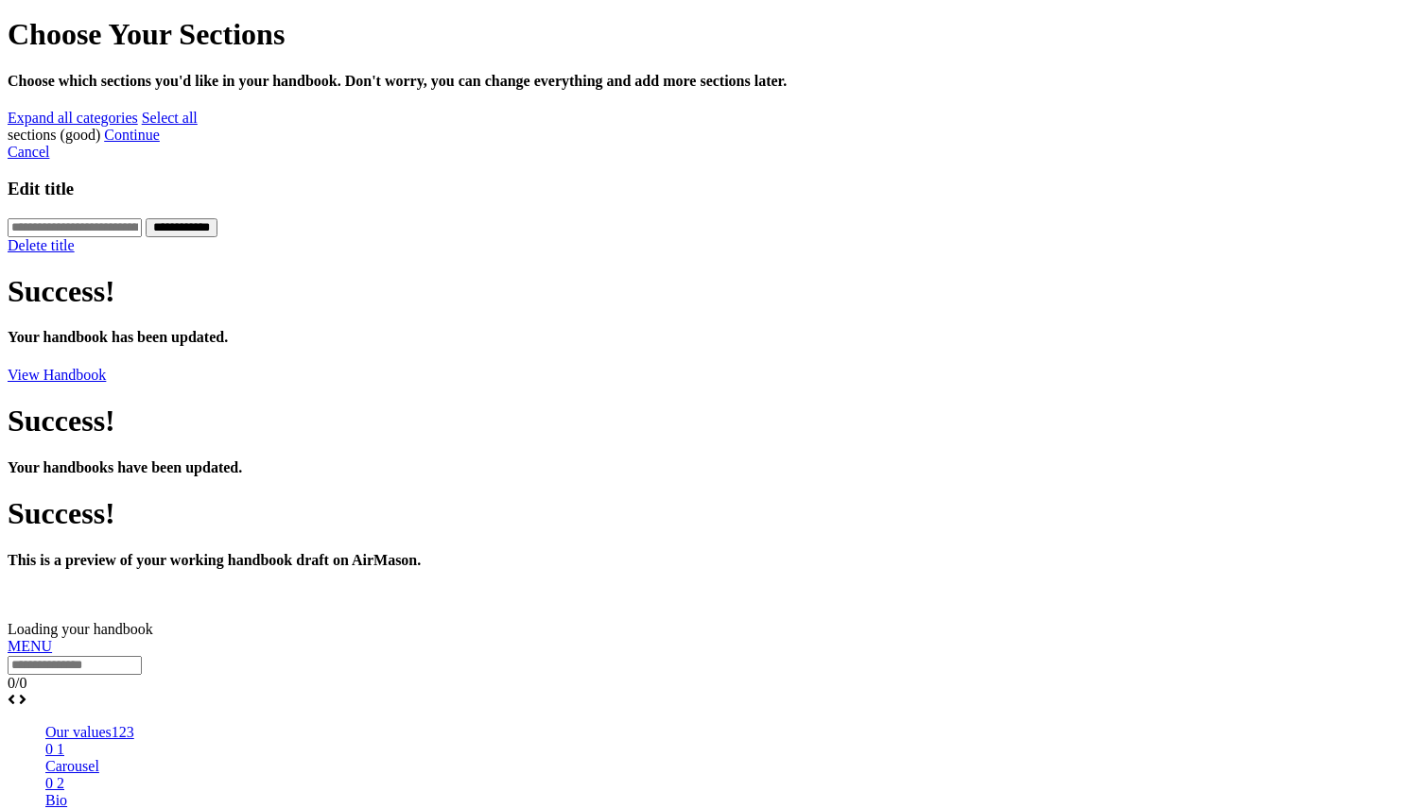
scroll to position [870, 0]
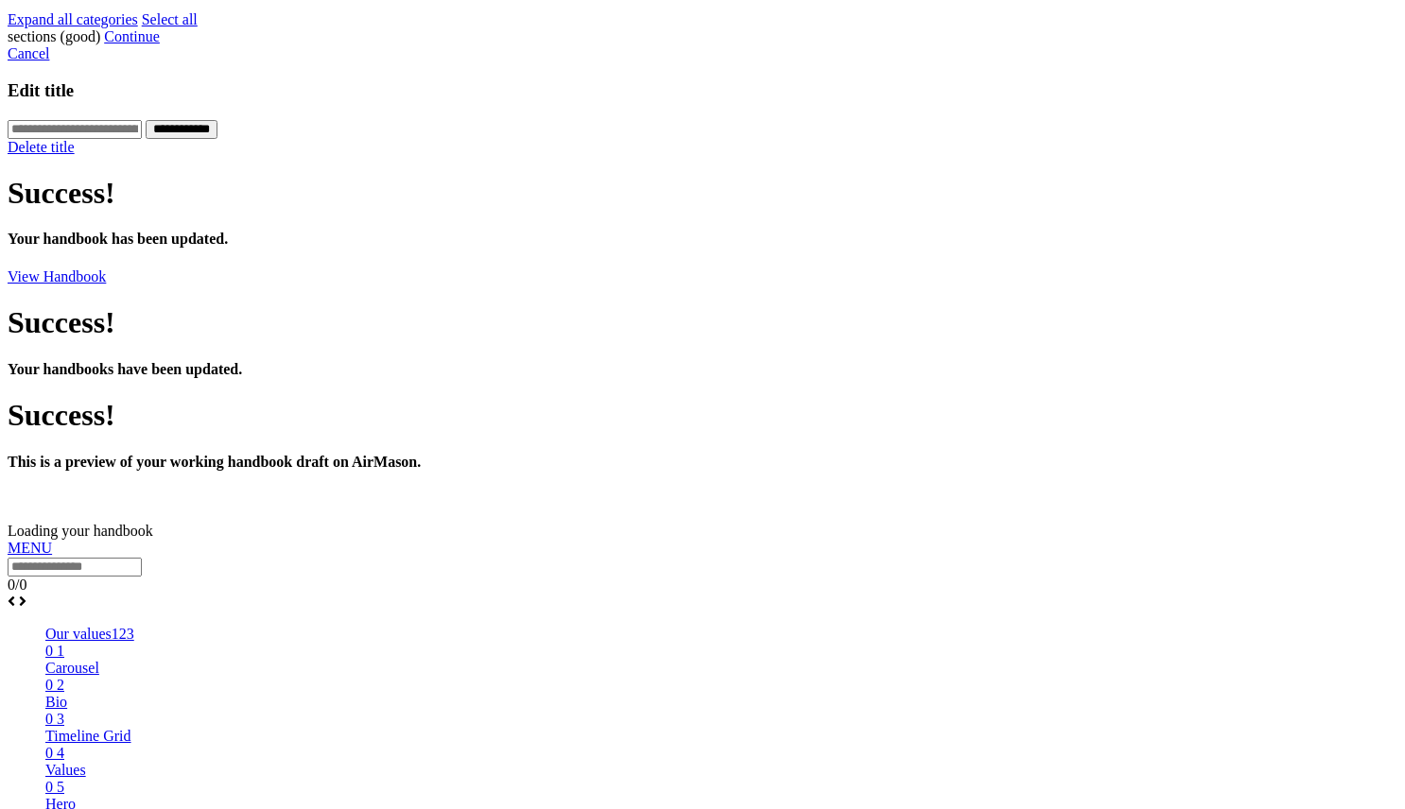
click at [938, 540] on div at bounding box center [703, 540] width 1390 height 0
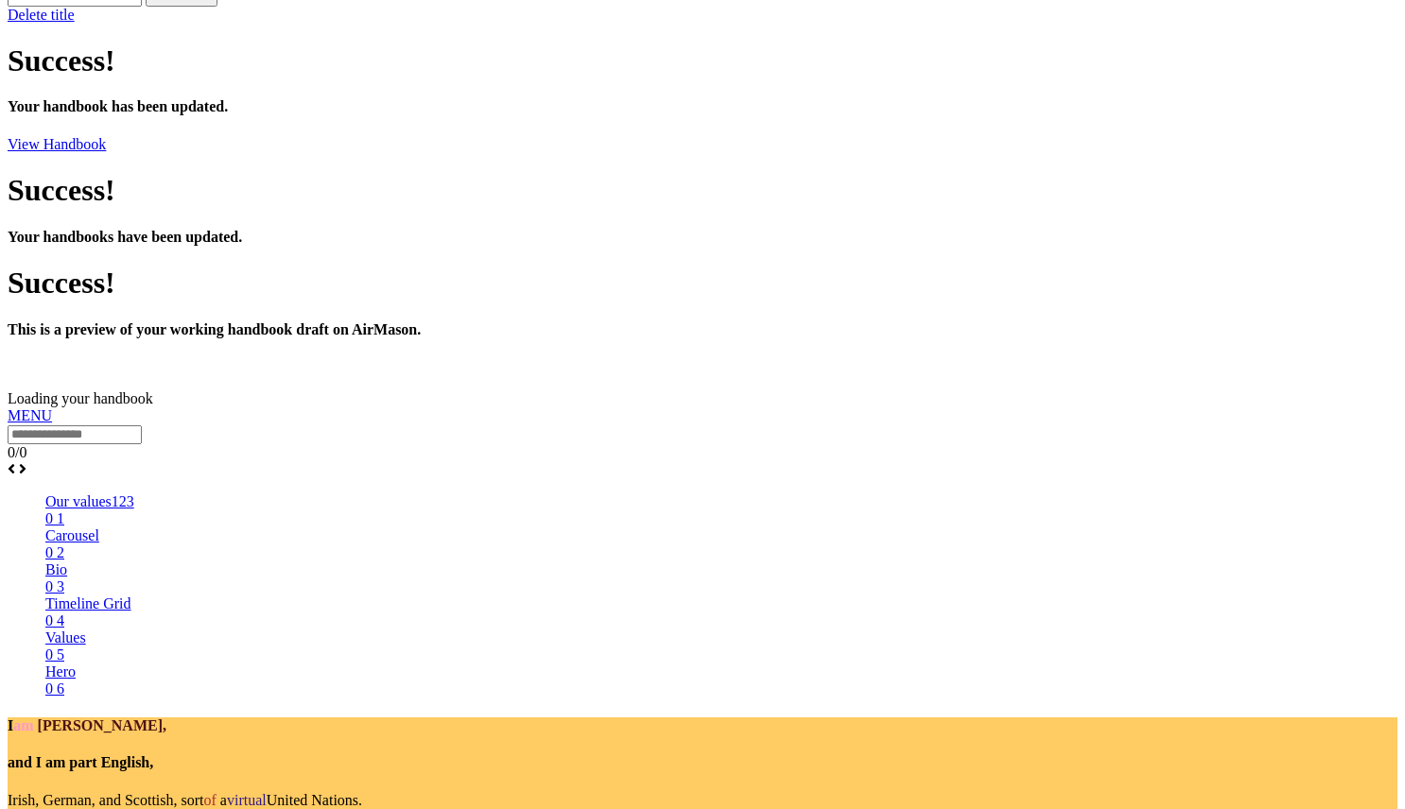
scroll to position [963, 0]
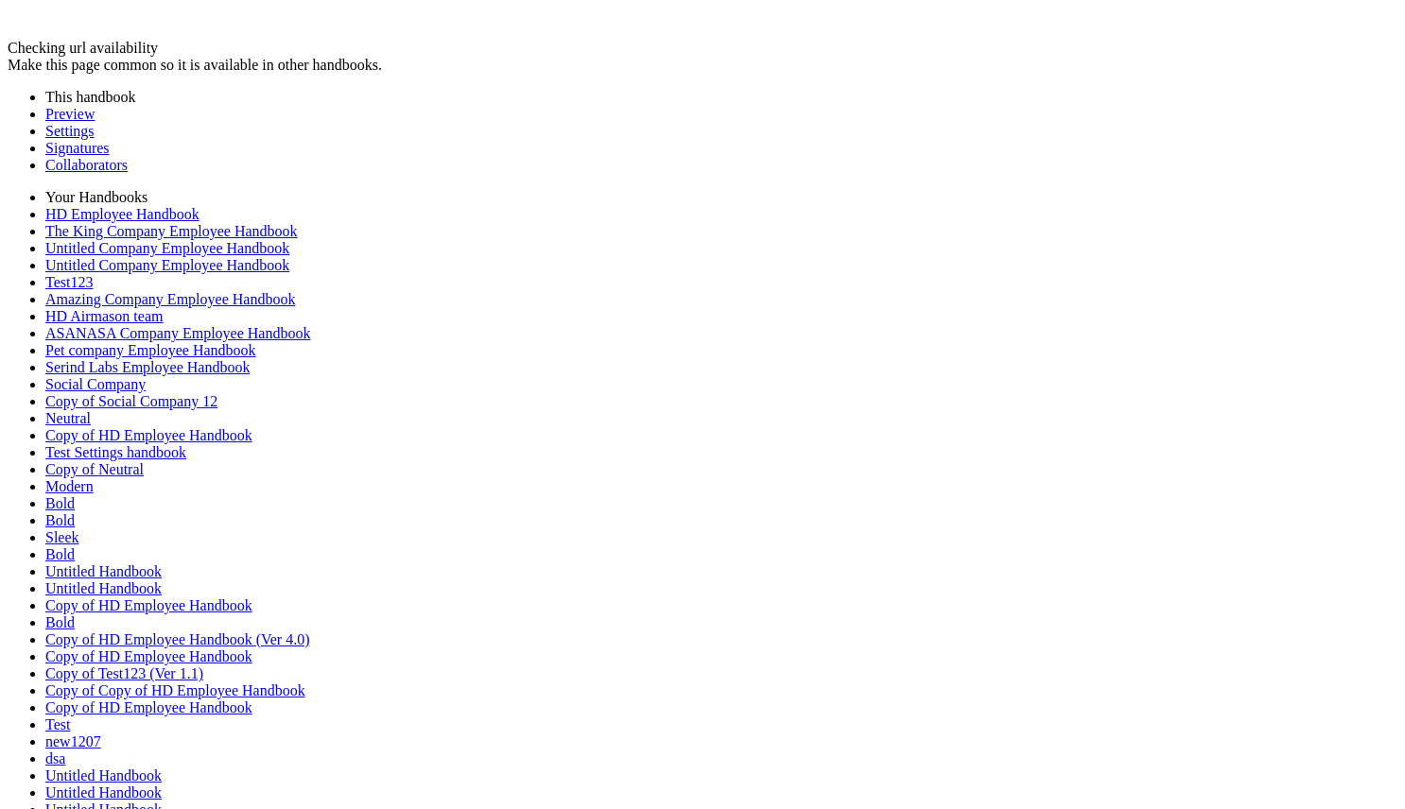
scroll to position [0, 0]
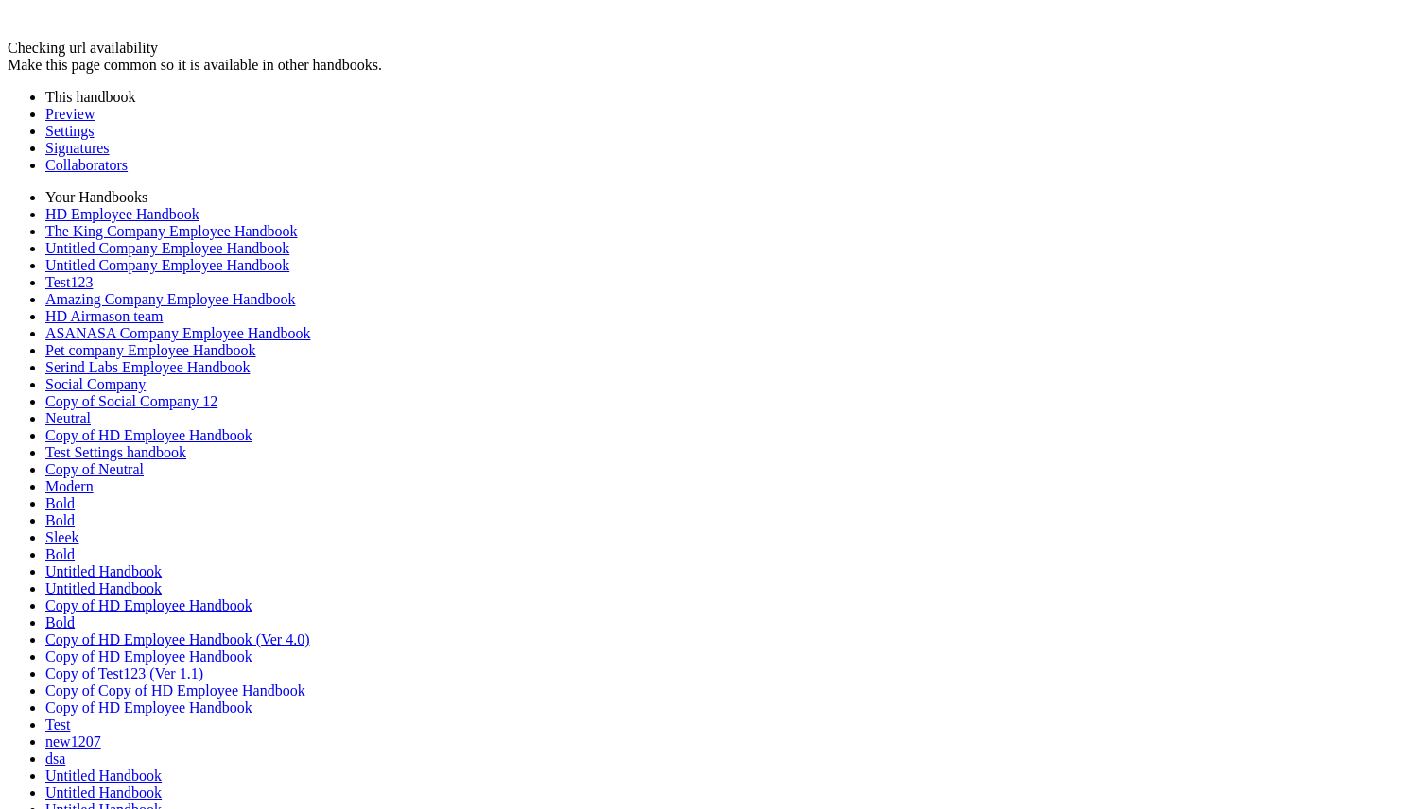
scroll to position [0, 1187]
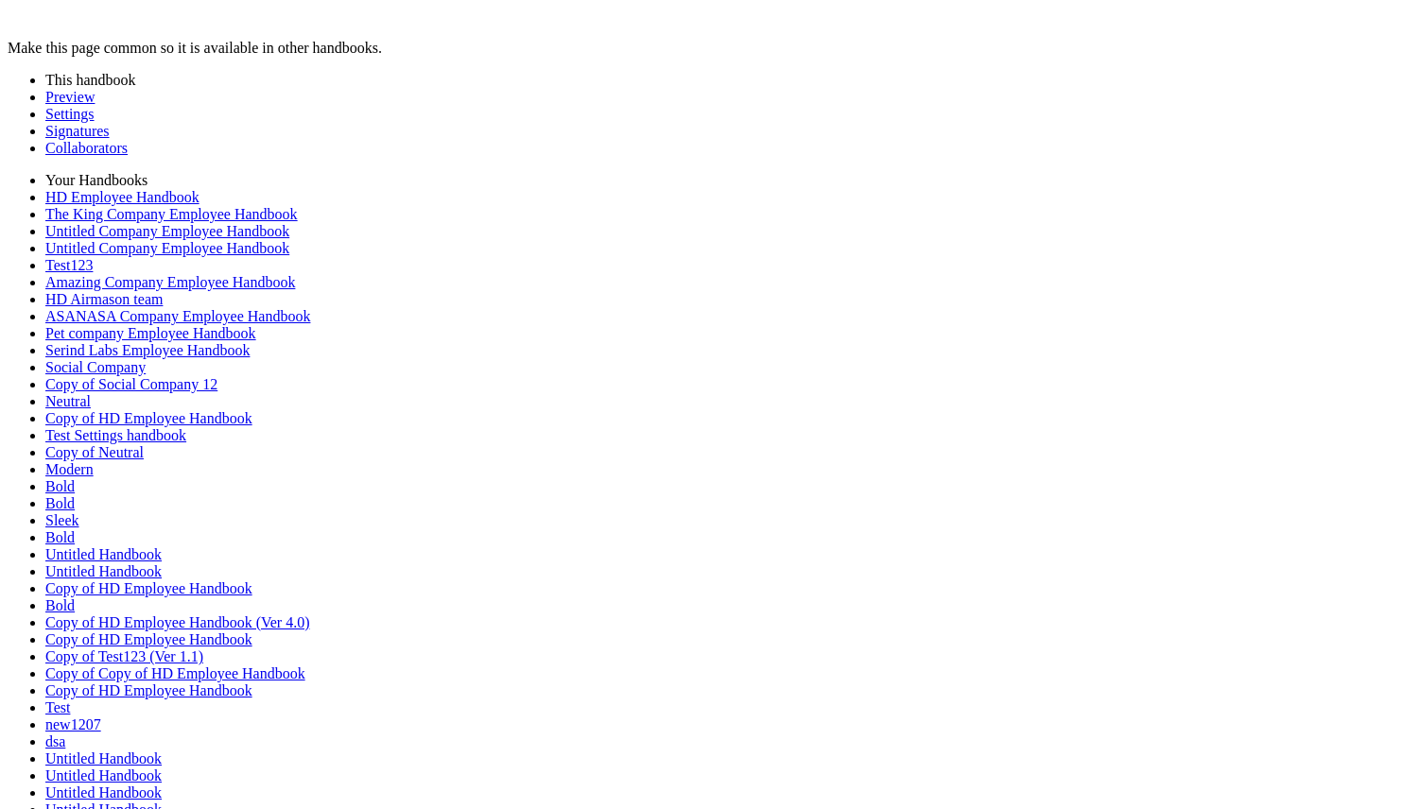
scroll to position [0, 3562]
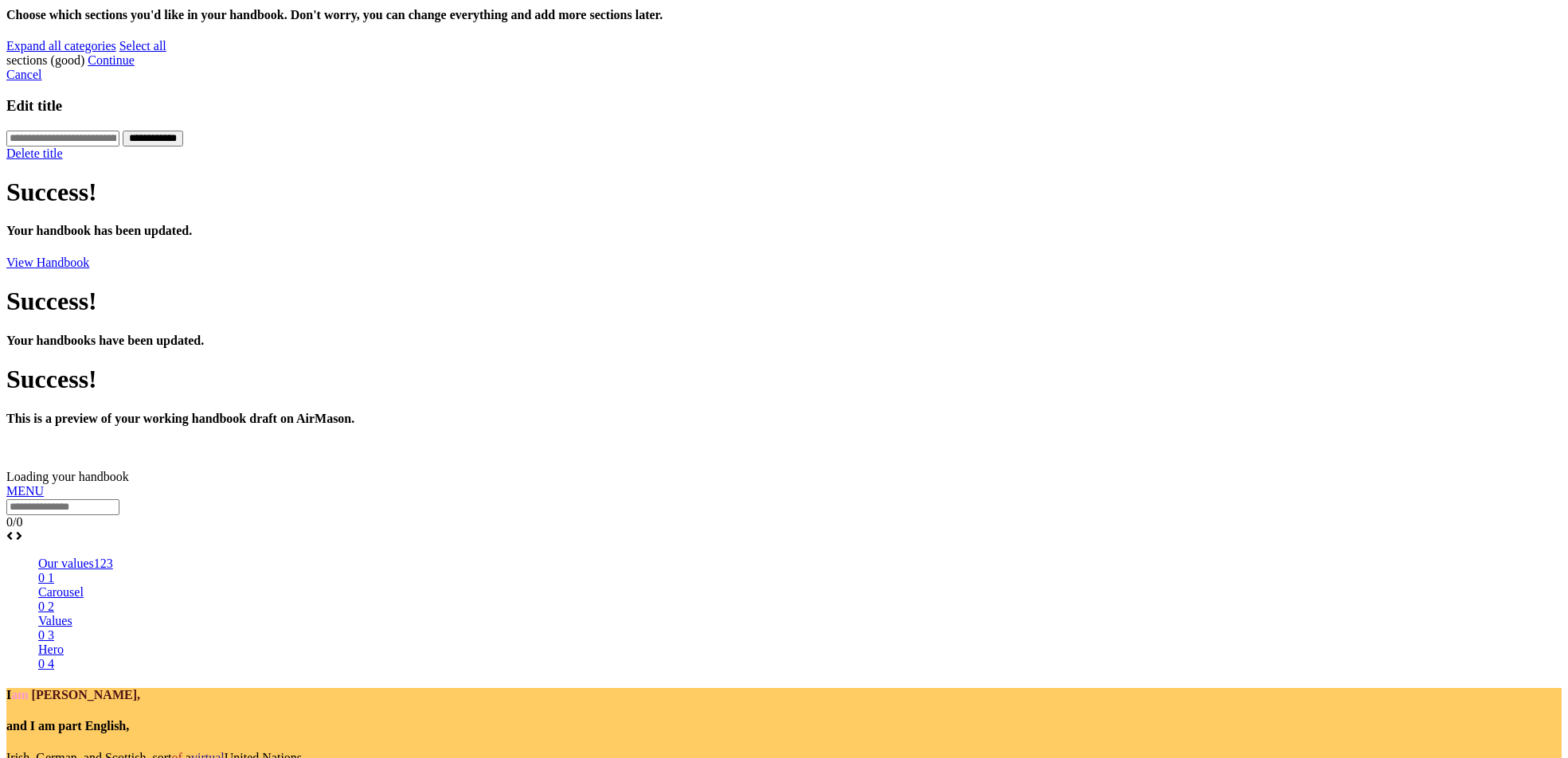
scroll to position [712, 0]
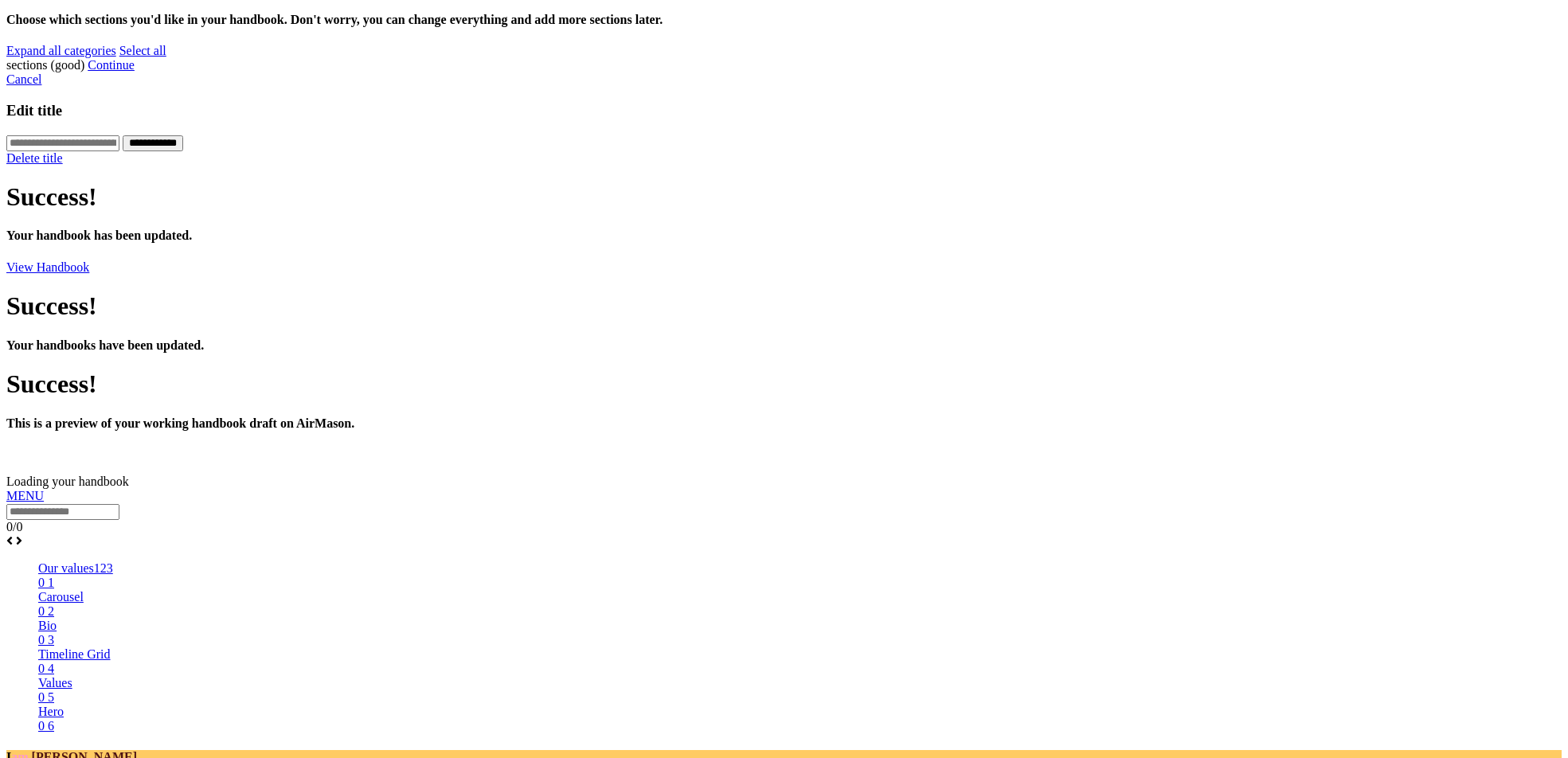
scroll to position [696, 0]
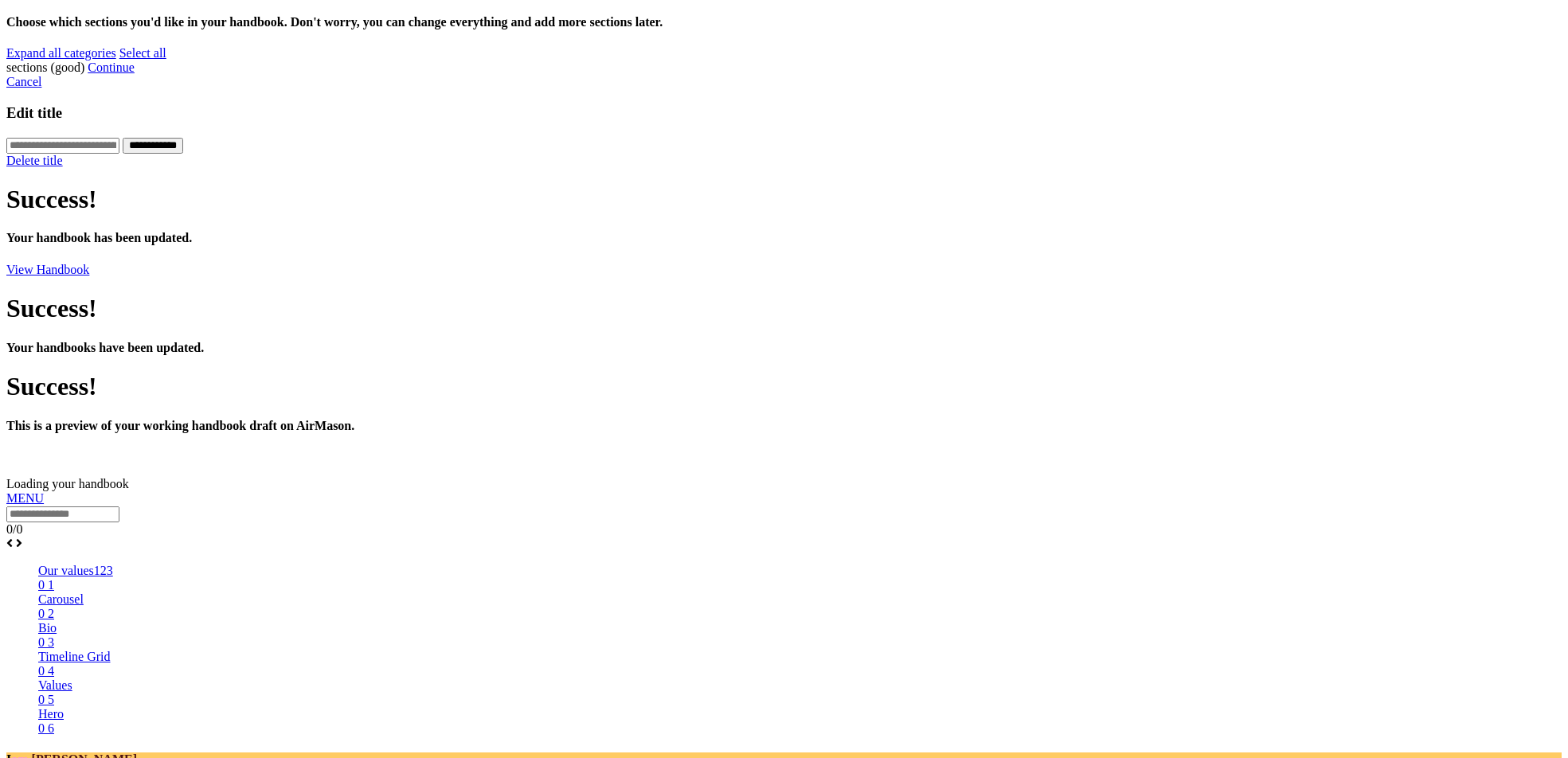
click at [943, 491] on div at bounding box center [784, 491] width 1555 height 0
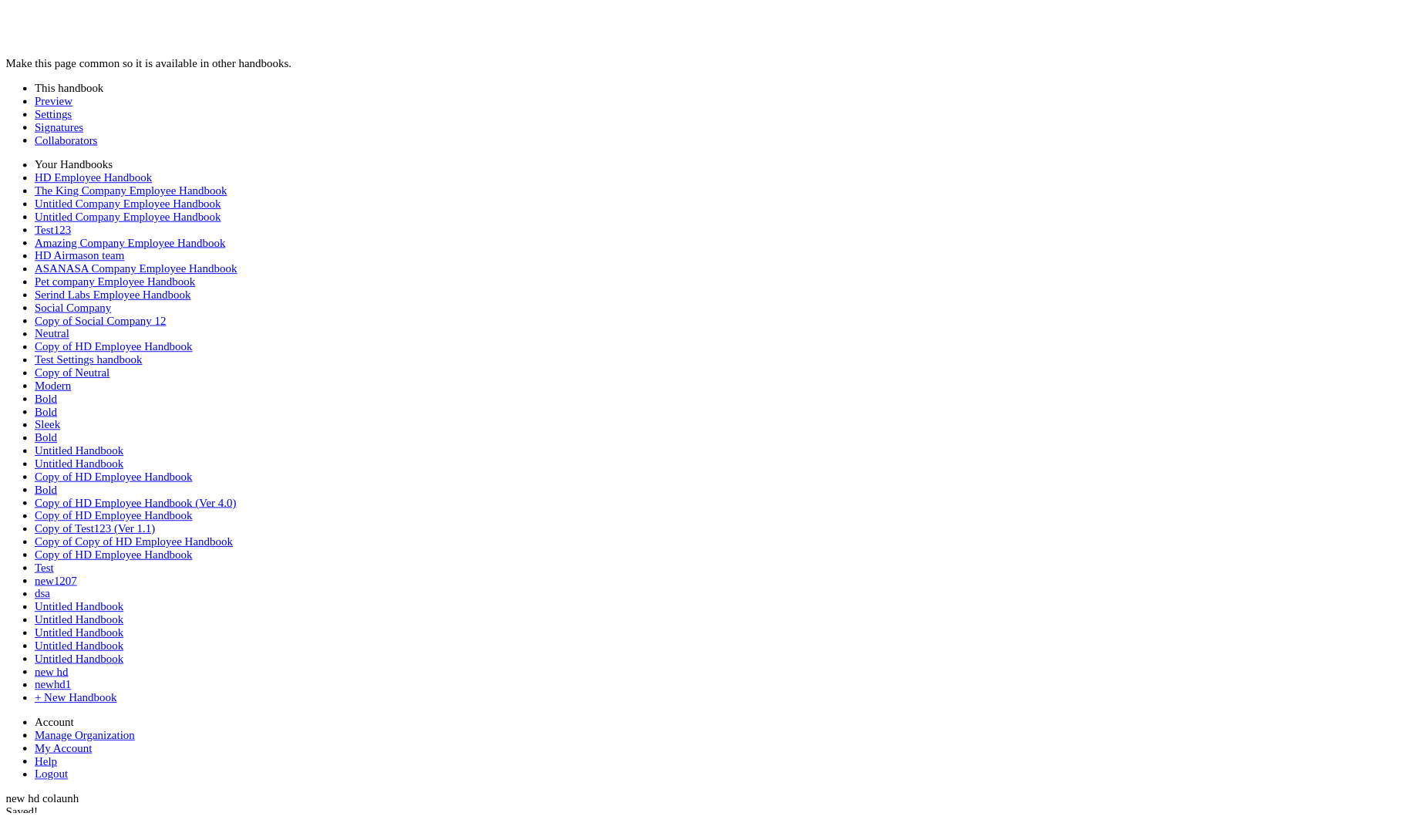
scroll to position [922, 0]
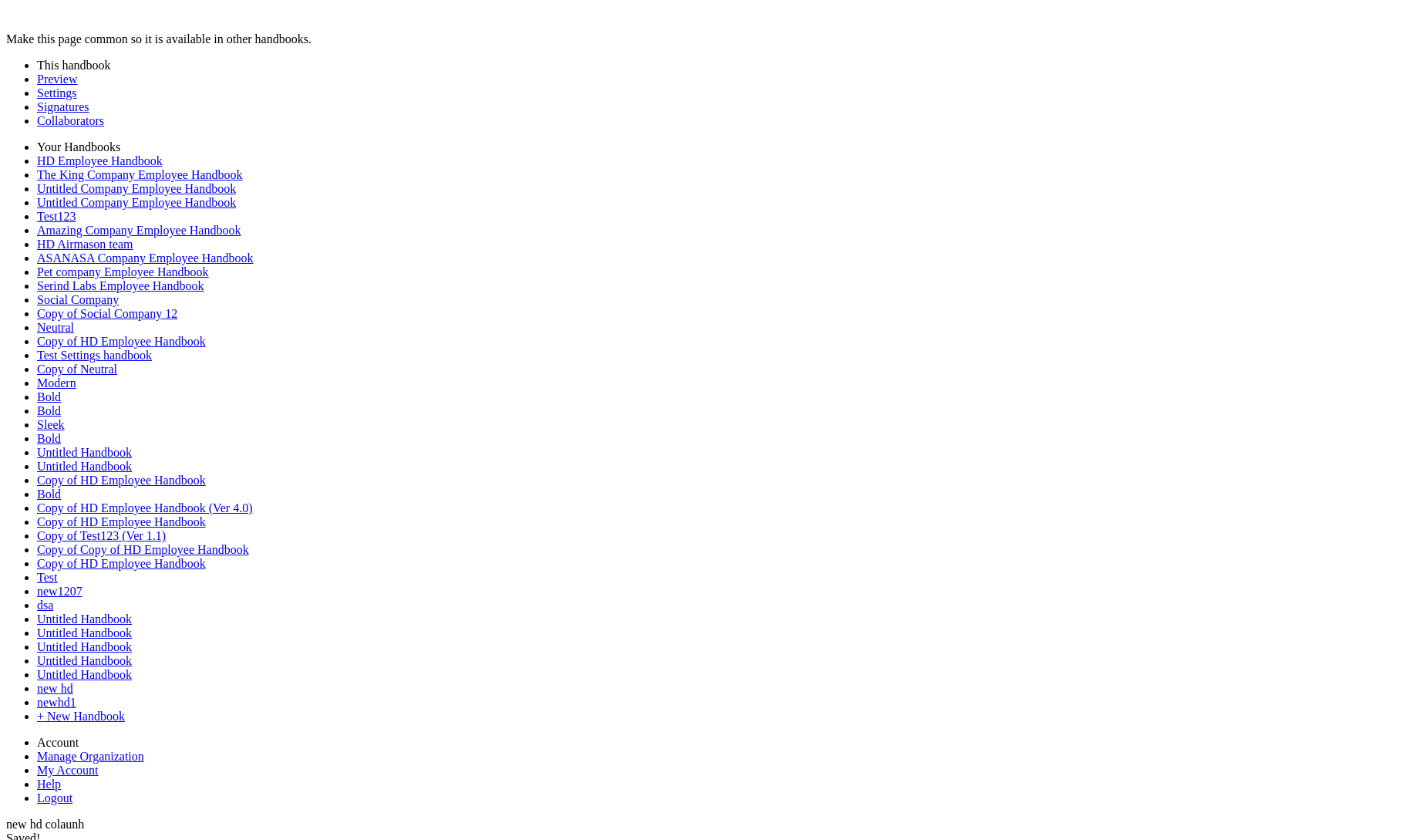
click at [18, 733] on div at bounding box center [710, 817] width 1409 height 0
click at [67, 86] on link "Preview" at bounding box center [56, 79] width 40 height 13
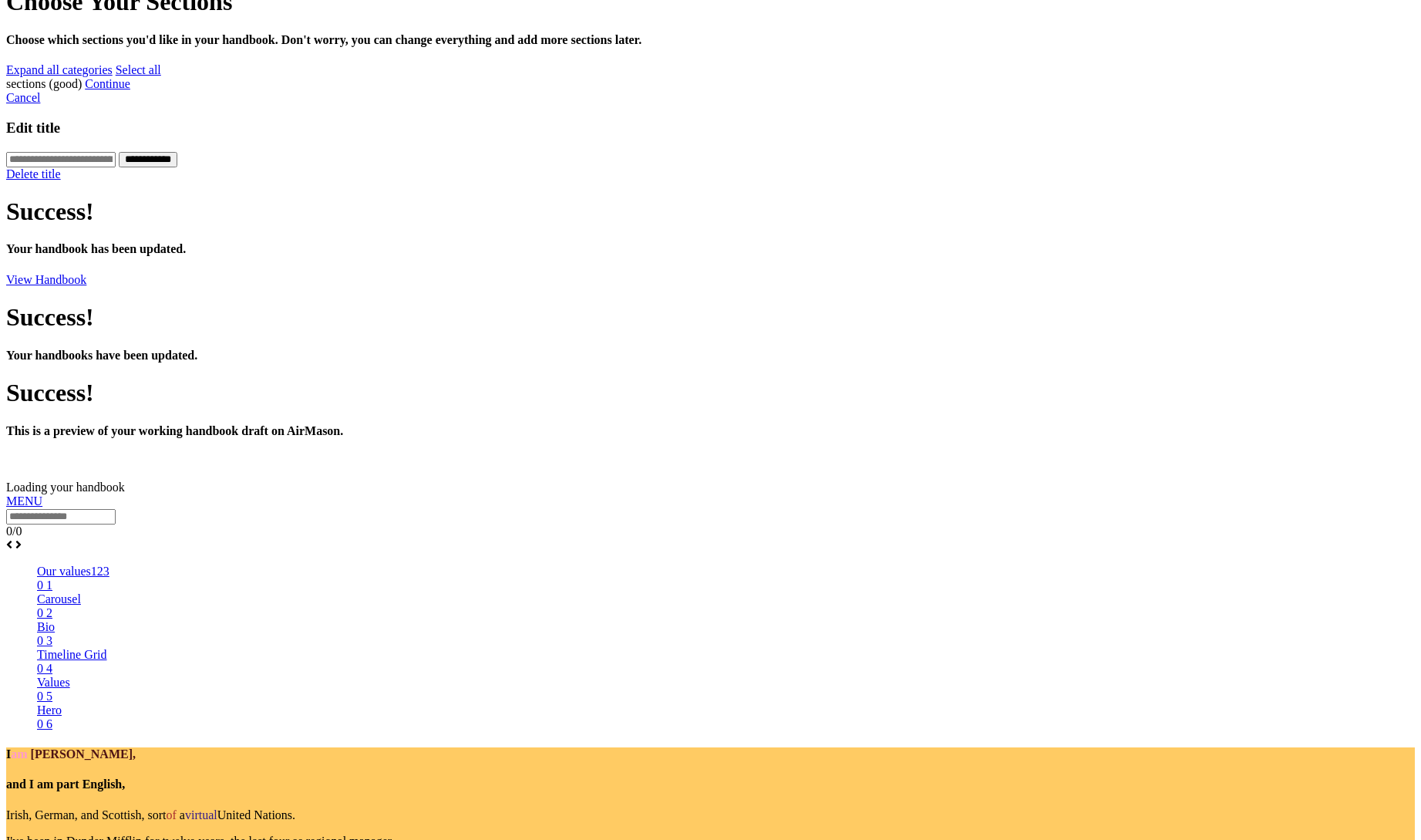
scroll to position [761, 0]
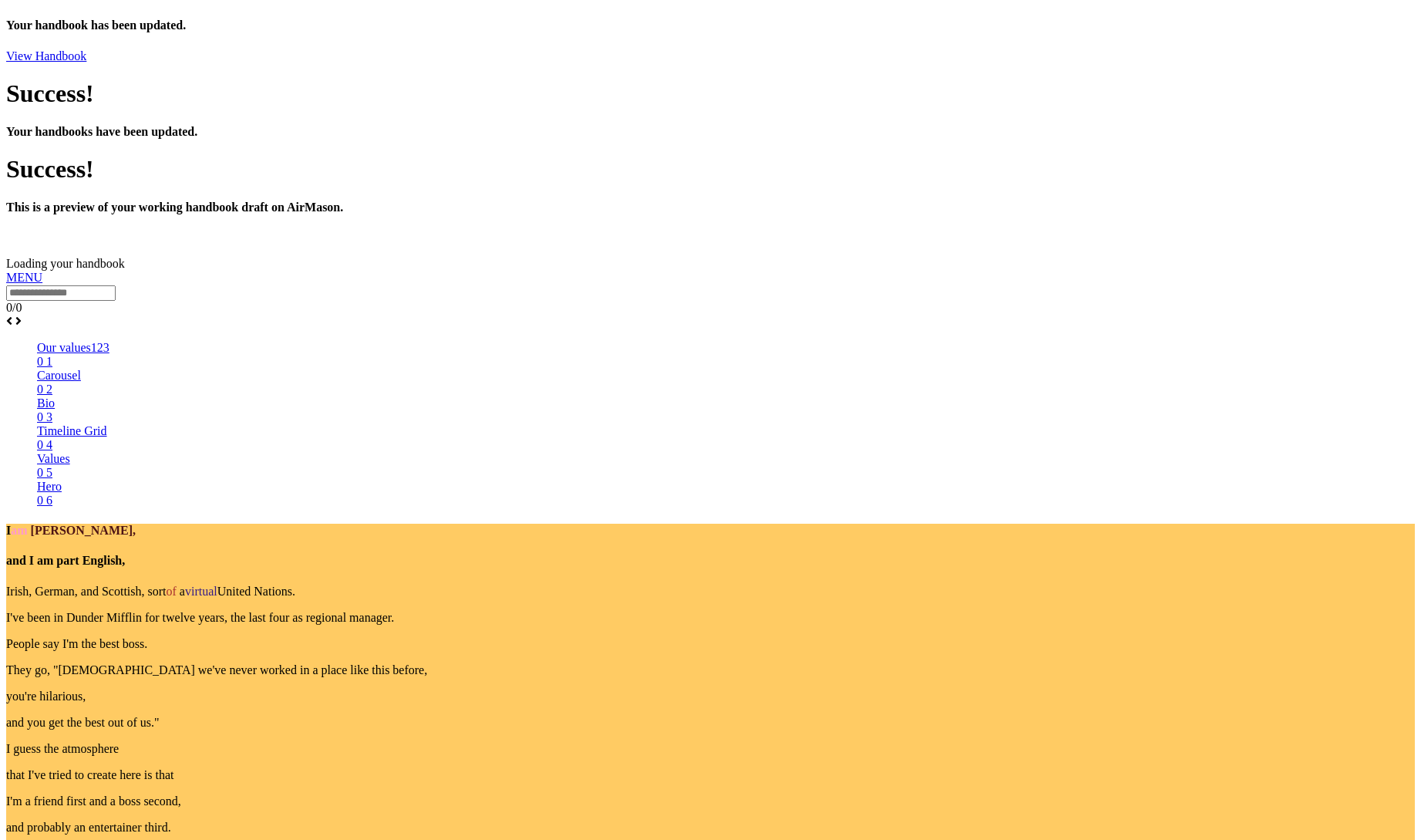
scroll to position [881, 0]
